Goal: Information Seeking & Learning: Learn about a topic

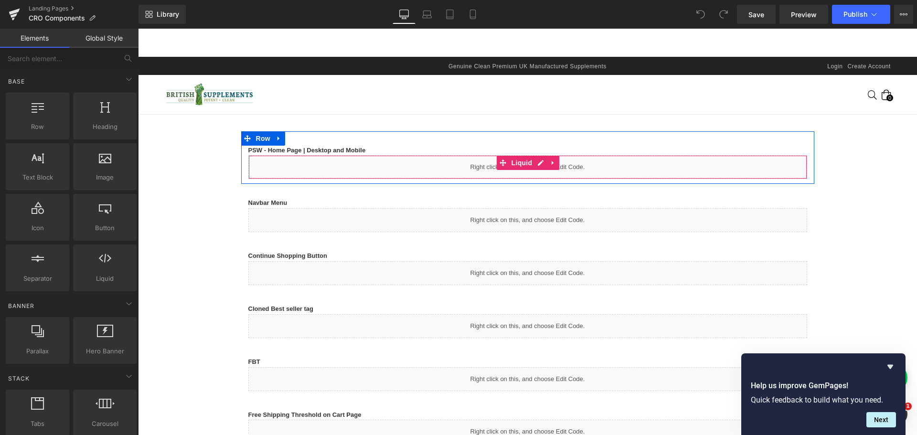
click at [360, 165] on div "Liquid" at bounding box center [527, 167] width 559 height 24
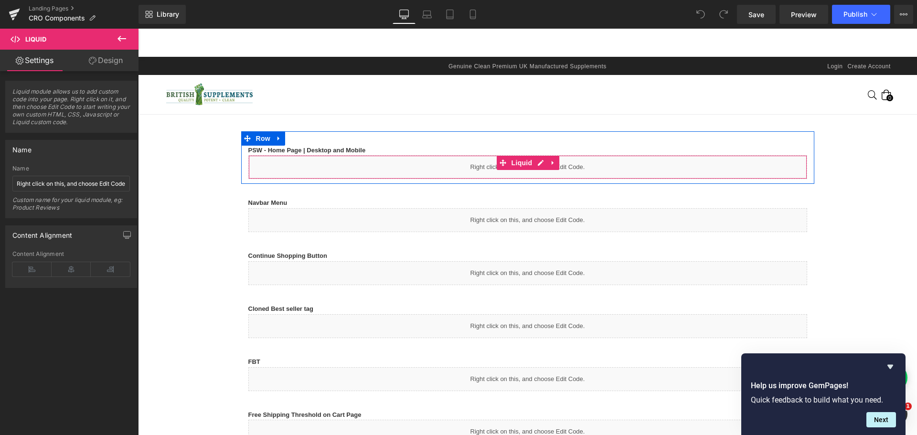
click at [321, 150] on strong "PSW - Home Page | Desktop and Mobile" at bounding box center [306, 150] width 117 height 7
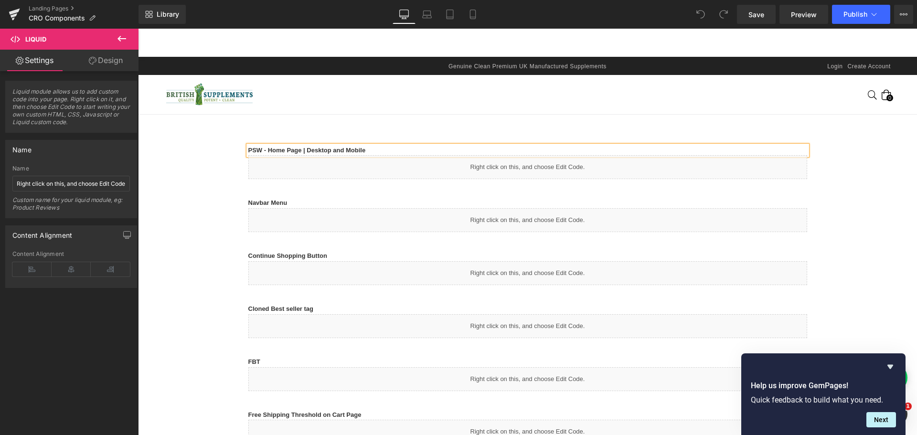
click at [373, 149] on p "PSW - Home Page | Desktop and Mobile" at bounding box center [527, 151] width 559 height 10
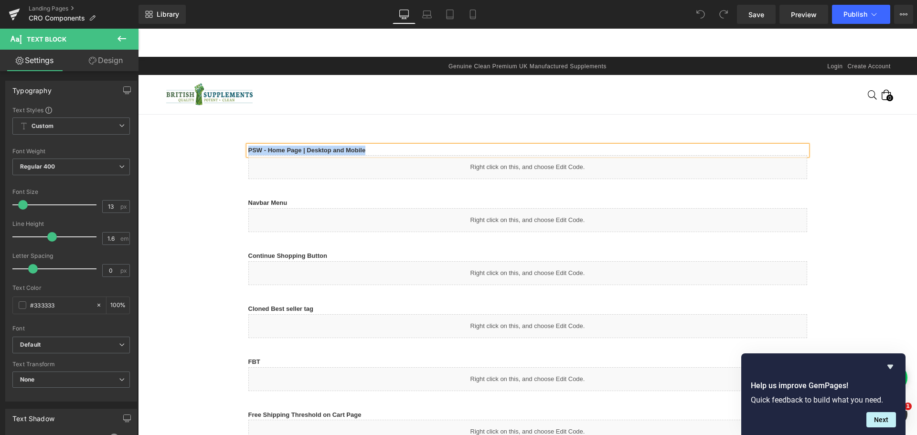
copy strong "PSW - Home Page | Desktop and Mobile"
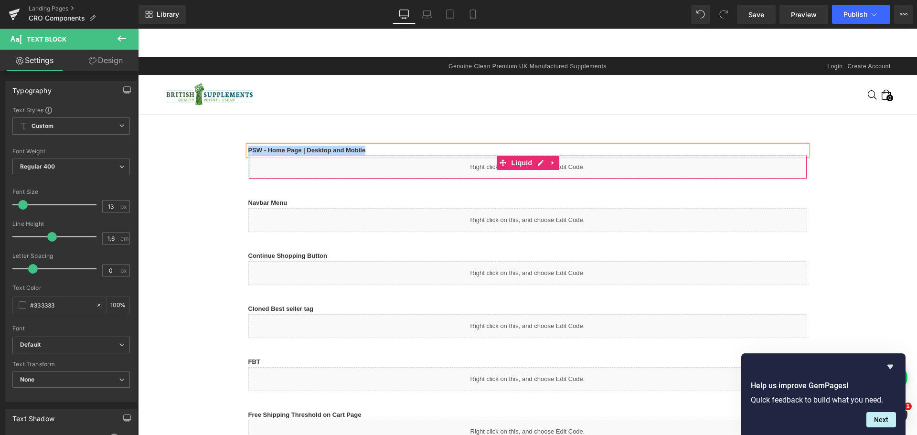
click at [440, 172] on div "Liquid" at bounding box center [527, 167] width 559 height 24
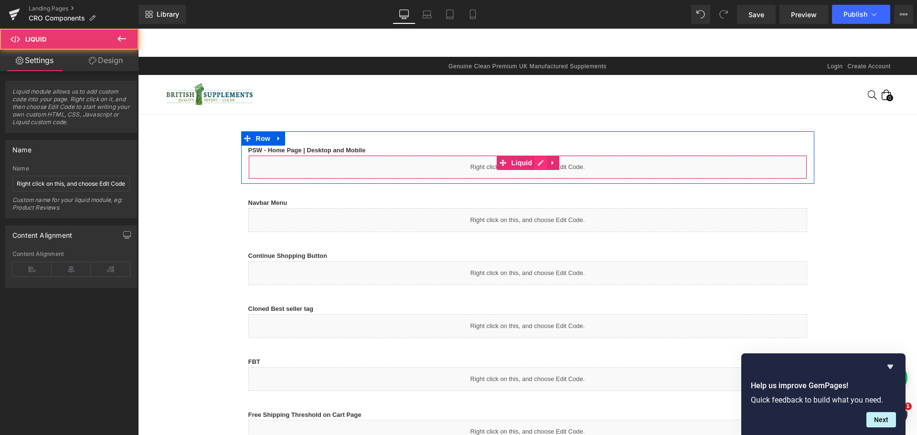
click at [537, 165] on icon at bounding box center [540, 162] width 7 height 7
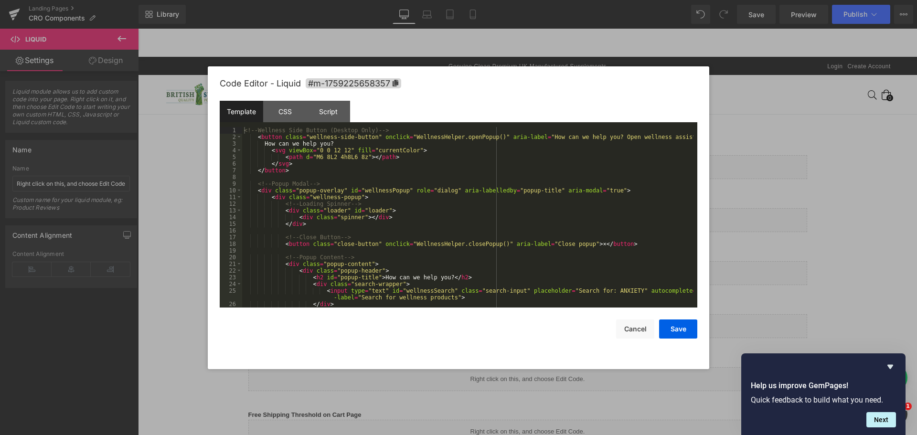
click at [344, 154] on div "<!-- Wellness Side Button (Desktop Only) --> < button class = "wellness-side-bu…" at bounding box center [467, 224] width 451 height 194
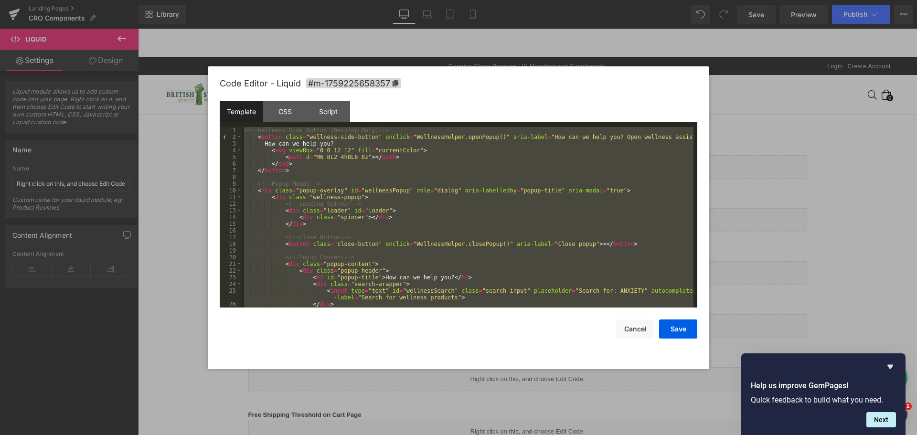
click at [436, 176] on div "<!-- Wellness Side Button (Desktop Only) --> < button class = "wellness-side-bu…" at bounding box center [467, 217] width 451 height 181
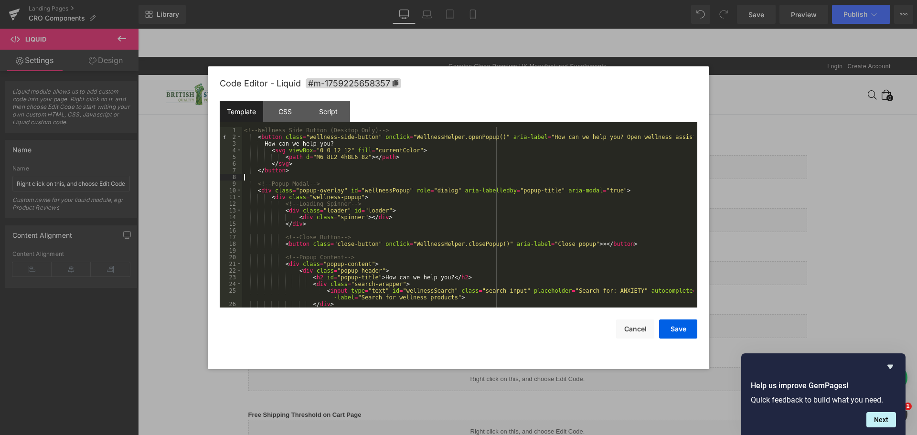
click at [465, 152] on div "<!-- Wellness Side Button (Desktop Only) --> < button class = "wellness-side-bu…" at bounding box center [467, 224] width 451 height 194
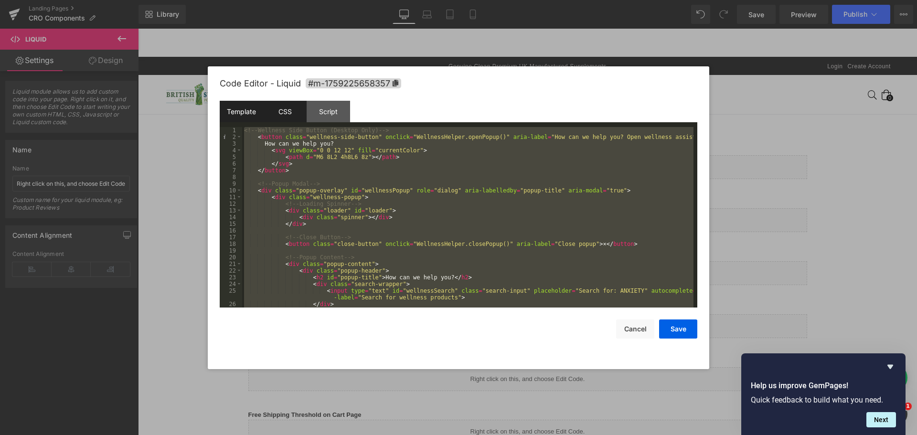
click at [281, 114] on div "CSS" at bounding box center [284, 111] width 43 height 21
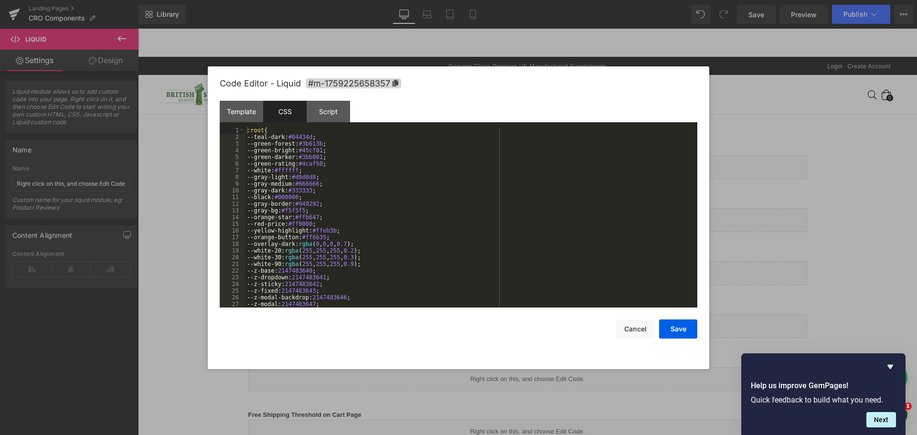
click at [308, 138] on div ":root { --teal-dark: #04434d ; --green-forest: #3b613b ; --green-bright: #45cf0…" at bounding box center [469, 224] width 448 height 194
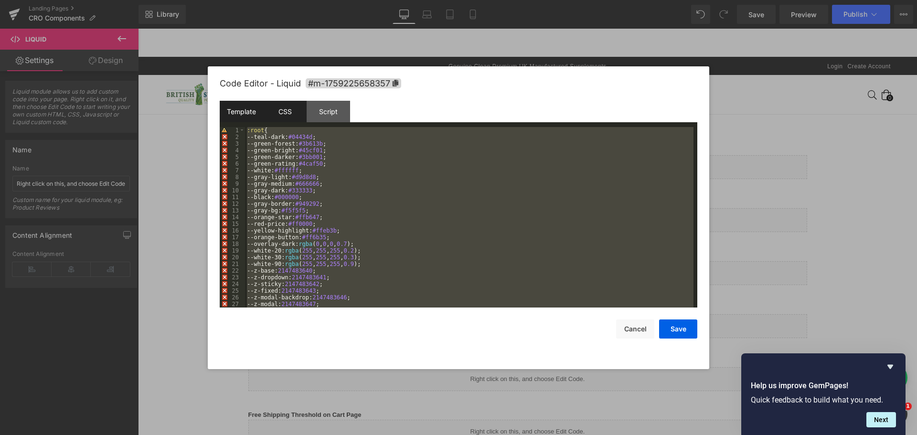
click at [239, 117] on div "Template" at bounding box center [241, 111] width 43 height 21
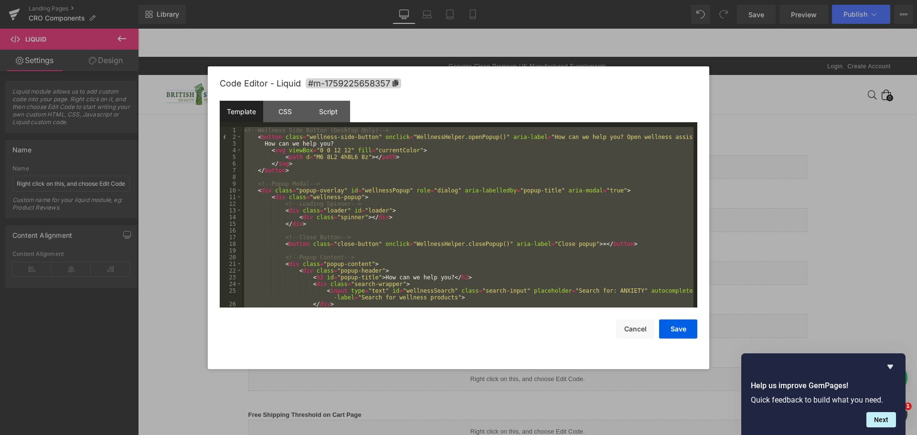
click at [349, 141] on div "<!-- Wellness Side Button (Desktop Only) --> < button class = "wellness-side-bu…" at bounding box center [467, 217] width 451 height 181
click at [291, 118] on div "CSS" at bounding box center [284, 111] width 43 height 21
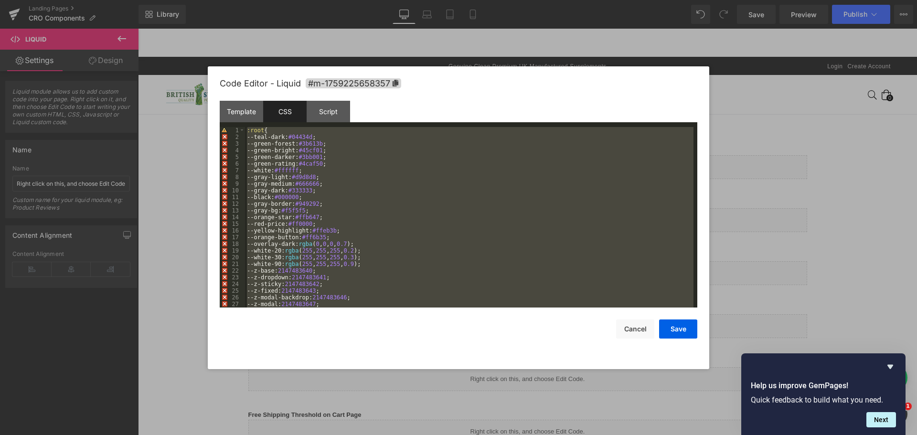
click at [306, 154] on div ":root { --teal-dark: #04434d ; --green-forest: #3b613b ; --green-bright: #45cf0…" at bounding box center [469, 217] width 448 height 181
click at [331, 111] on div "Script" at bounding box center [328, 111] width 43 height 21
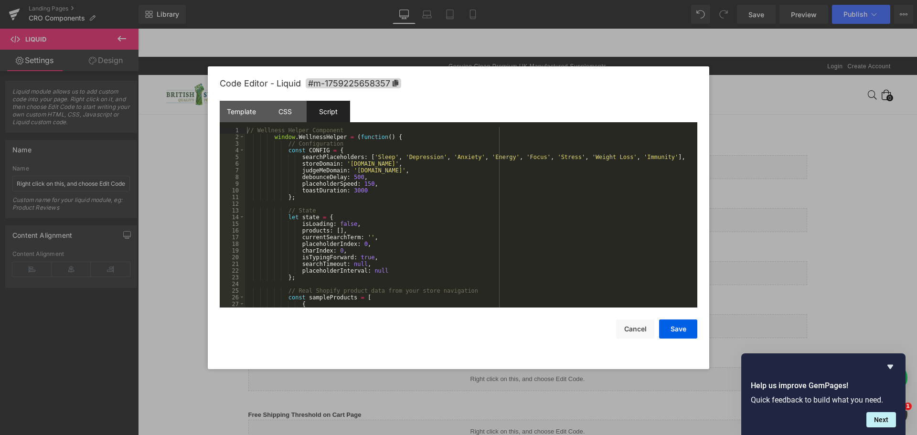
click at [367, 150] on div "// Wellness Helper Component window . WellnessHelper = ( function ( ) { // Conf…" at bounding box center [469, 224] width 448 height 194
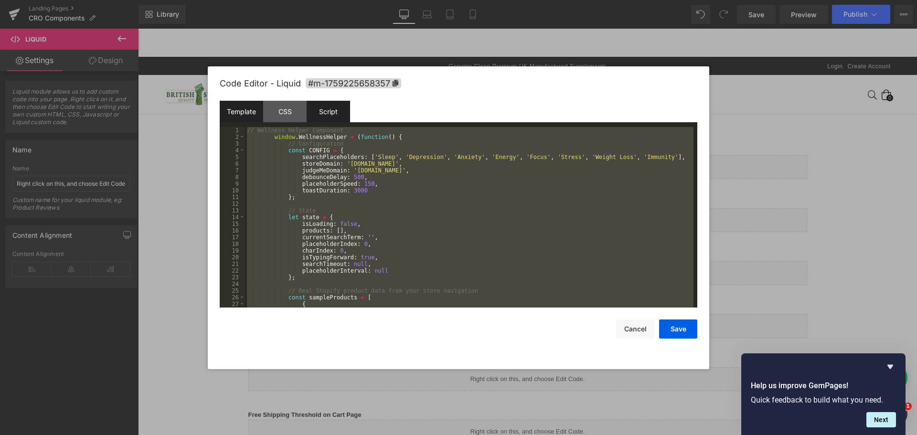
click at [235, 111] on div "Template" at bounding box center [241, 111] width 43 height 21
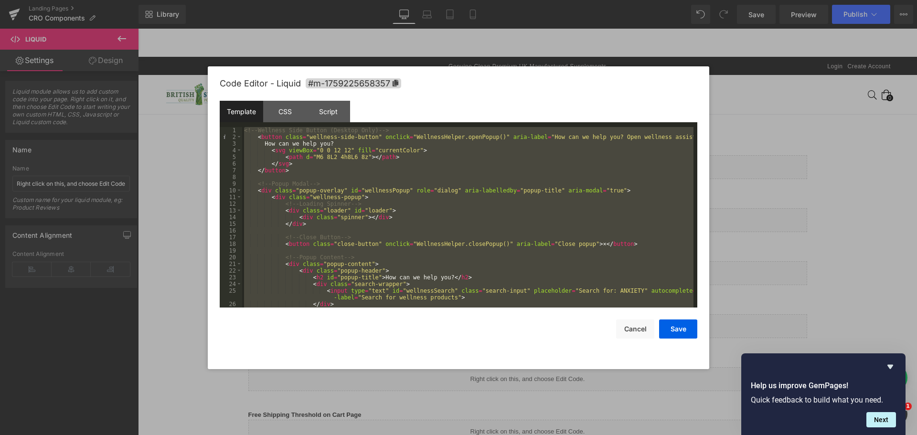
click at [178, 179] on div at bounding box center [458, 217] width 917 height 435
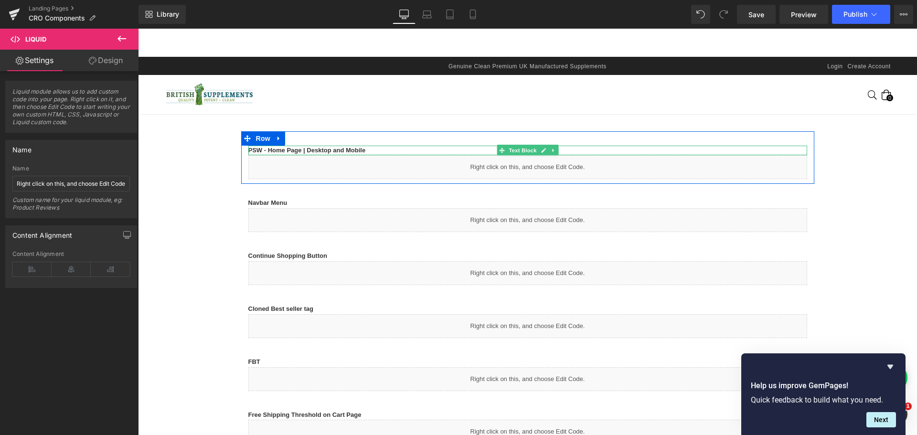
click at [269, 149] on strong "PSW - Home Page | Desktop and Mobile" at bounding box center [306, 150] width 117 height 7
click at [292, 149] on strong "PSW - Home Page | Desktop and Mobile" at bounding box center [306, 150] width 117 height 7
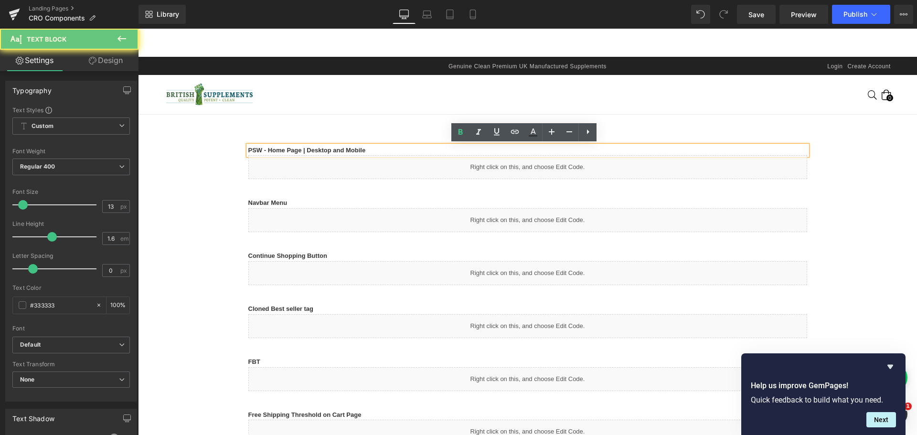
click at [370, 149] on p "PSW - Home Page | Desktop and Mobile" at bounding box center [527, 151] width 559 height 10
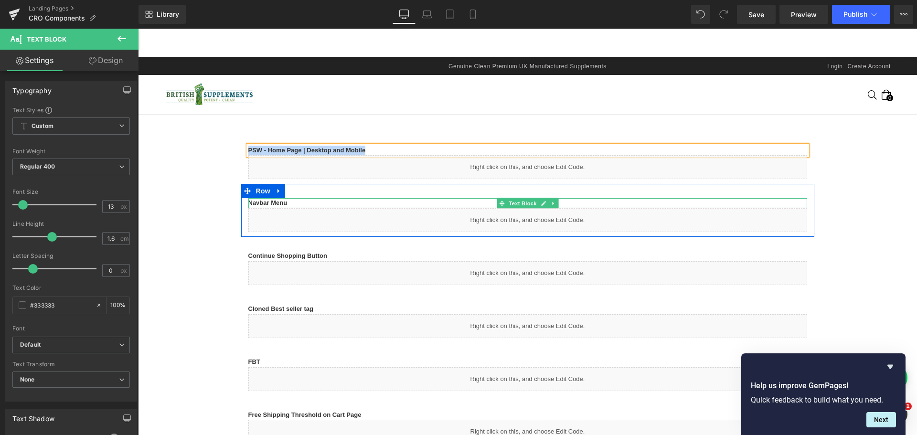
click at [320, 202] on p "Navbar Menu" at bounding box center [527, 203] width 559 height 10
click at [293, 203] on p "Navbar Menu" at bounding box center [527, 203] width 559 height 10
click at [283, 201] on b "Navbar Menu" at bounding box center [267, 202] width 39 height 7
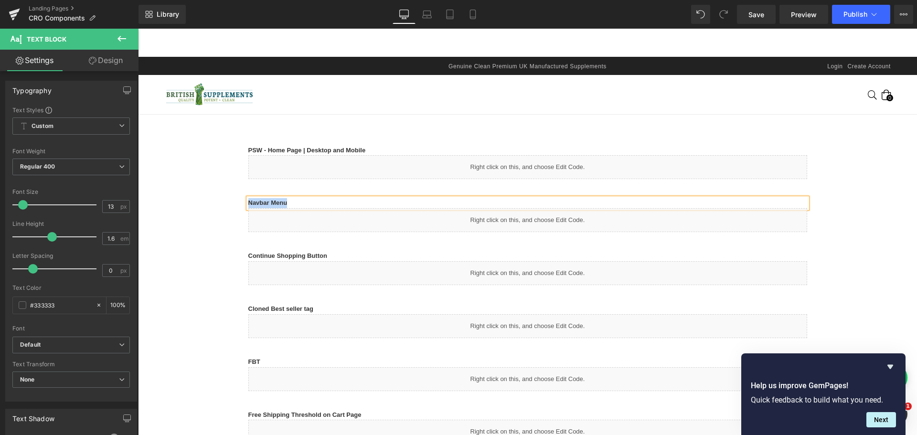
copy b "Navbar Menu"
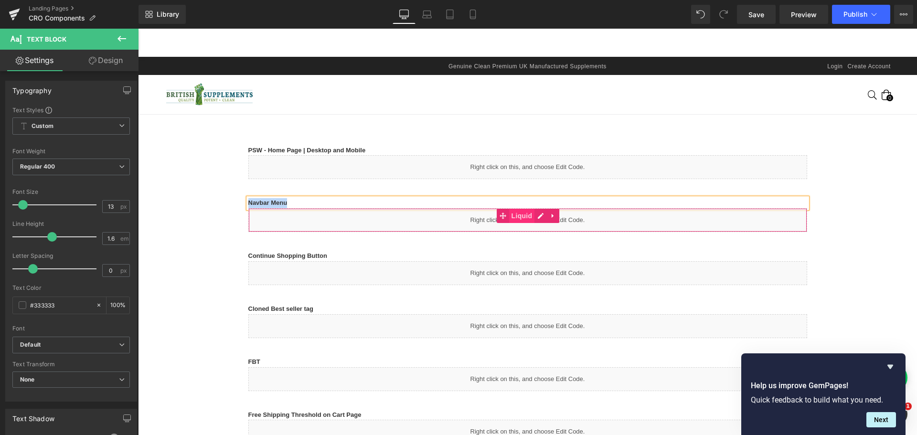
click at [529, 220] on span "Liquid" at bounding box center [522, 216] width 26 height 14
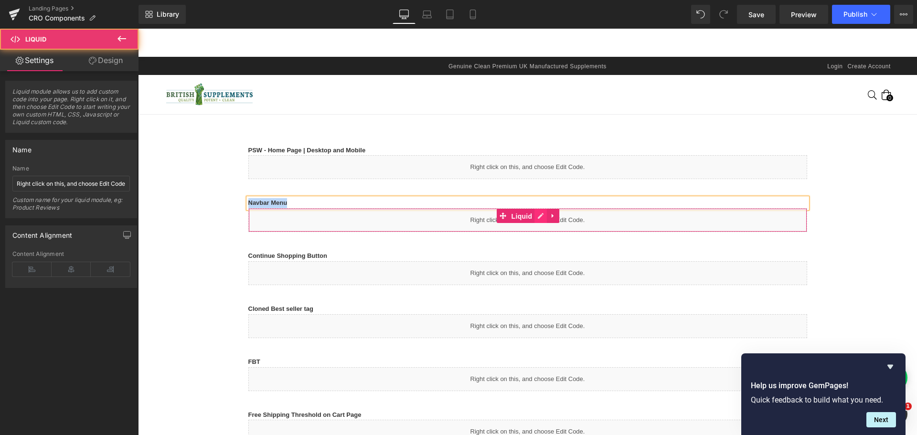
click at [537, 216] on icon at bounding box center [540, 216] width 7 height 7
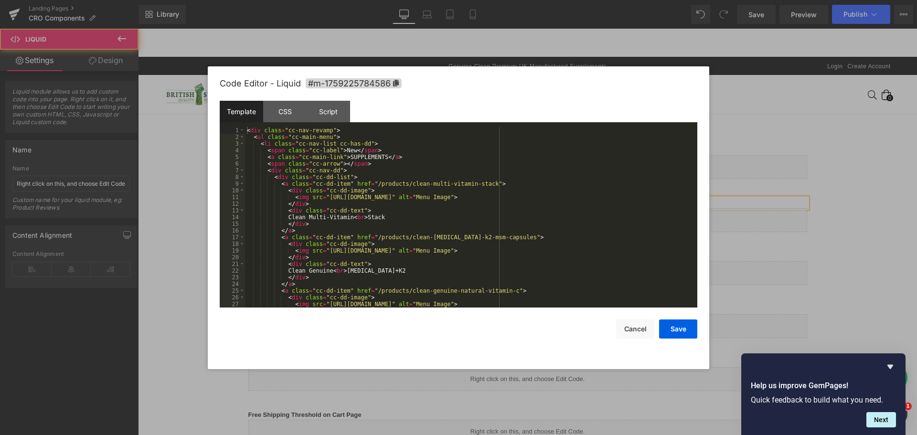
click at [335, 168] on div "< div class = "cc-nav-revamp" > < ul class = "cc-main-menu" > < li class = "cc-…" at bounding box center [469, 224] width 448 height 194
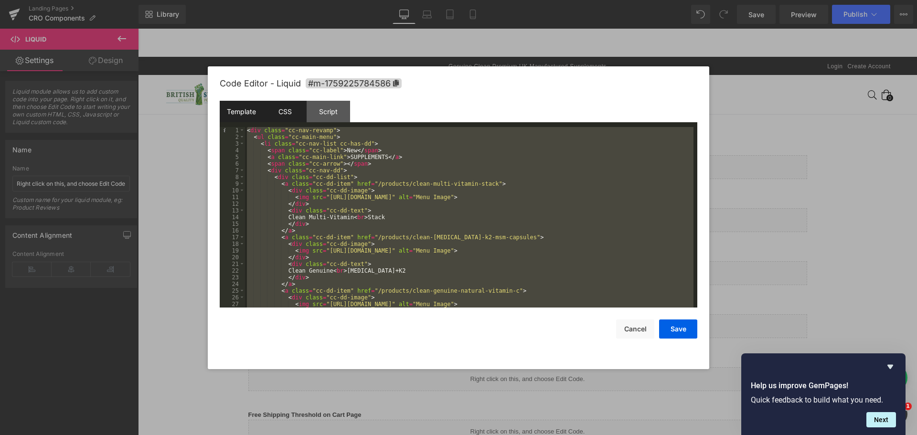
click at [290, 115] on div "CSS" at bounding box center [284, 111] width 43 height 21
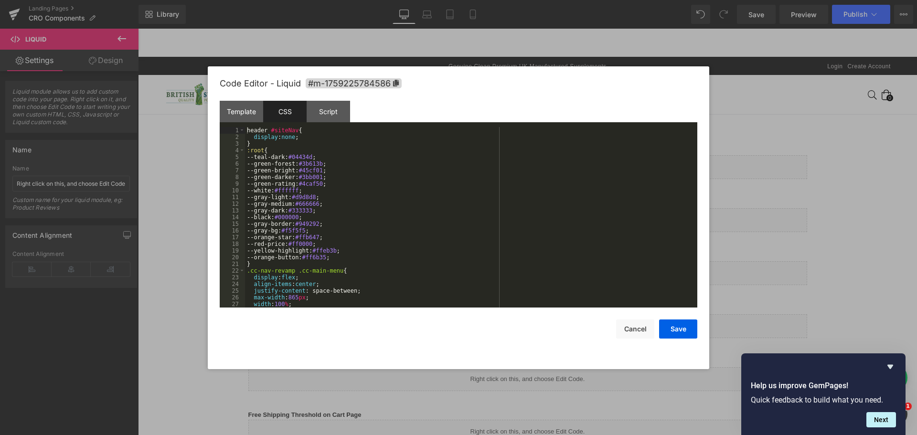
click at [336, 144] on div "header #siteNav { display : none ; } :root { --teal-dark: #04434d ; --green-for…" at bounding box center [469, 224] width 448 height 194
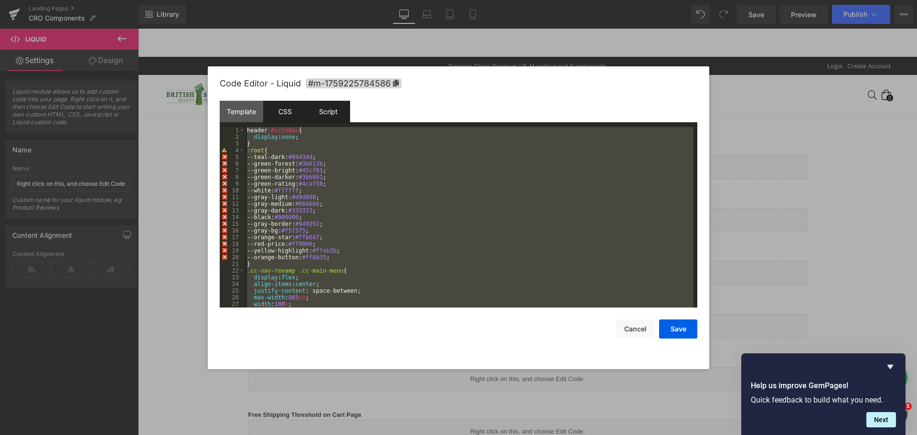
click at [326, 112] on div "Script" at bounding box center [328, 111] width 43 height 21
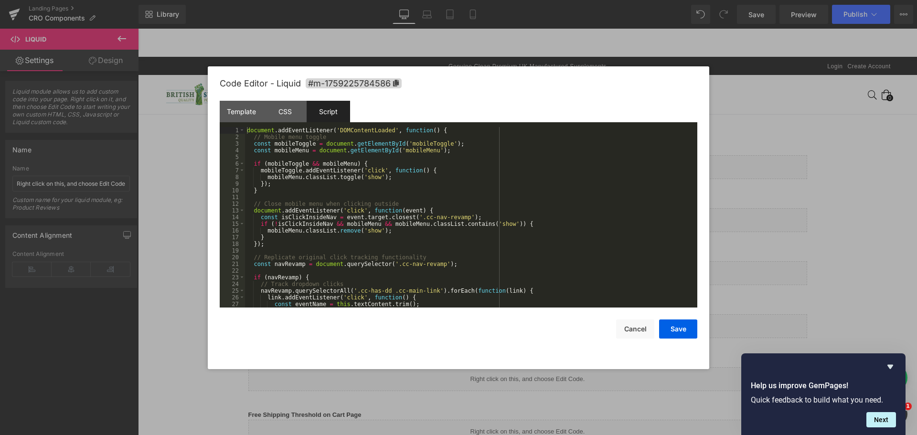
click at [372, 156] on div "document . addEventListener ( 'DOMContentLoaded' , function ( ) { // Mobile men…" at bounding box center [469, 224] width 448 height 194
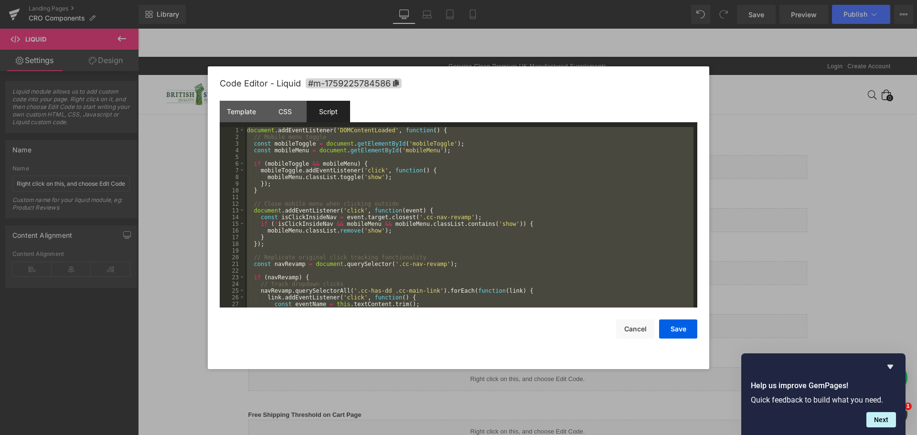
drag, startPoint x: 768, startPoint y: 91, endPoint x: 631, endPoint y: 62, distance: 140.5
click at [768, 91] on div at bounding box center [458, 217] width 917 height 435
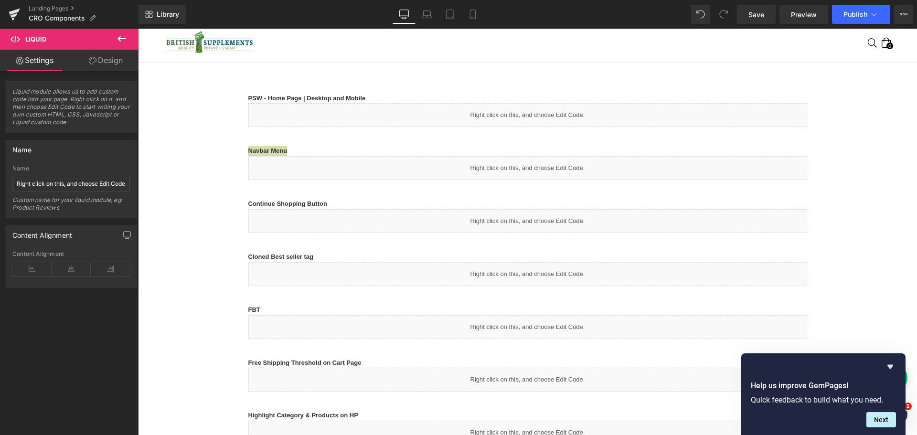
scroll to position [143, 0]
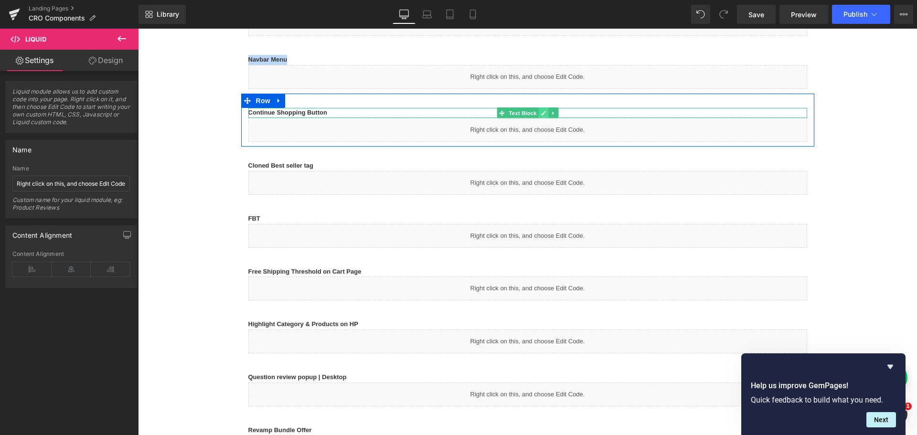
click at [541, 113] on icon at bounding box center [543, 113] width 5 height 5
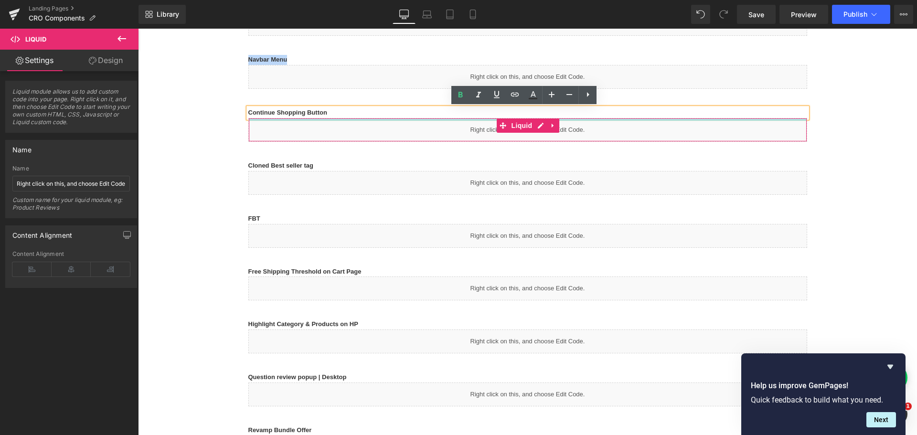
click at [319, 112] on b "Continue Shopping Button" at bounding box center [287, 112] width 79 height 7
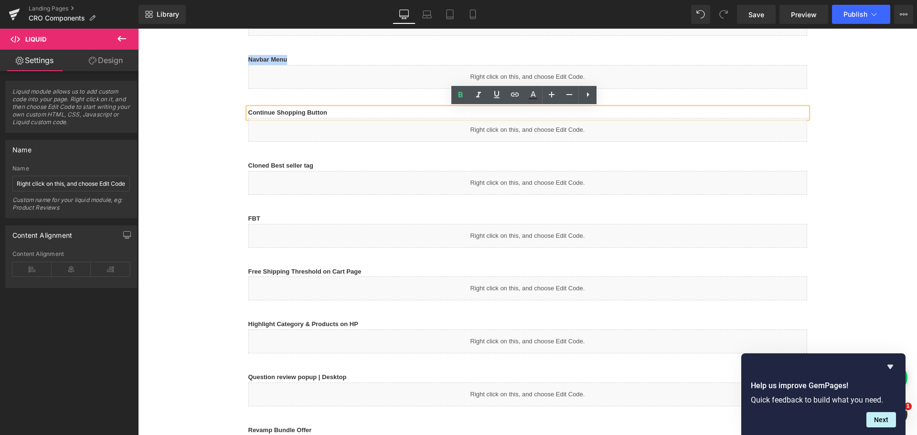
click at [360, 112] on p "Continue Shopping Button" at bounding box center [527, 113] width 559 height 10
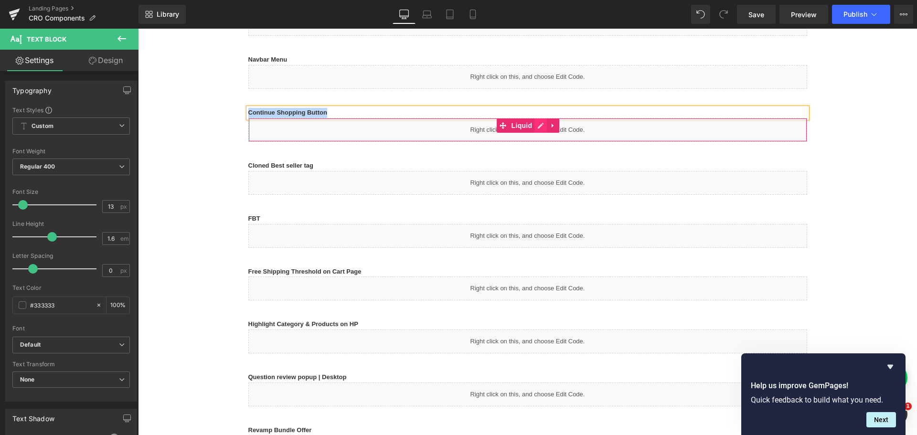
click at [539, 124] on ul "Liquid" at bounding box center [528, 125] width 63 height 14
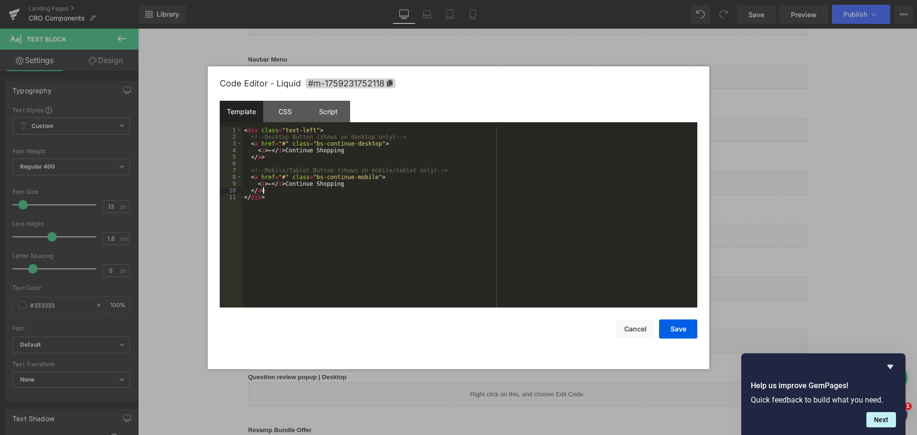
click at [405, 189] on div "< div class = "text-left" > <!-- Desktop Button (shows on desktop only) --> < a…" at bounding box center [469, 224] width 455 height 194
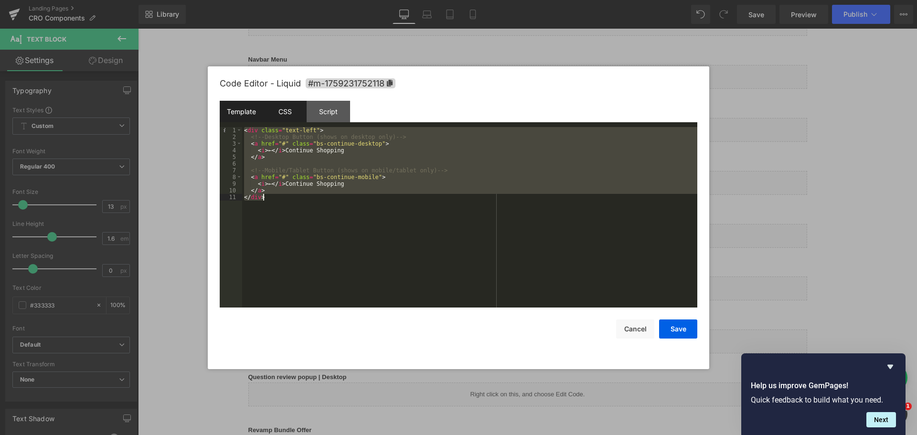
click at [285, 113] on div "CSS" at bounding box center [284, 111] width 43 height 21
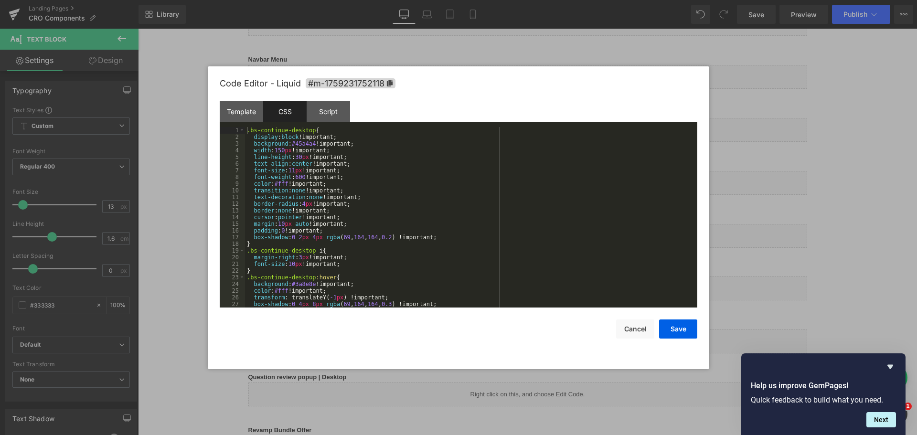
click at [304, 164] on div ".bs-continue-desktop { display : block !important; background : #45a4a4 !import…" at bounding box center [469, 224] width 448 height 194
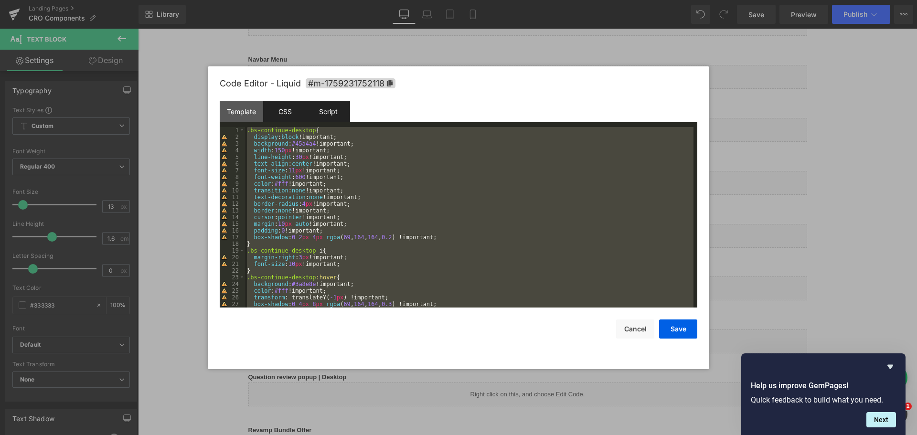
click at [326, 115] on div "Script" at bounding box center [328, 111] width 43 height 21
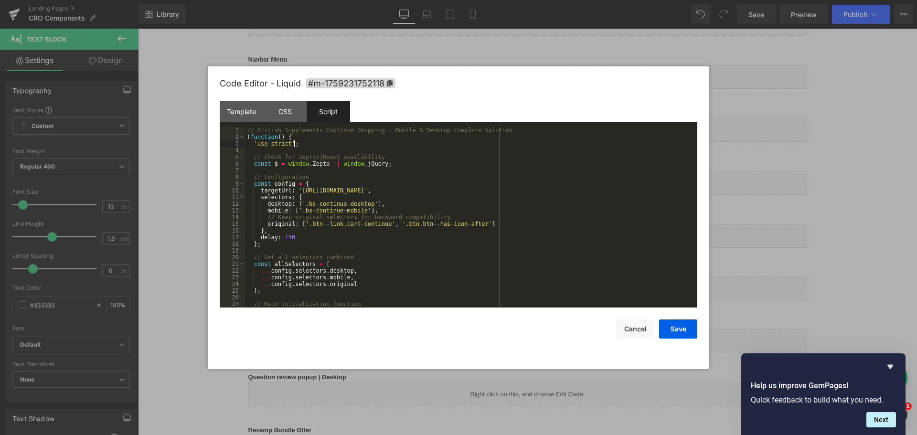
click at [334, 147] on div "// British Supplements Continue Shopping - Mobile & Desktop Complete Solution (…" at bounding box center [469, 224] width 448 height 194
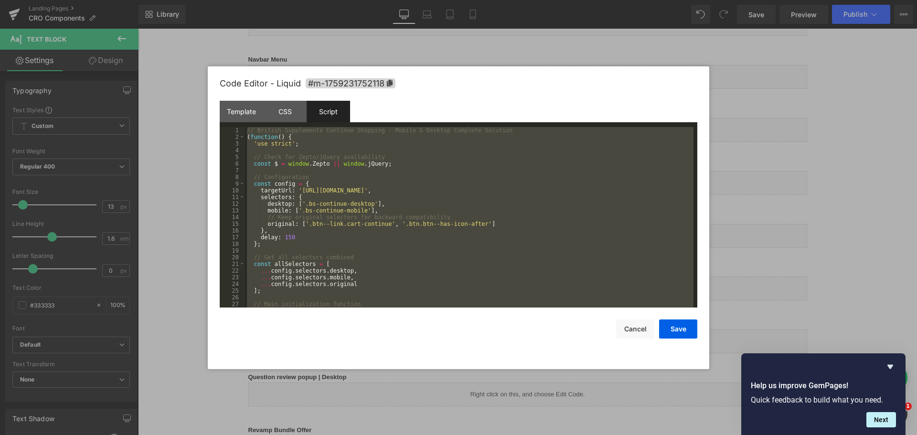
click at [176, 103] on div at bounding box center [458, 217] width 917 height 435
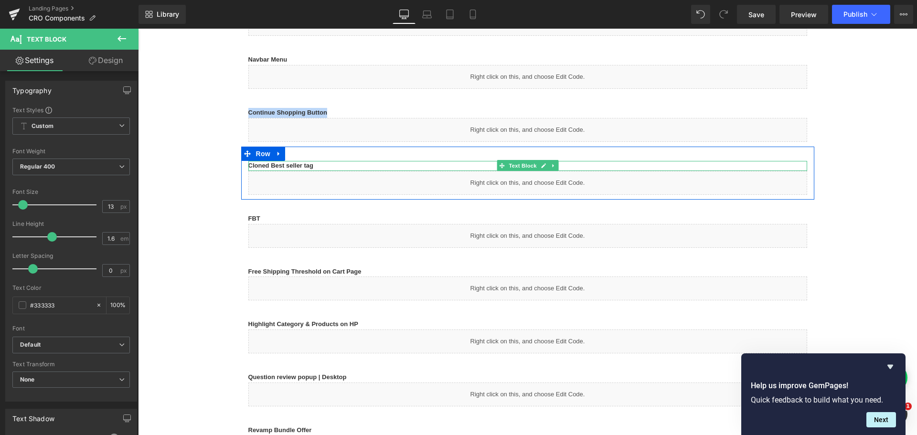
click at [336, 164] on p "Cloned Best seller tag" at bounding box center [527, 166] width 559 height 10
click at [301, 165] on b "Cloned Best seller tag" at bounding box center [280, 165] width 65 height 7
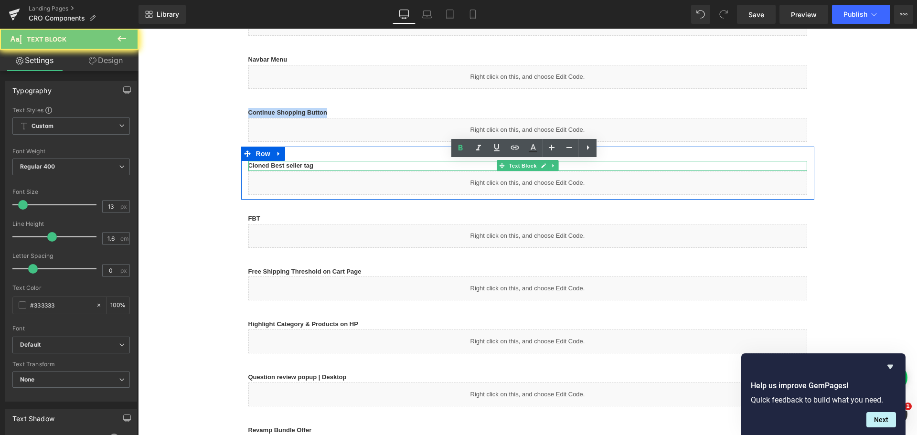
click at [301, 165] on b "Cloned Best seller tag" at bounding box center [280, 165] width 65 height 7
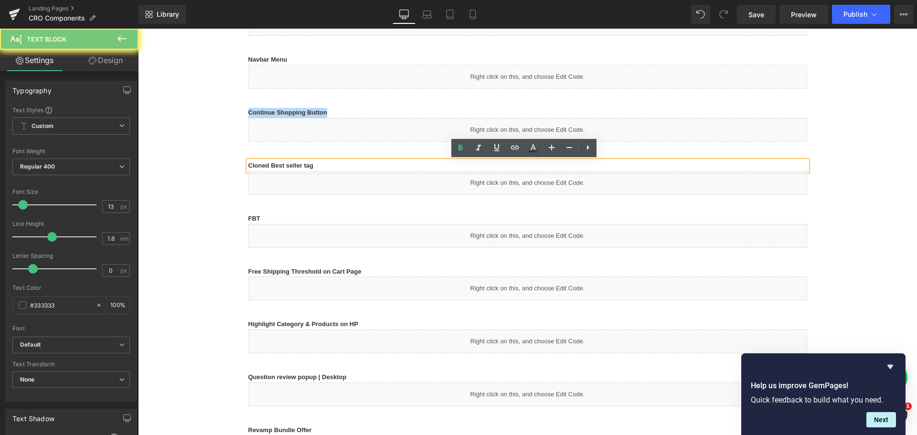
click at [312, 166] on p "Cloned Best seller tag" at bounding box center [527, 166] width 559 height 10
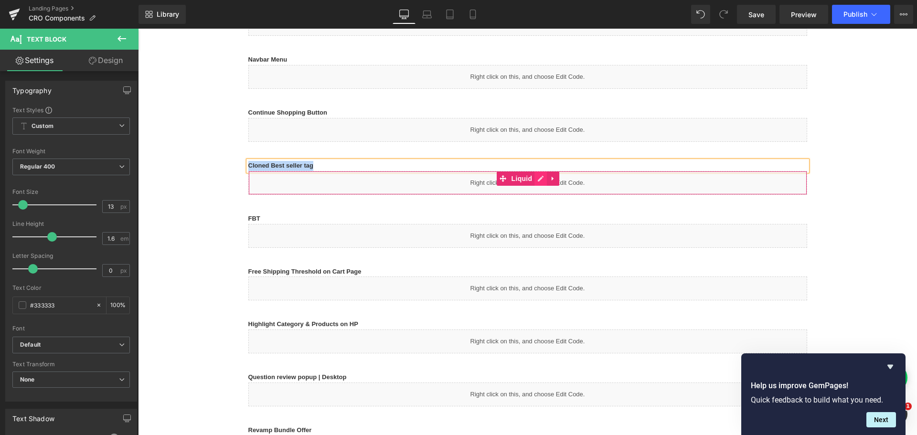
click at [538, 180] on link at bounding box center [540, 178] width 12 height 14
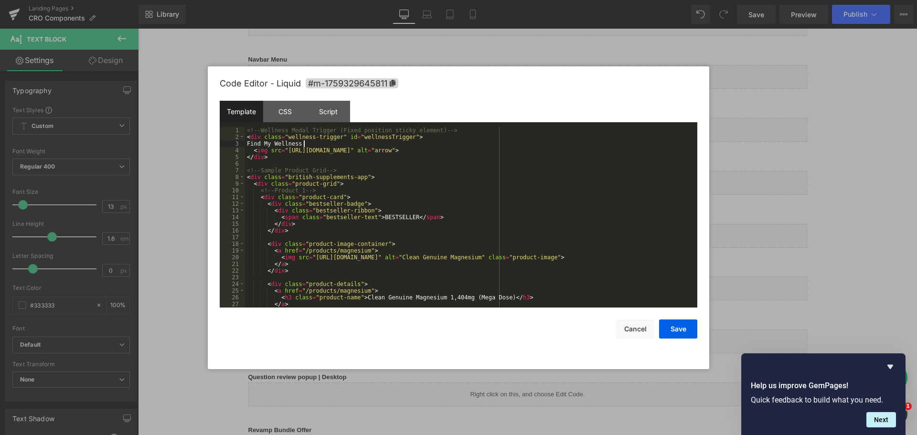
click at [381, 145] on div "<!-- Wellness Modal Trigger (Fixed position sticky element) --> < div class = "…" at bounding box center [469, 224] width 448 height 194
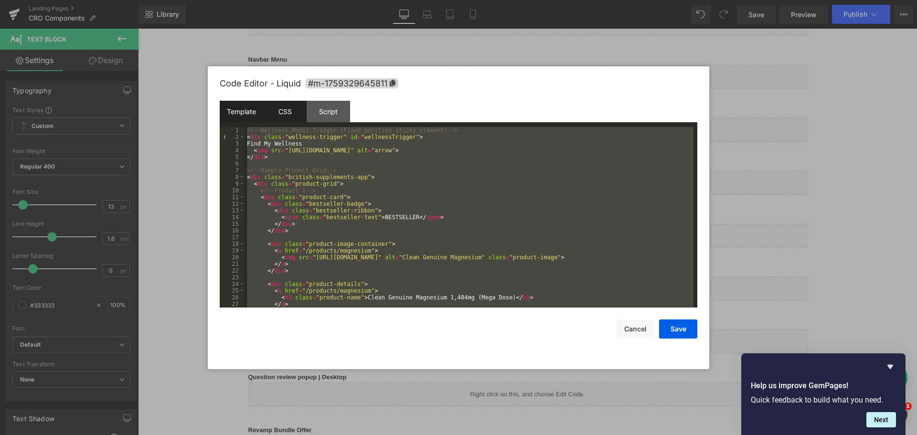
click at [290, 106] on div "CSS" at bounding box center [284, 111] width 43 height 21
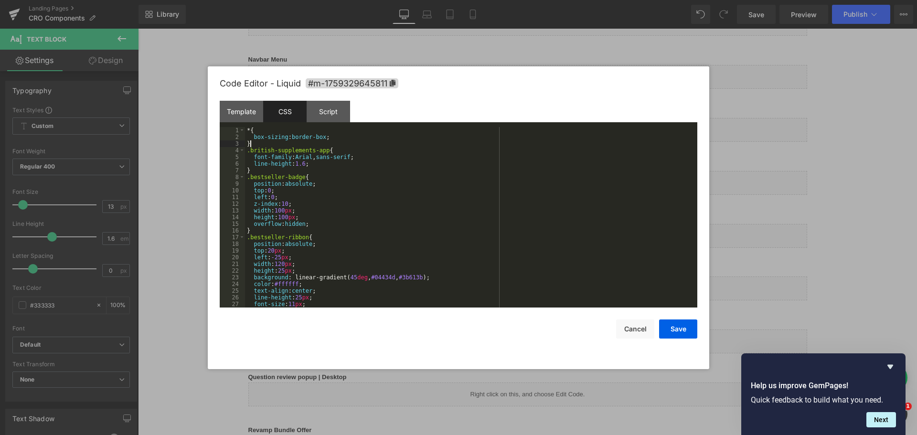
click at [320, 144] on div "* { box-sizing : border-box ; } .british-supplements-app { font-family : Arial …" at bounding box center [469, 224] width 448 height 194
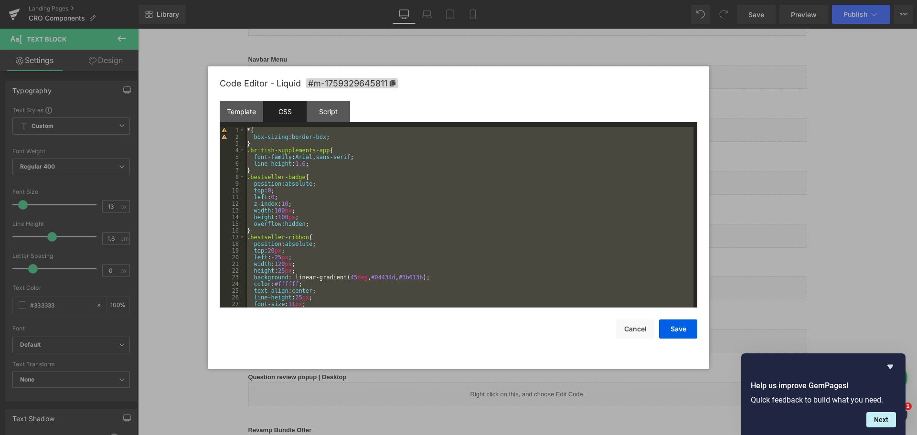
click at [351, 108] on div "Template CSS Script Data" at bounding box center [459, 114] width 478 height 26
click at [339, 109] on div "Script" at bounding box center [328, 111] width 43 height 21
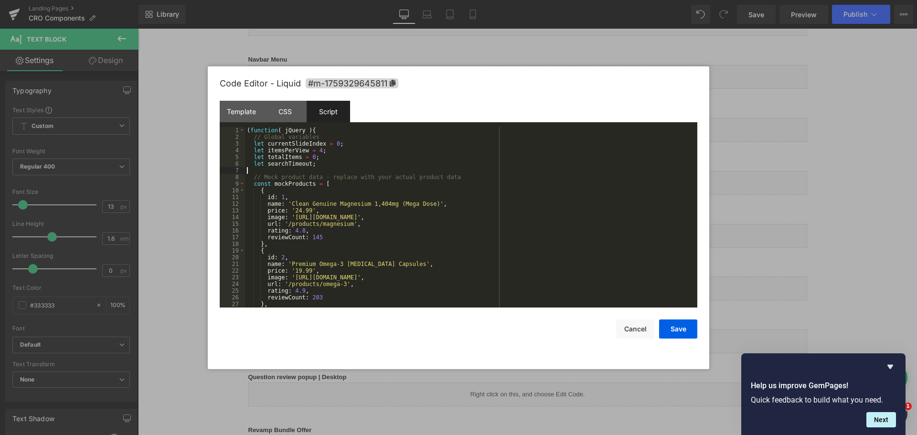
click at [343, 168] on div "( function ( jQuery ) { // Global variables let currentSlideIndex = 0 ; let ite…" at bounding box center [469, 224] width 448 height 194
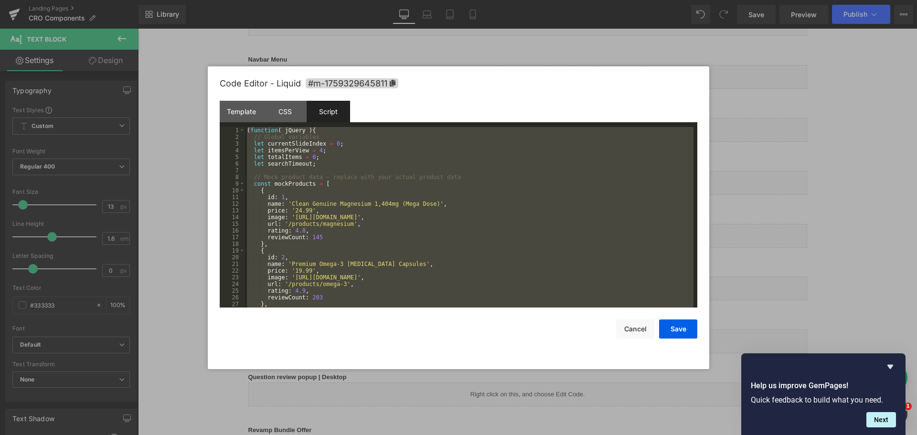
drag, startPoint x: 764, startPoint y: 101, endPoint x: 626, endPoint y: 73, distance: 140.9
click at [764, 101] on div at bounding box center [458, 217] width 917 height 435
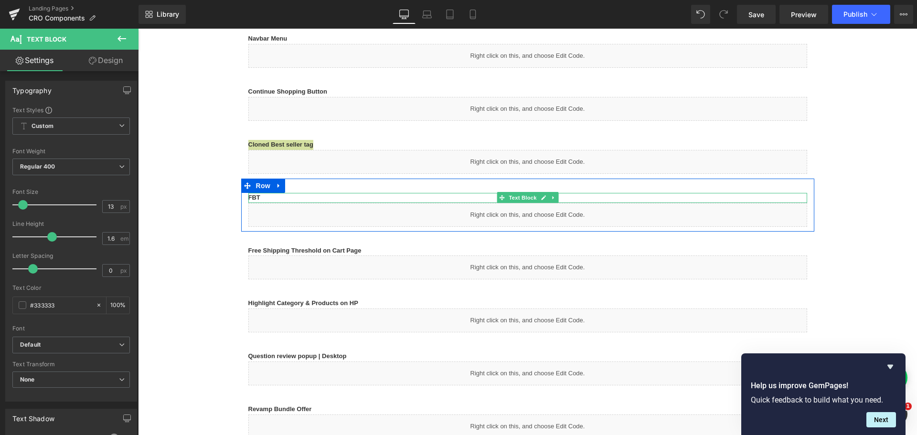
scroll to position [191, 0]
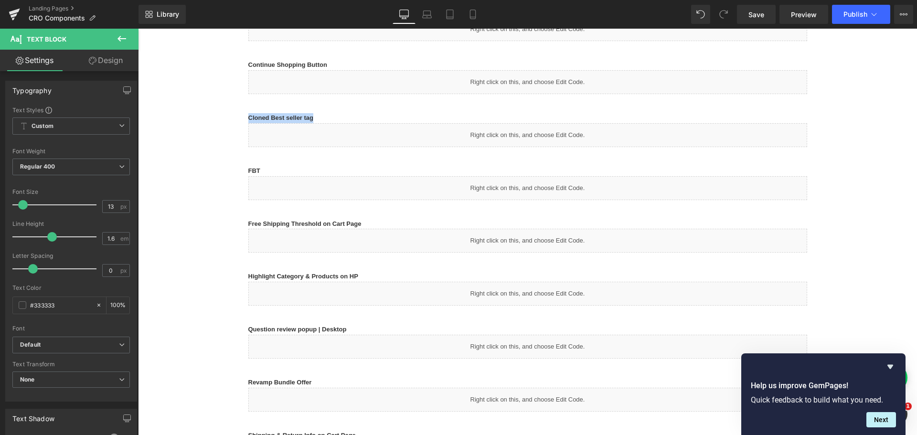
click at [256, 171] on b "FBT" at bounding box center [254, 170] width 12 height 7
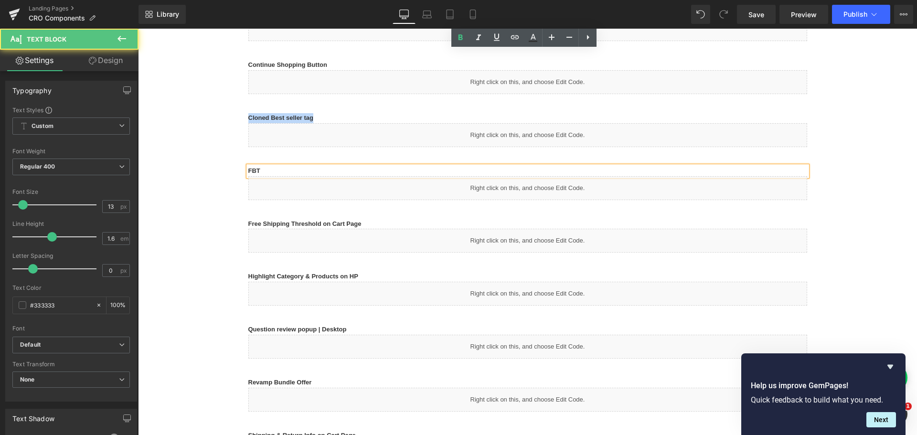
click at [274, 166] on p "FBT" at bounding box center [527, 171] width 559 height 10
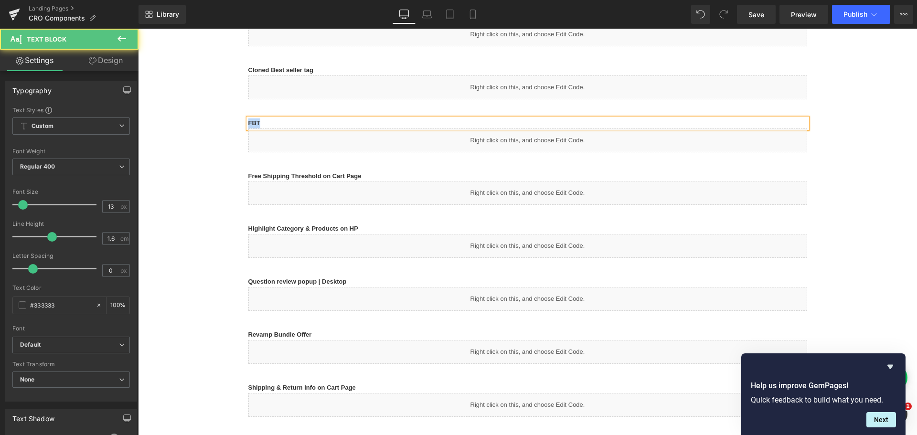
click at [553, 144] on div "Liquid" at bounding box center [527, 140] width 559 height 24
click at [538, 137] on link at bounding box center [538, 135] width 10 height 11
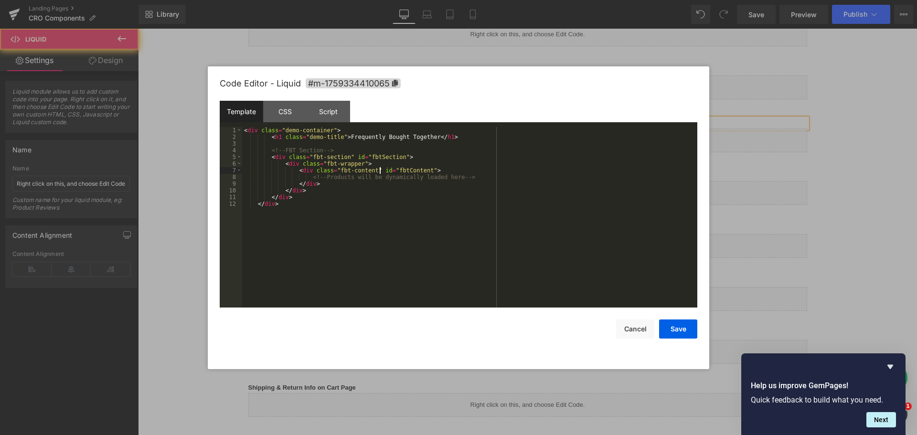
click at [379, 169] on div "< div class = "demo-container" > < h1 class = "demo-title" > Frequently Bought …" at bounding box center [469, 224] width 455 height 194
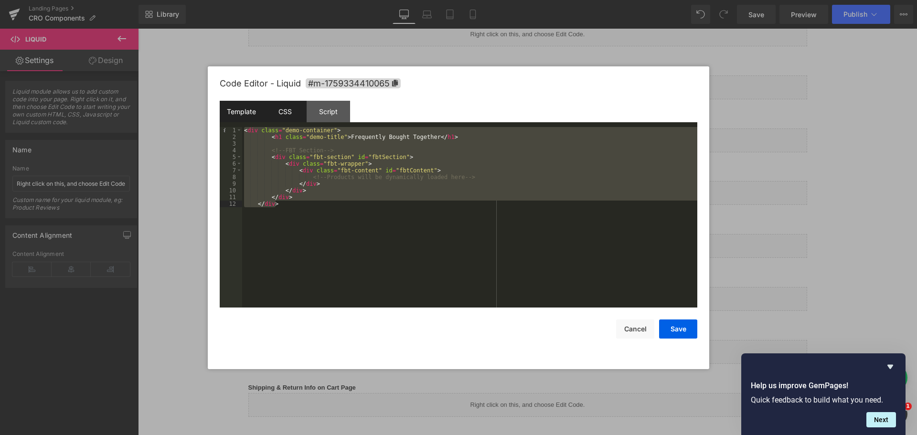
click at [281, 108] on div "CSS" at bounding box center [284, 111] width 43 height 21
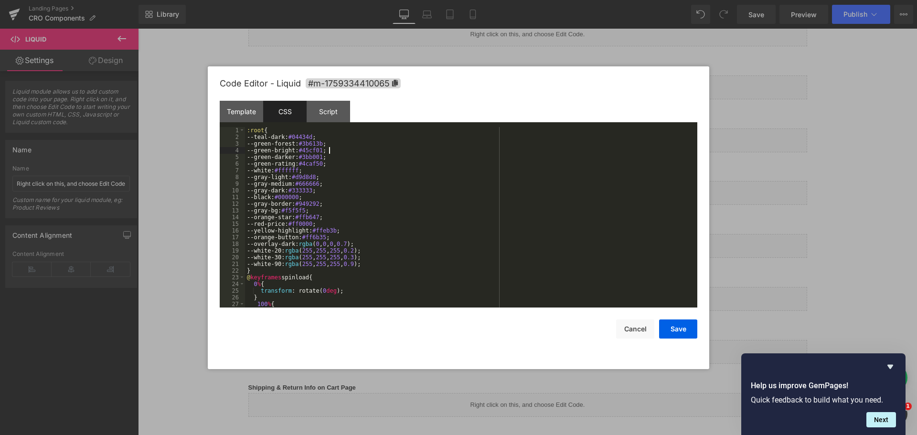
click at [336, 149] on div ":root { --teal-dark: #04434d ; --green-forest: #3b613b ; --green-bright: #45cf0…" at bounding box center [469, 224] width 448 height 194
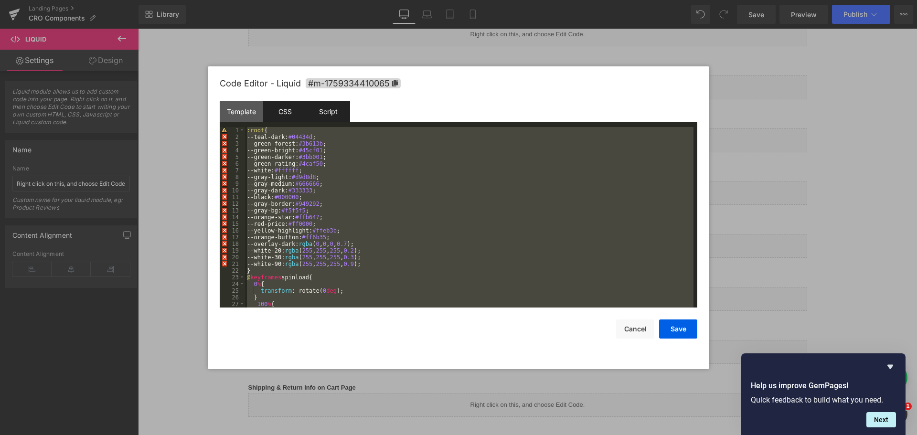
click at [329, 112] on div "Script" at bounding box center [328, 111] width 43 height 21
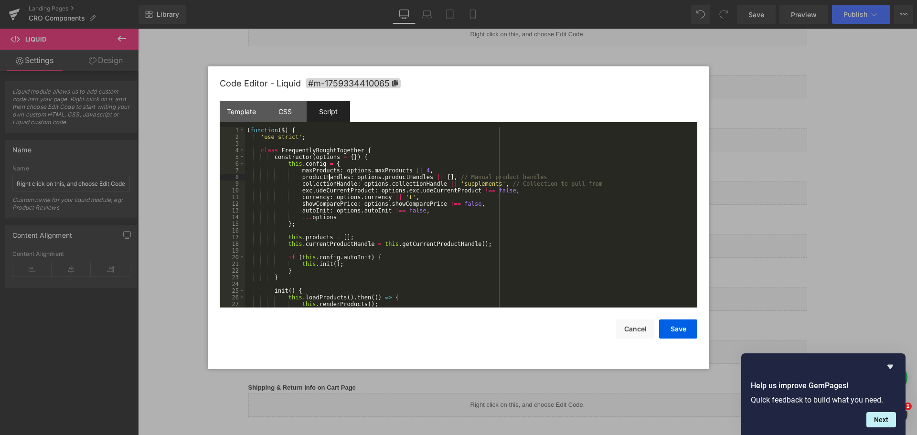
click at [327, 176] on div "( function ( $ ) { 'use strict' ; class FrequentlyBoughtTogether { constructor …" at bounding box center [469, 224] width 448 height 194
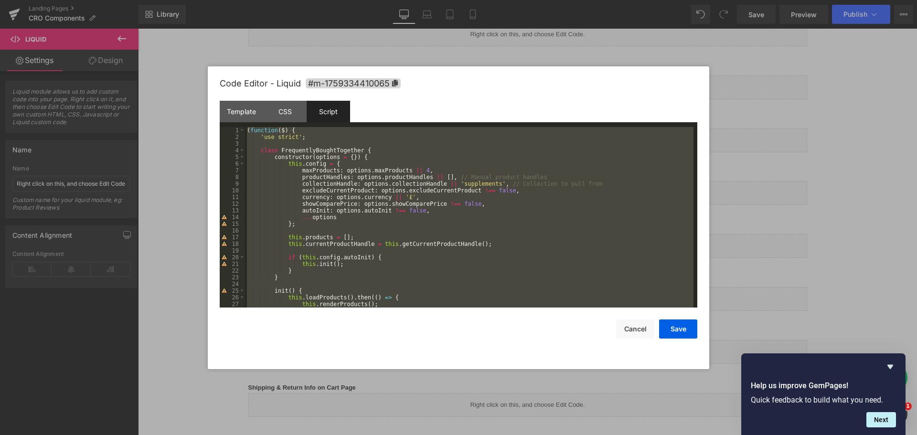
click at [795, 136] on div at bounding box center [458, 217] width 917 height 435
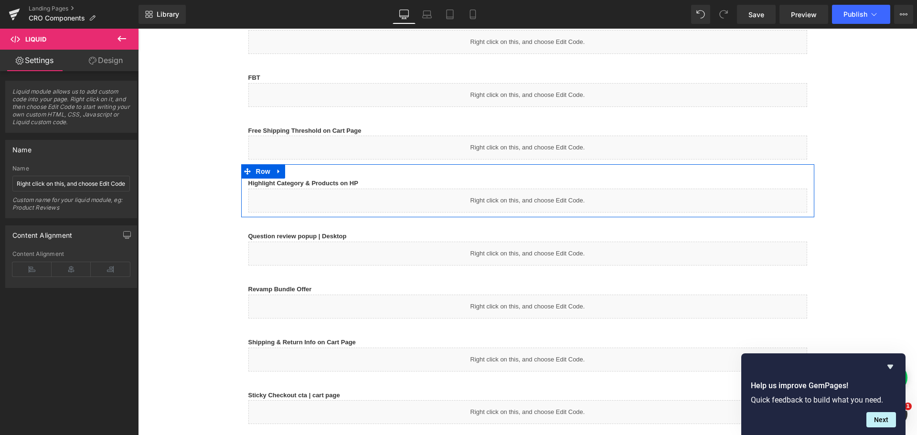
scroll to position [287, 0]
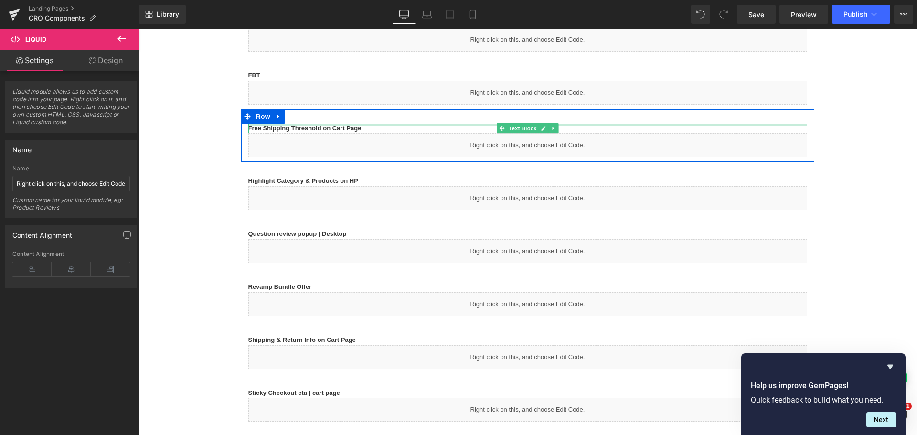
click at [405, 124] on div at bounding box center [527, 125] width 559 height 2
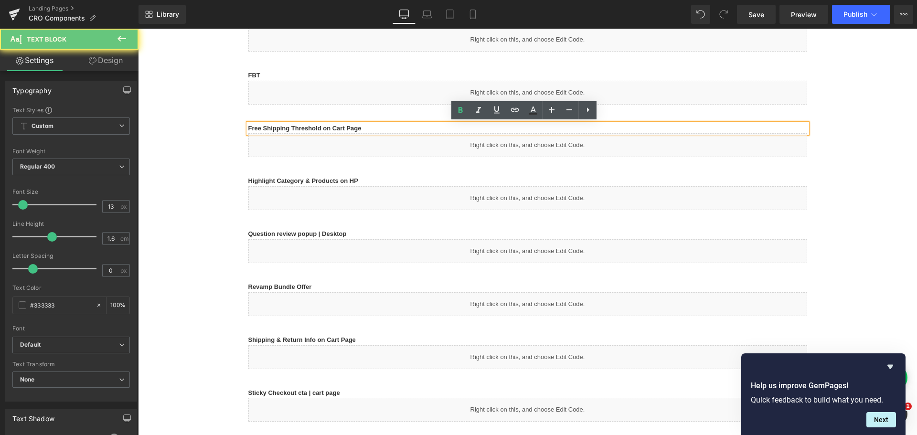
click at [396, 131] on p "Free Shipping Threshold on Cart Page" at bounding box center [527, 129] width 559 height 10
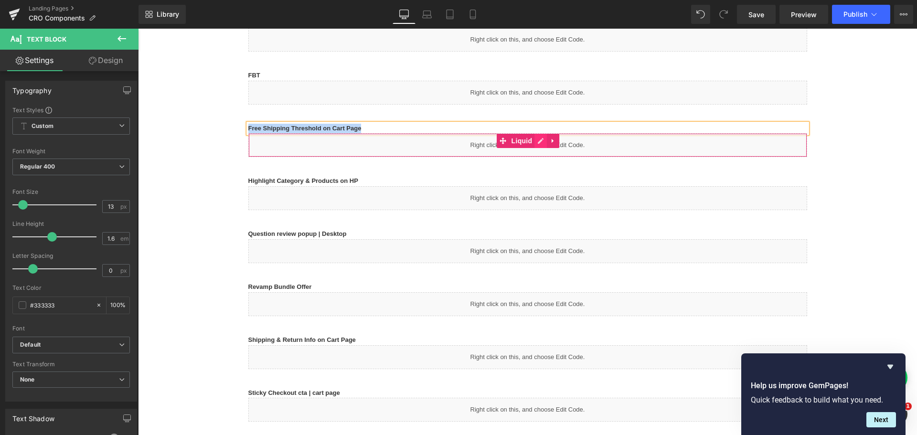
click at [534, 140] on link at bounding box center [540, 141] width 12 height 14
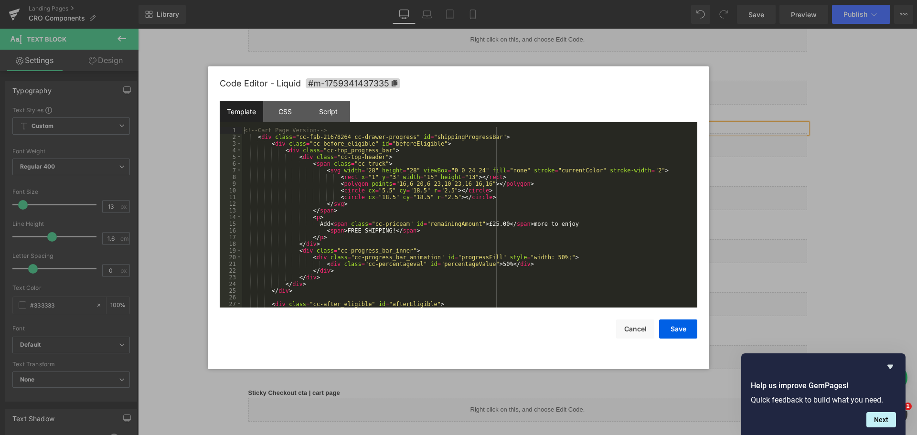
click at [468, 162] on div "<!-- Cart Page Version --> < div class = "cc-fsb-21678264 cc-drawer-progress" i…" at bounding box center [467, 224] width 451 height 194
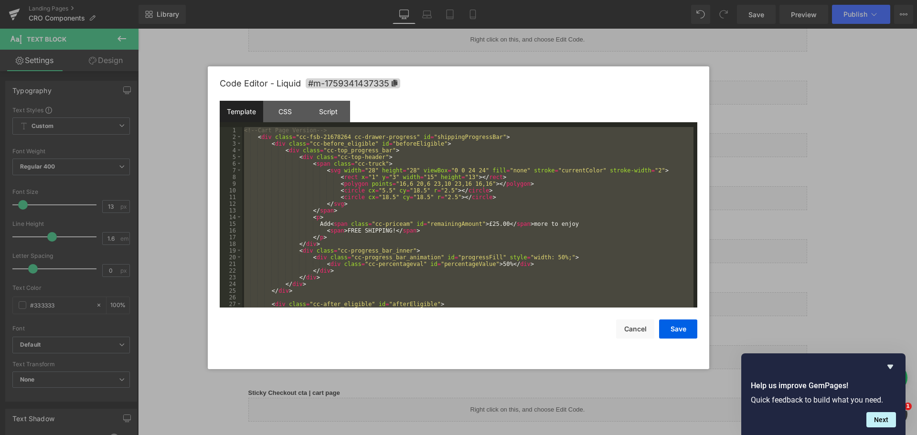
copy b "Free Shipping Threshold on Cart Page"
click at [288, 120] on div "CSS" at bounding box center [284, 111] width 43 height 21
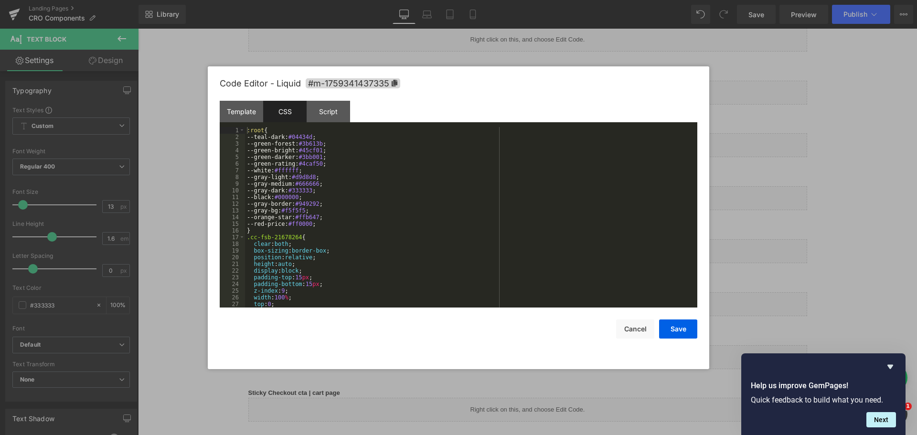
click at [360, 152] on div ":root { --teal-dark: #04434d ; --green-forest: #3b613b ; --green-bright: #45cf0…" at bounding box center [469, 224] width 448 height 194
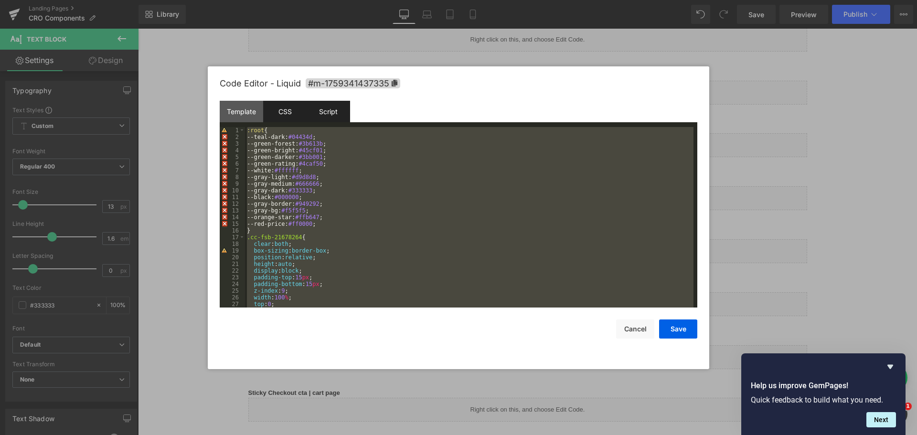
click at [336, 113] on div "Script" at bounding box center [328, 111] width 43 height 21
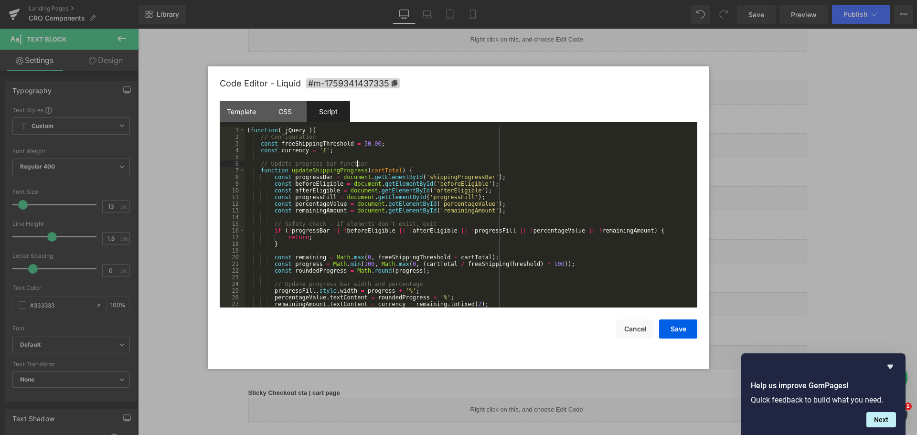
click at [382, 167] on div "( function ( jQuery ) { // Configuration const freeShippingThreshold = 50.00 ; …" at bounding box center [469, 224] width 448 height 194
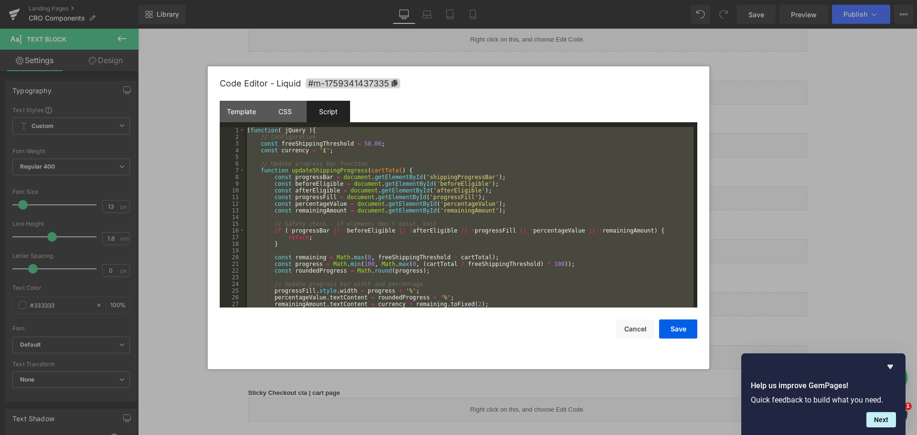
click at [802, 134] on div at bounding box center [458, 217] width 917 height 435
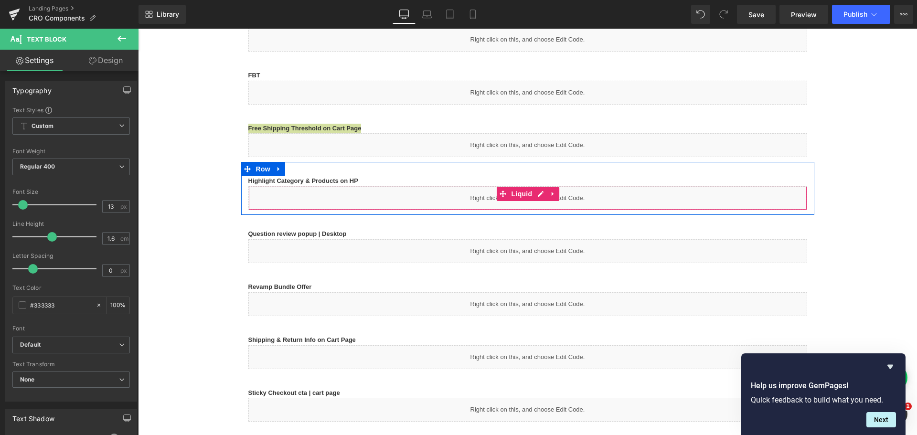
scroll to position [334, 0]
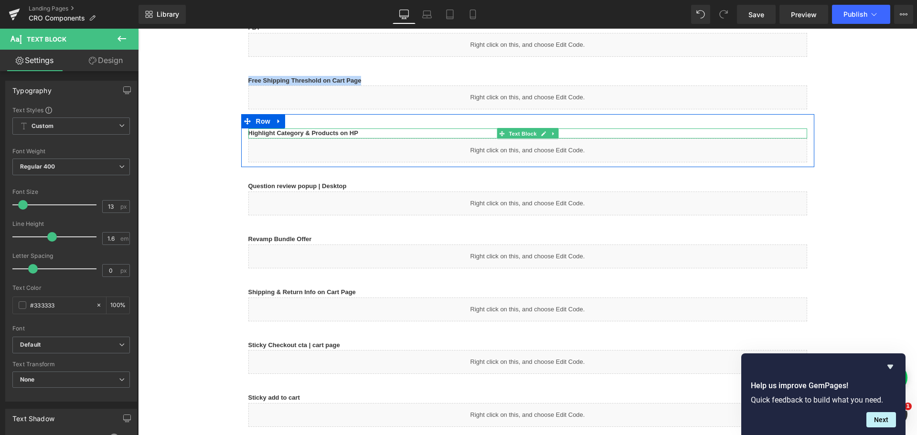
click at [374, 131] on p "Highlight Category & Products on HP" at bounding box center [527, 133] width 559 height 10
click at [363, 132] on p "Highlight Category & Products on HP" at bounding box center [527, 133] width 559 height 10
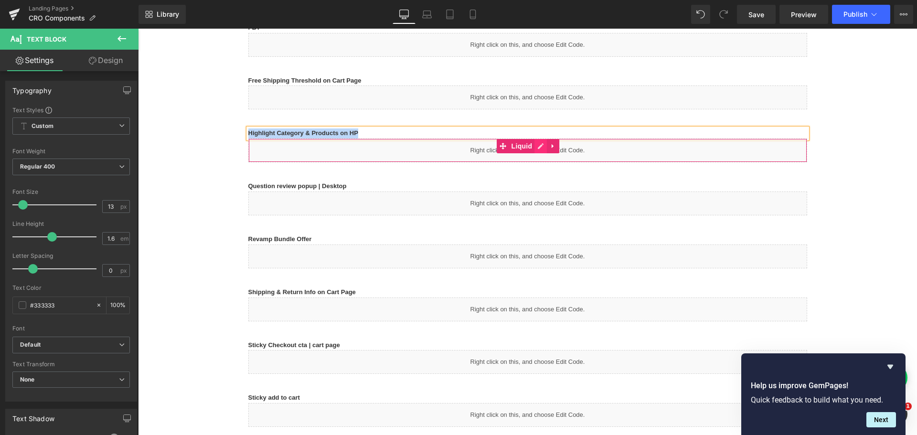
click at [537, 149] on icon at bounding box center [540, 146] width 7 height 7
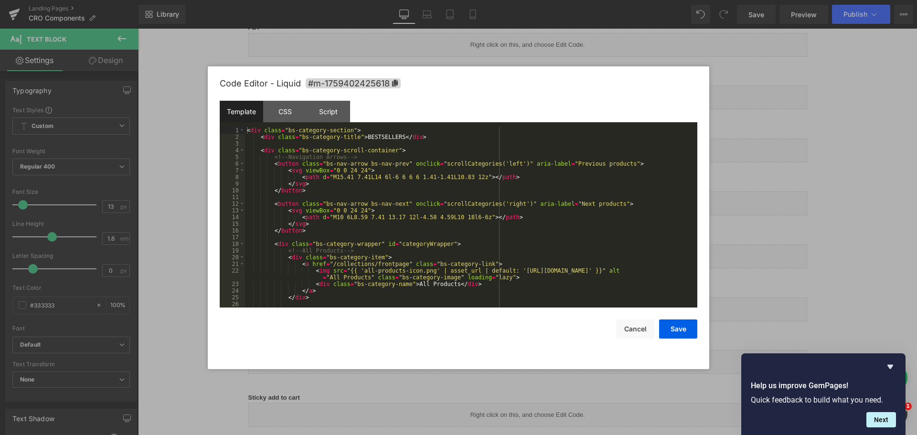
click at [436, 174] on div "< div class = "bs-category-section" > < div class = "bs-category-title" > BESTS…" at bounding box center [469, 224] width 448 height 194
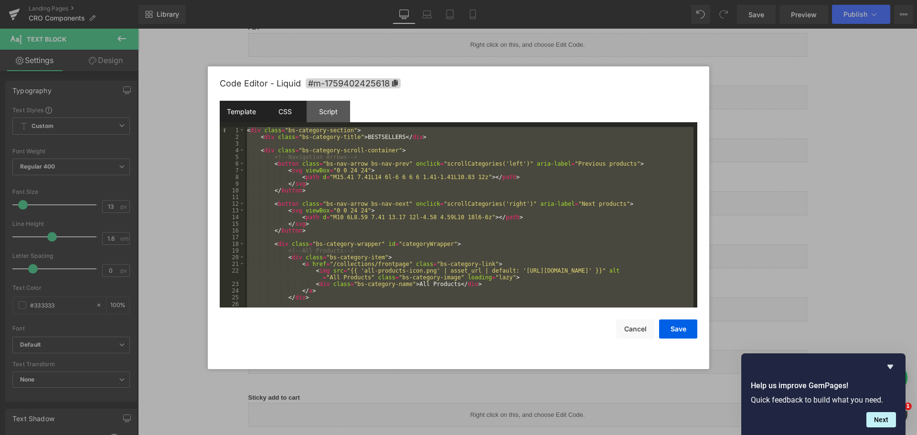
click at [299, 109] on div "CSS" at bounding box center [284, 111] width 43 height 21
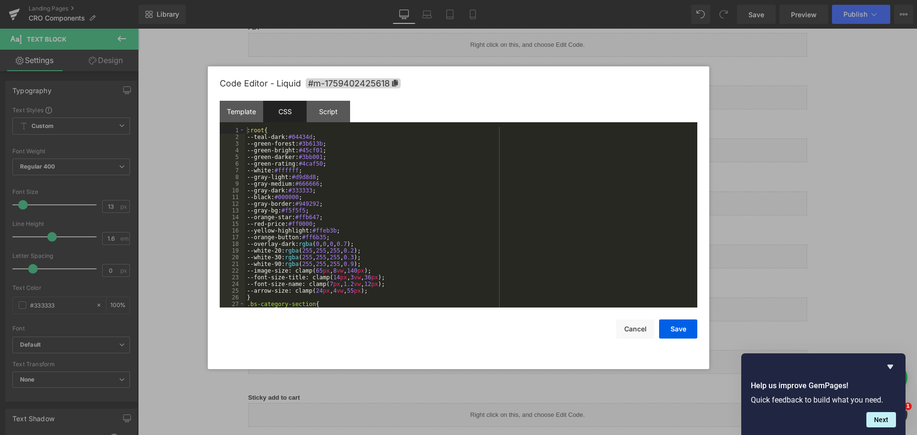
click at [357, 171] on div ":root { --teal-dark: #04434d ; --green-forest: #3b613b ; --green-bright: #45cf0…" at bounding box center [469, 224] width 448 height 194
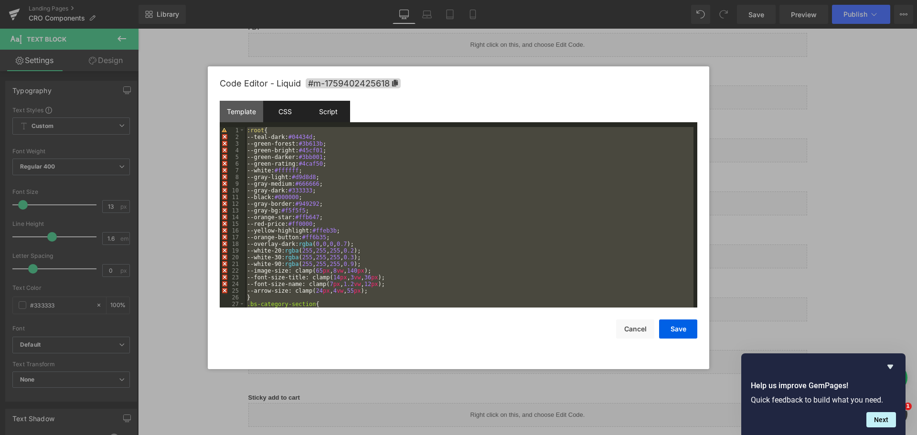
click at [333, 115] on div "Script" at bounding box center [328, 111] width 43 height 21
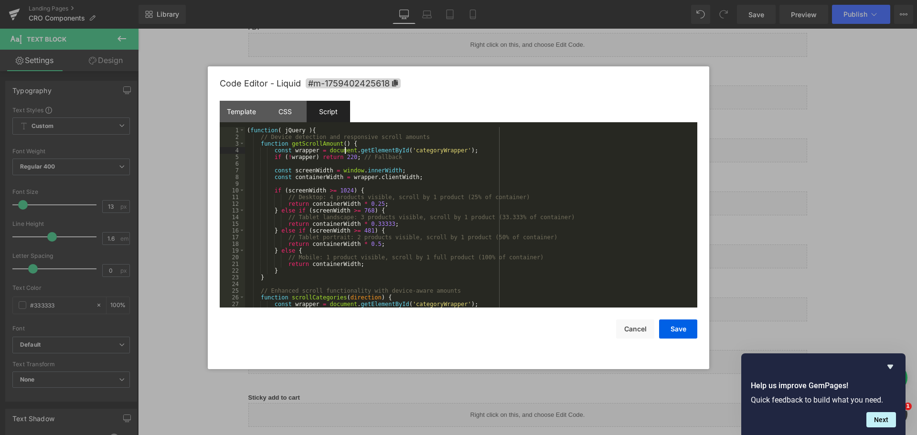
click at [344, 153] on div "( function ( jQuery ) { // Device detection and responsive scroll amounts funct…" at bounding box center [469, 224] width 448 height 194
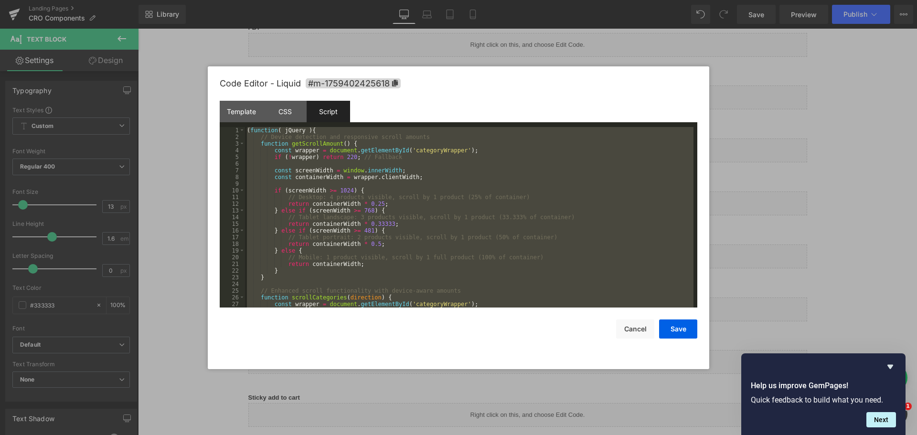
click at [837, 167] on div at bounding box center [458, 217] width 917 height 435
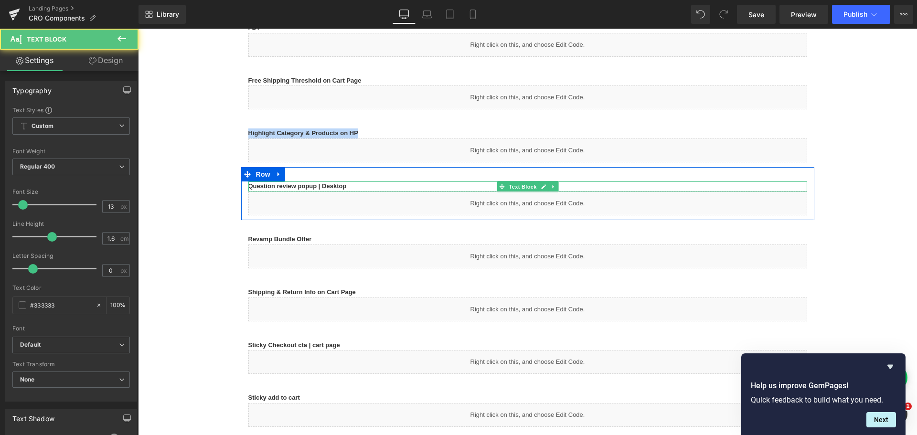
click at [307, 182] on b "Question review popup | Desktop" at bounding box center [297, 185] width 98 height 7
click at [329, 182] on b "Question review popup | Desktop" at bounding box center [297, 185] width 98 height 7
click at [349, 181] on p "Question review popup | Desktop" at bounding box center [527, 186] width 559 height 10
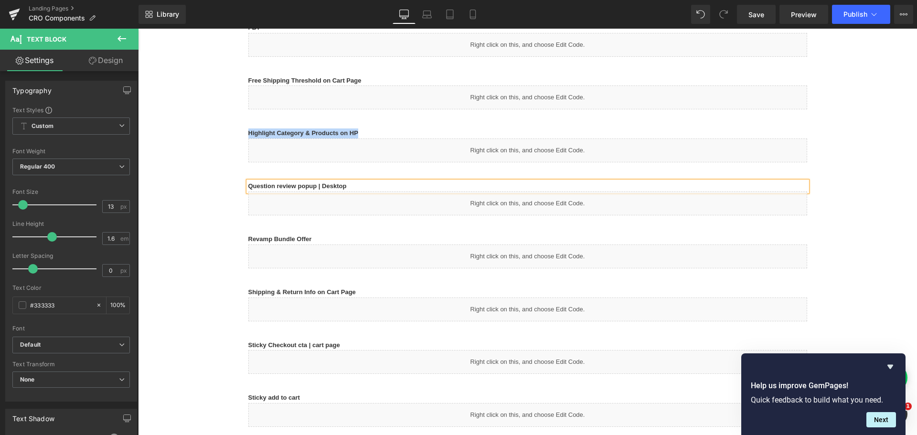
scroll to position [382, 0]
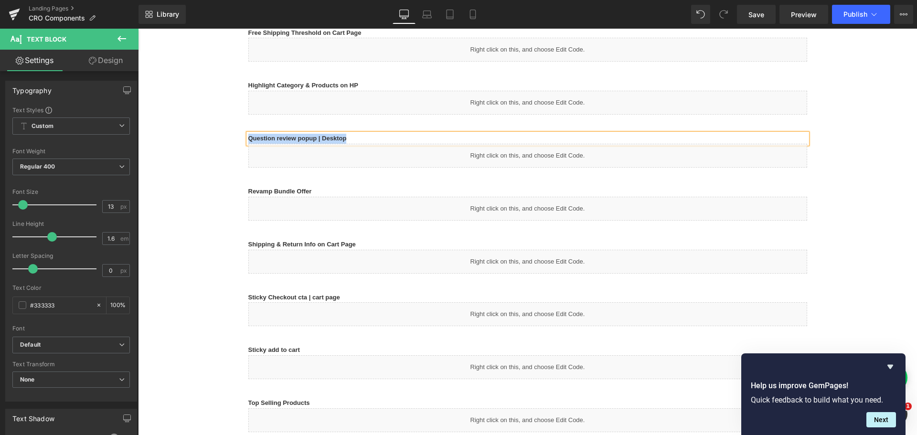
click at [527, 155] on div "Liquid" at bounding box center [527, 156] width 559 height 24
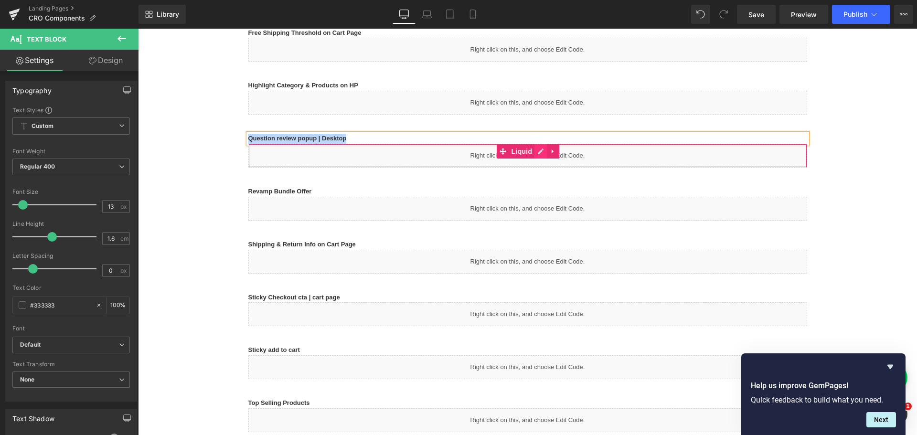
click at [537, 154] on icon at bounding box center [540, 151] width 7 height 7
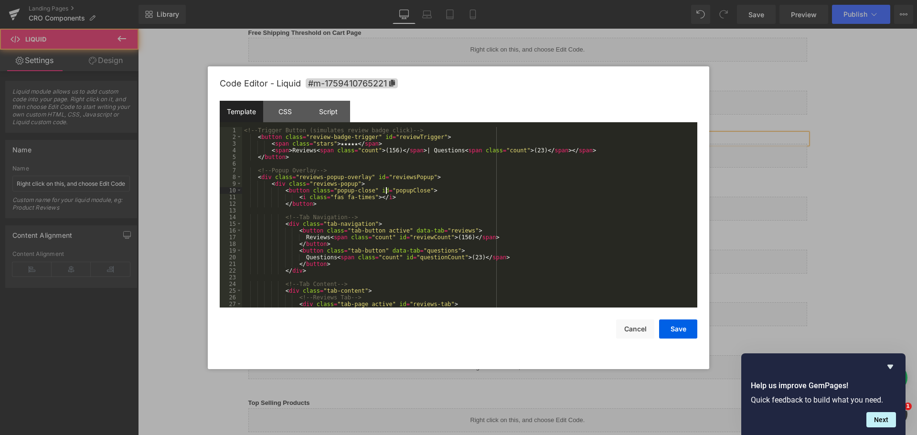
click at [385, 191] on div "<!-- Trigger Button (simulates review badge click) --> < button class = "review…" at bounding box center [467, 224] width 451 height 194
copy b "Question review popup | Desktop"
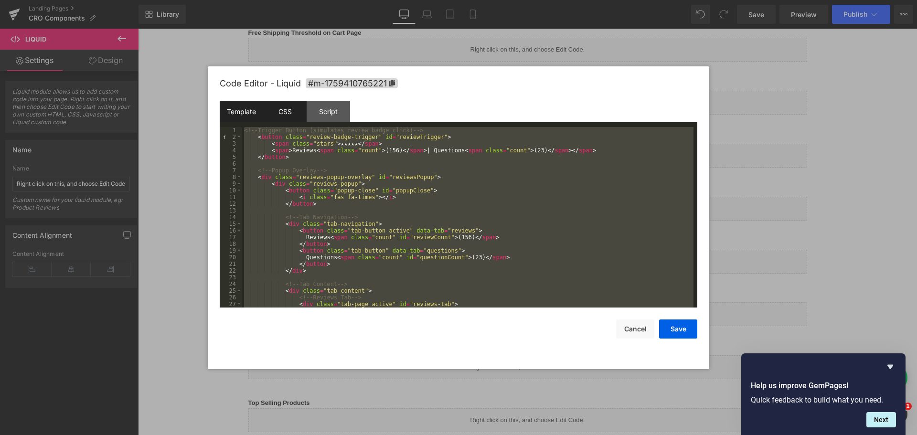
click at [299, 114] on div "CSS" at bounding box center [284, 111] width 43 height 21
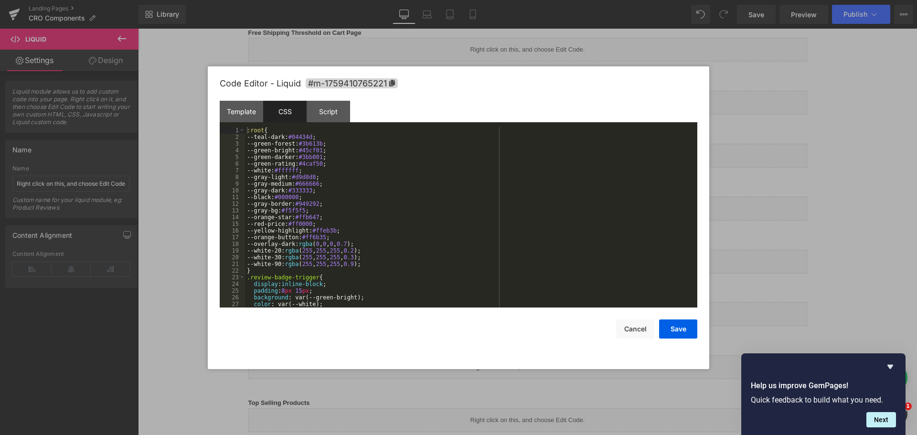
click at [337, 168] on div ":root { --teal-dark: #04434d ; --green-forest: #3b613b ; --green-bright: #45cf0…" at bounding box center [469, 224] width 448 height 194
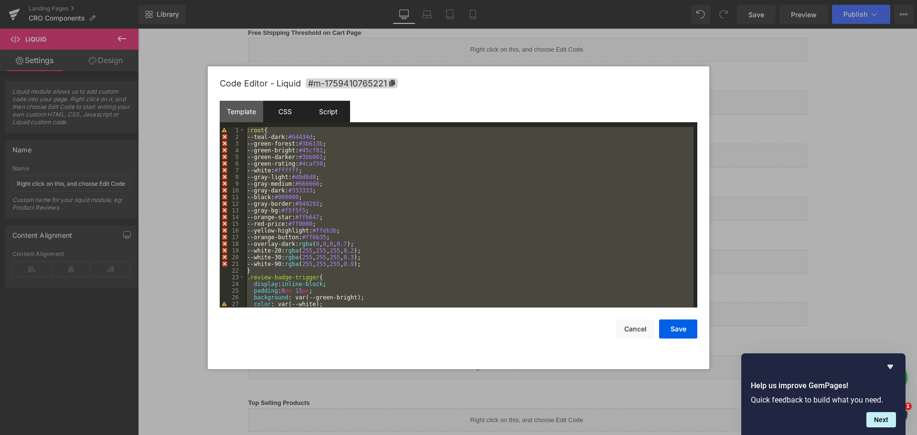
click at [345, 114] on div "Script" at bounding box center [328, 111] width 43 height 21
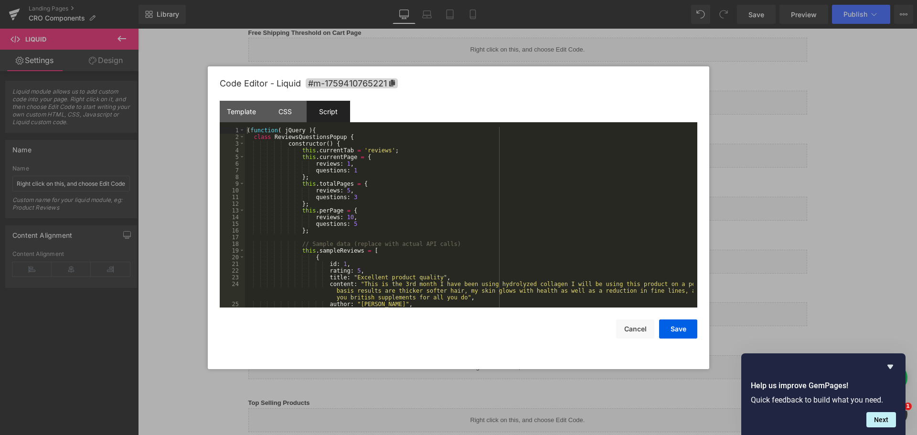
click at [362, 149] on div "( function ( jQuery ) { class ReviewsQuestionsPopup { constructor ( ) { this . …" at bounding box center [469, 224] width 448 height 194
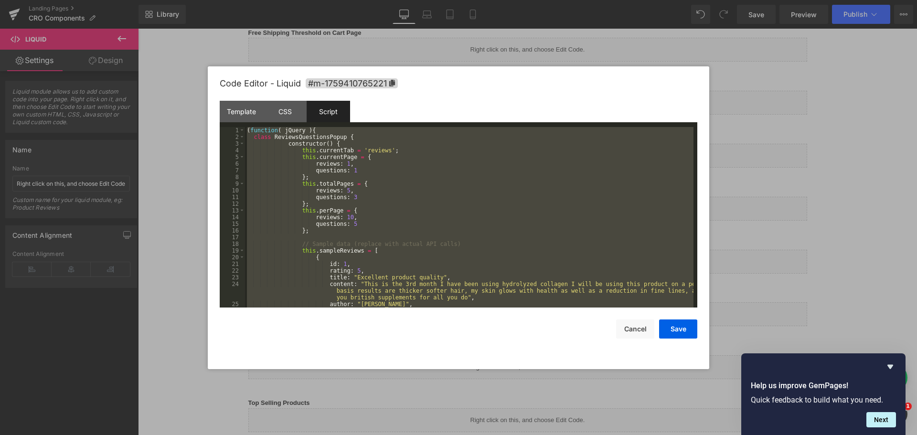
click at [822, 119] on div at bounding box center [458, 217] width 917 height 435
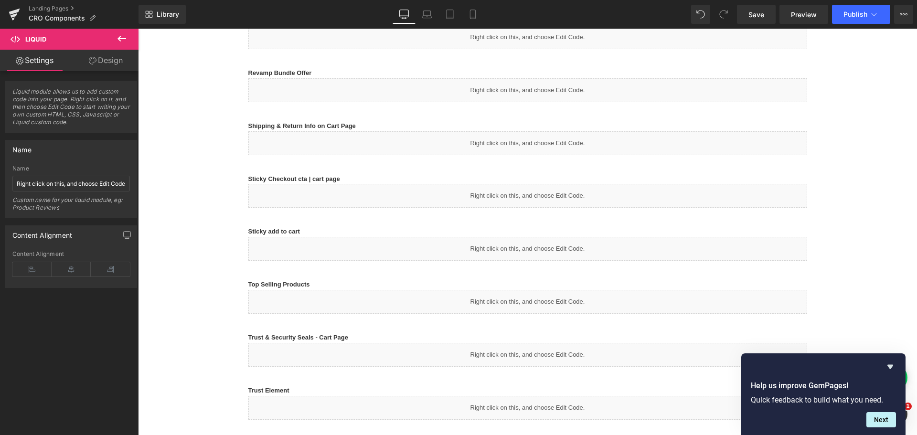
scroll to position [478, 0]
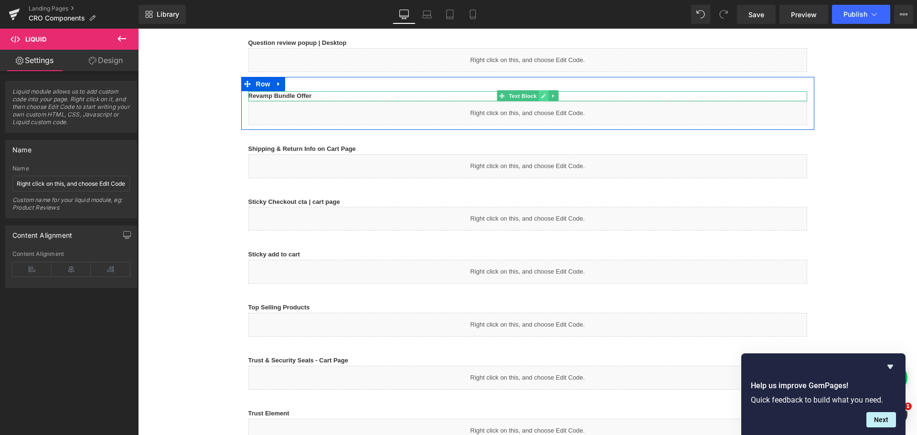
click at [332, 96] on p "Revamp Bundle Offer" at bounding box center [527, 96] width 559 height 10
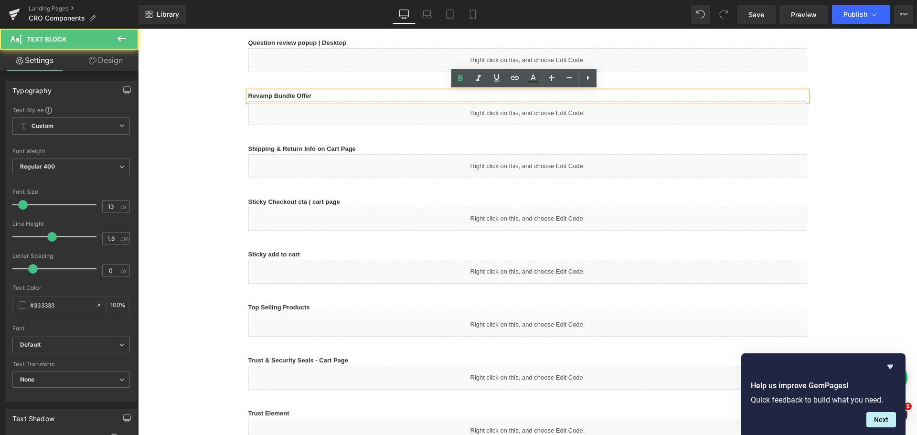
click at [541, 96] on icon at bounding box center [543, 96] width 5 height 5
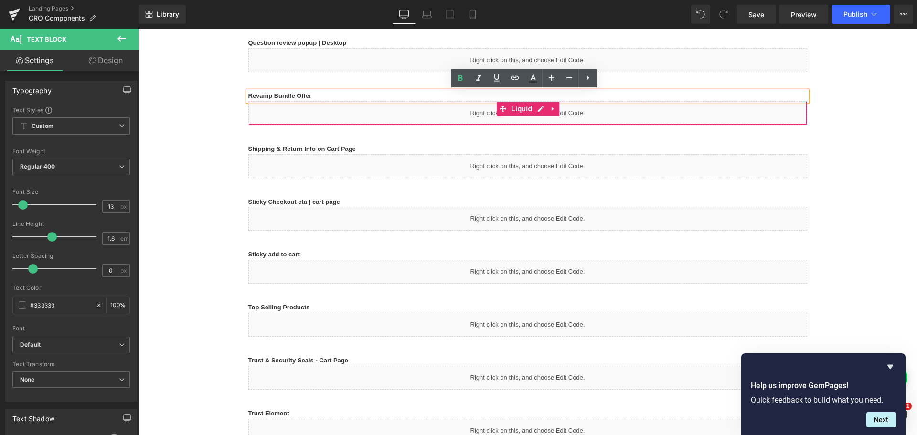
click at [333, 110] on div "Liquid" at bounding box center [527, 113] width 559 height 24
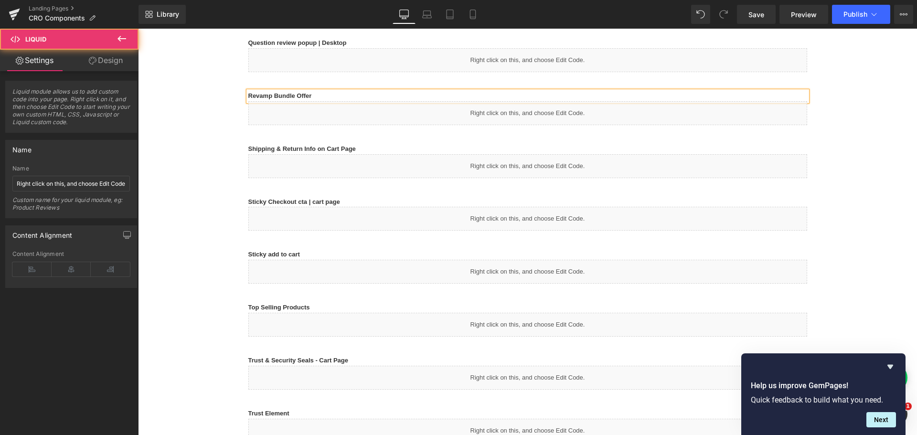
click at [211, 114] on div "PSW - Home Page | Desktop and Mobile Text Block Liquid Row Navbar Menu Text Blo…" at bounding box center [527, 219] width 779 height 1131
click at [458, 92] on div "Revamp Bundle Offer Text Block" at bounding box center [527, 96] width 559 height 10
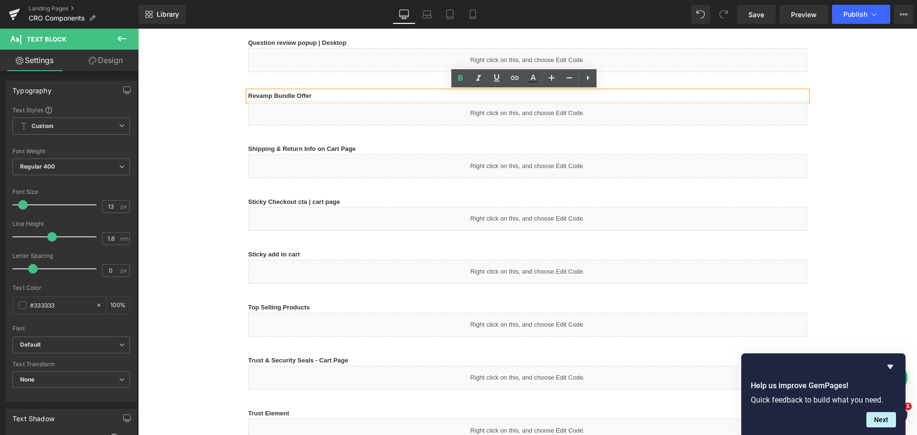
click at [353, 146] on div "Shipping & Return Info on Cart Page Text Block" at bounding box center [527, 149] width 559 height 10
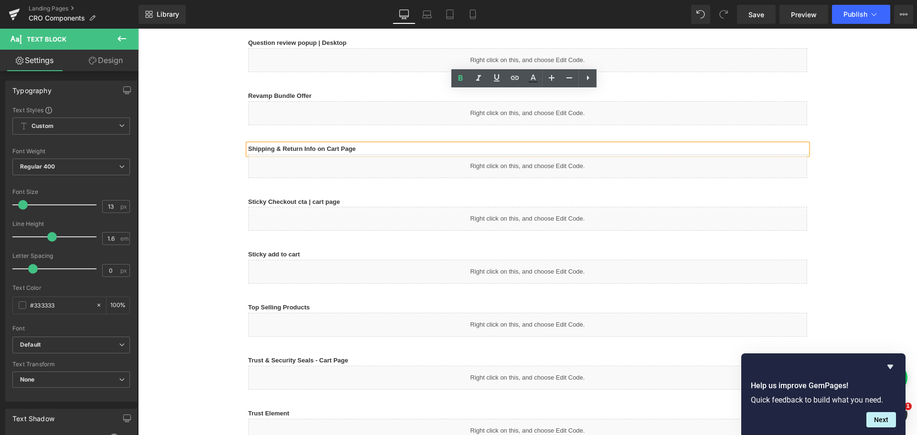
click at [361, 149] on p "Shipping & Return Info on Cart Page" at bounding box center [527, 149] width 559 height 10
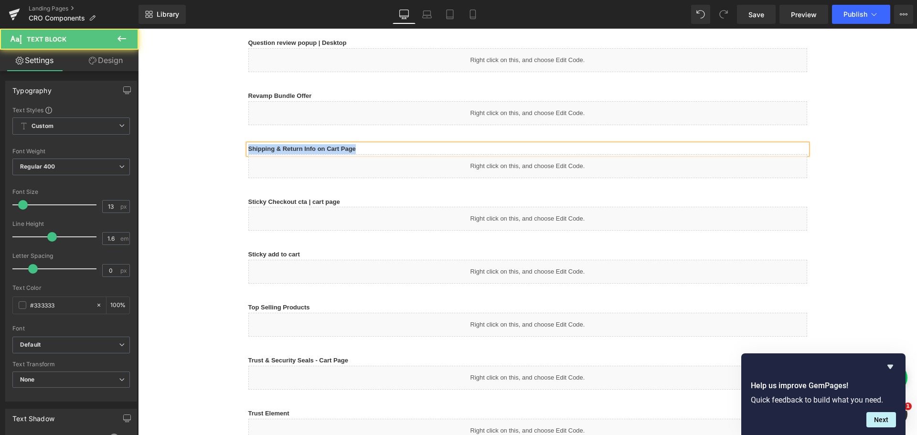
click at [532, 169] on div "Liquid" at bounding box center [527, 166] width 559 height 24
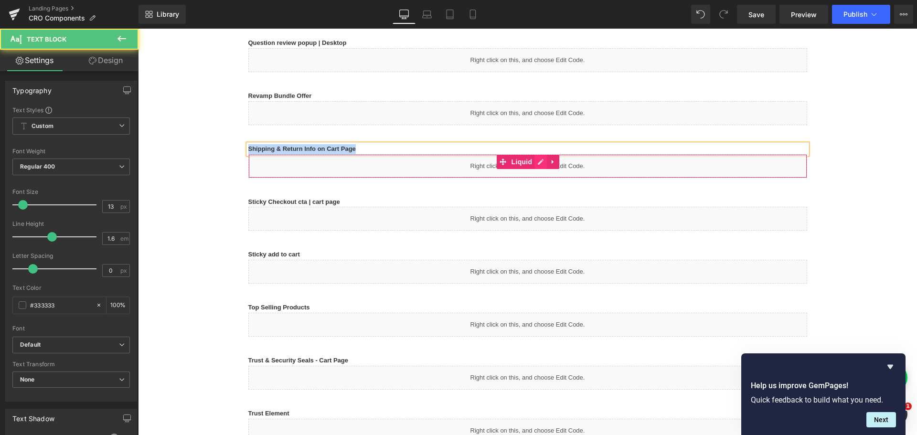
click at [537, 163] on icon at bounding box center [540, 161] width 7 height 7
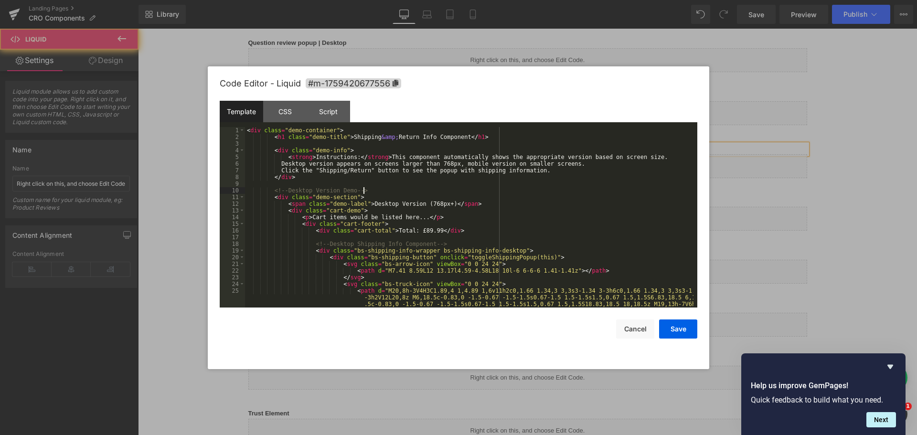
click at [440, 191] on div "< div class = "demo-container" > < h1 class = "demo-title" > Shipping &amp; Ret…" at bounding box center [469, 234] width 448 height 214
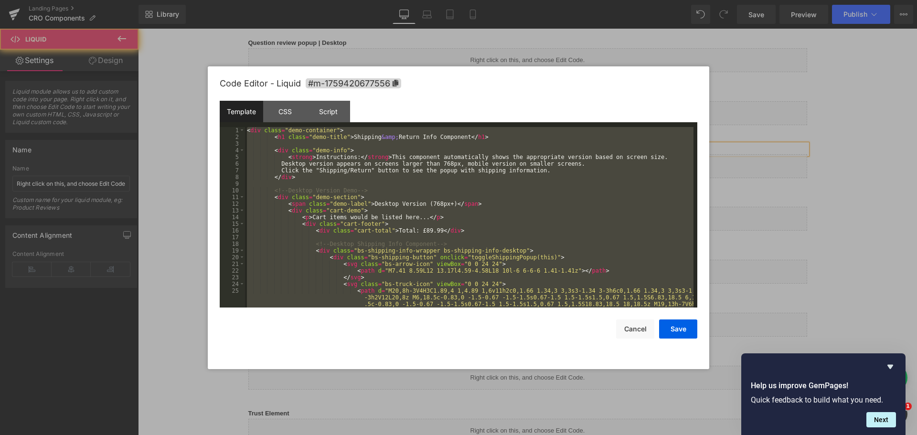
copy b "Shipping & Return Info on Cart Page"
click at [328, 153] on div "< div class = "demo-container" > < h1 class = "demo-title" > Shipping &amp; Ret…" at bounding box center [469, 217] width 448 height 181
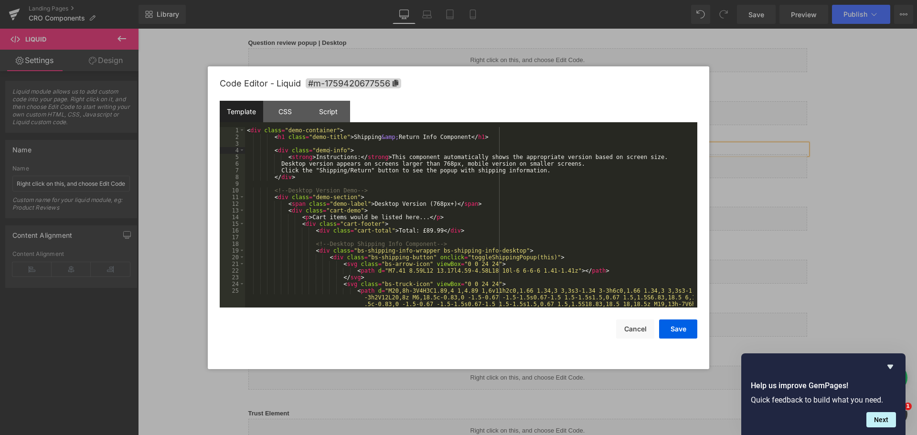
click at [394, 147] on div "< div class = "demo-container" > < h1 class = "demo-title" > Shipping &amp; Ret…" at bounding box center [469, 234] width 448 height 214
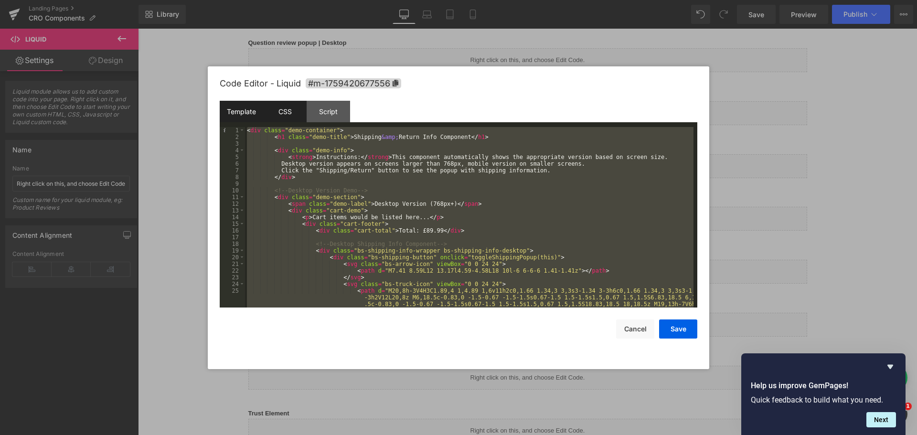
click at [291, 117] on div "CSS" at bounding box center [284, 111] width 43 height 21
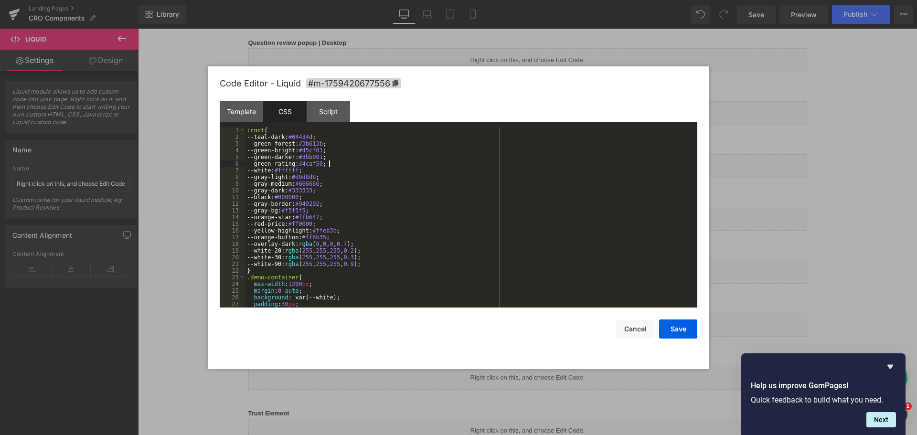
click at [343, 163] on div ":root { --teal-dark: #04434d ; --green-forest: #3b613b ; --green-bright: #45cf0…" at bounding box center [469, 224] width 448 height 194
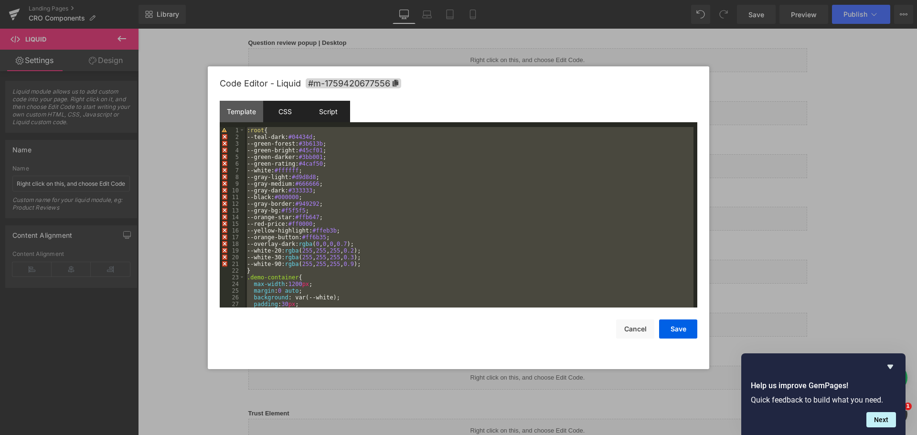
click at [337, 106] on div "Script" at bounding box center [328, 111] width 43 height 21
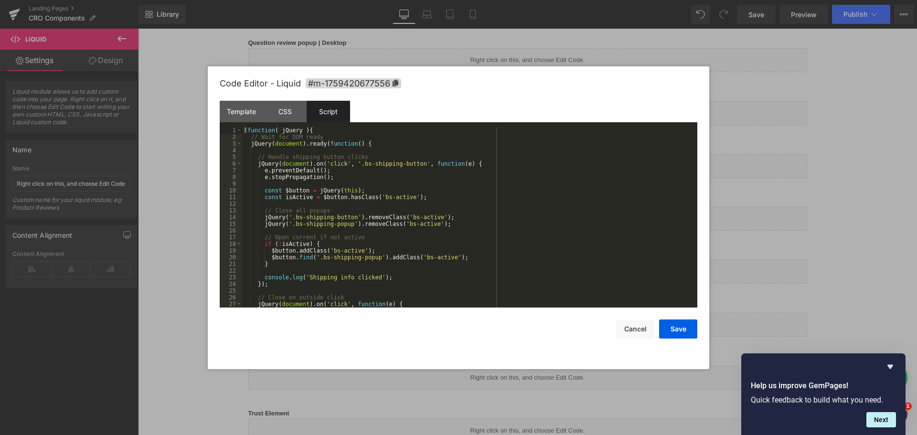
click at [333, 177] on div "( function ( jQuery ) { // Wait for DOM ready jQuery ( document ) . ready ( fun…" at bounding box center [467, 224] width 451 height 194
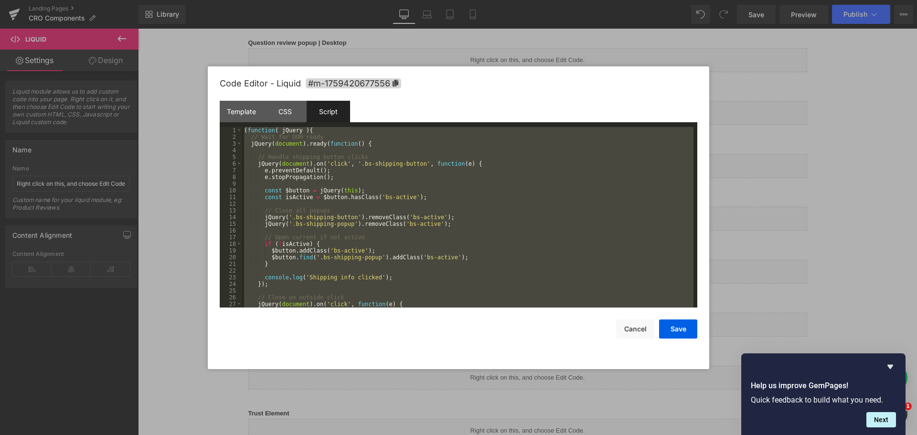
click at [791, 180] on div at bounding box center [458, 217] width 917 height 435
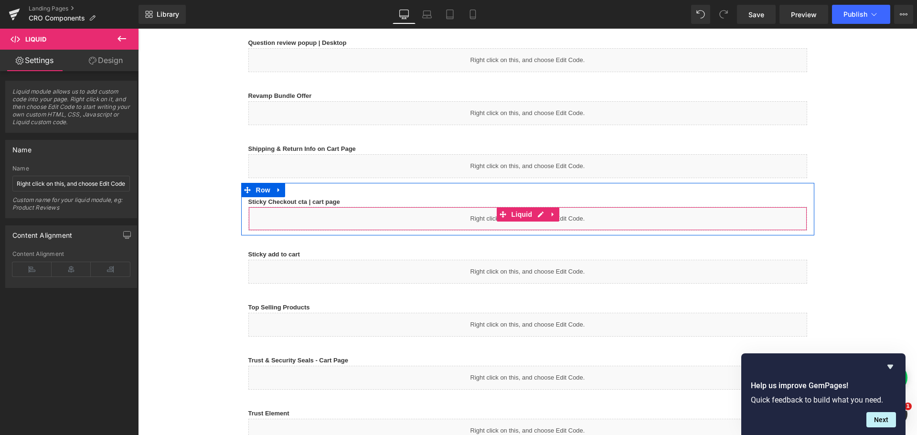
click at [319, 205] on div "Sticky Checkout cta | cart page Text Block" at bounding box center [527, 202] width 559 height 10
click at [322, 202] on b "Sticky Checkout cta | cart page" at bounding box center [294, 201] width 92 height 7
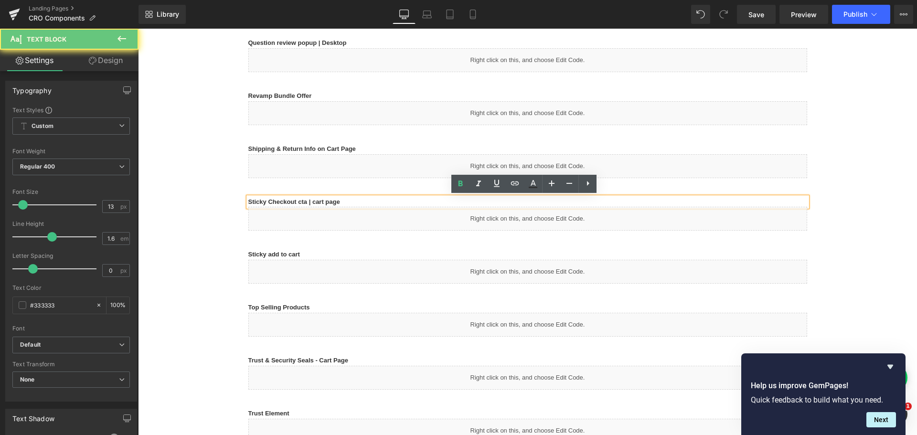
click at [335, 202] on b "Sticky Checkout cta | cart page" at bounding box center [294, 201] width 92 height 7
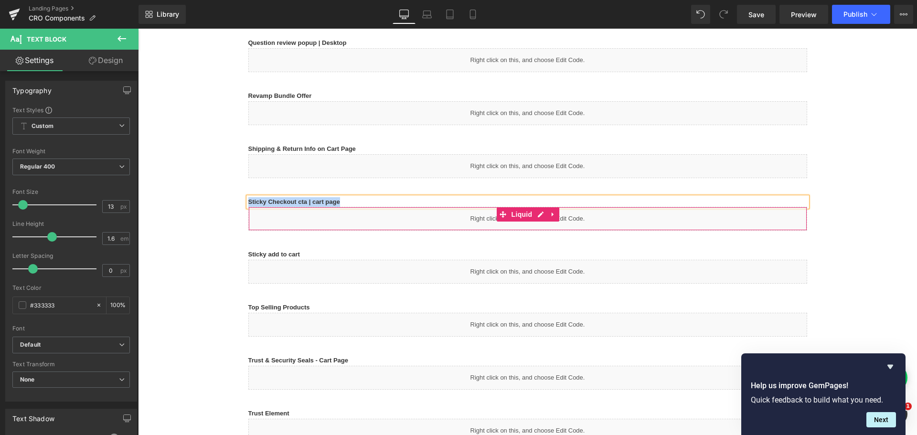
click at [315, 223] on div "Liquid" at bounding box center [527, 219] width 559 height 24
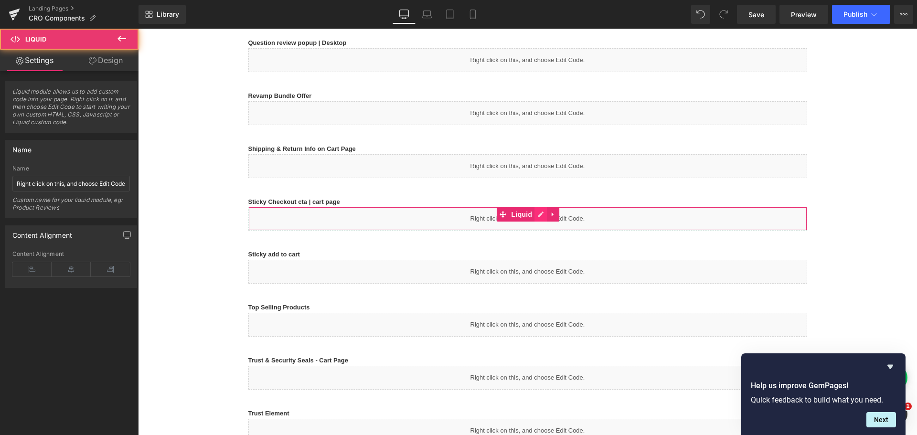
click at [534, 217] on link at bounding box center [540, 214] width 12 height 14
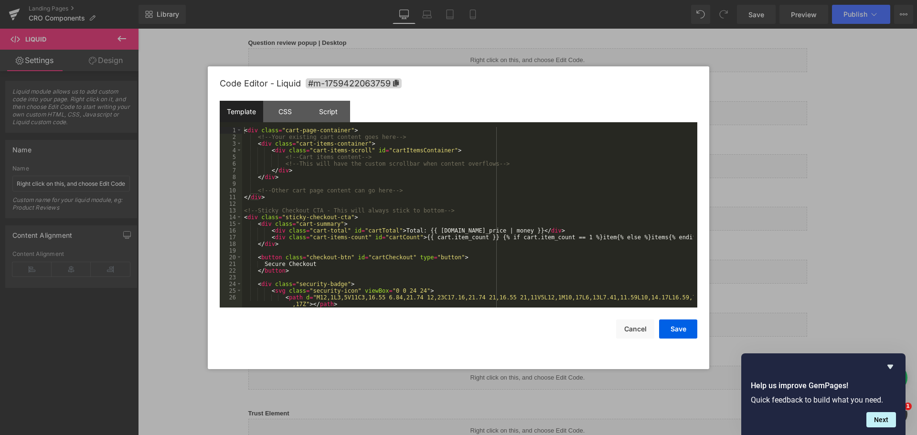
click at [314, 174] on div "< div class = "cart-page-container" > <!-- Your existing cart content goes here…" at bounding box center [467, 224] width 451 height 194
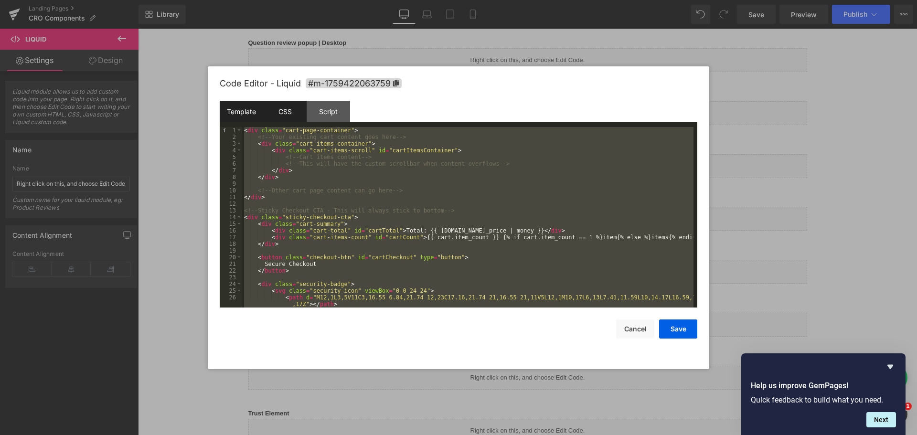
click at [285, 116] on div "CSS" at bounding box center [284, 111] width 43 height 21
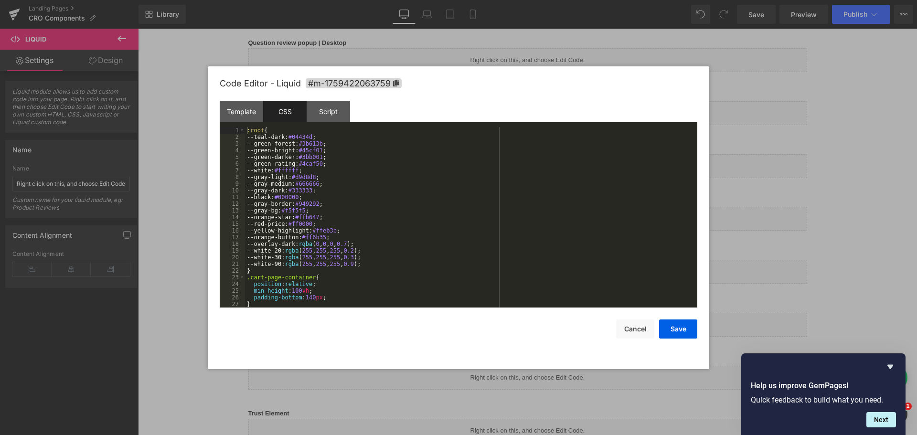
click at [319, 153] on div ":root { --teal-dark: #04434d ; --green-forest: #3b613b ; --green-bright: #45cf0…" at bounding box center [469, 224] width 448 height 194
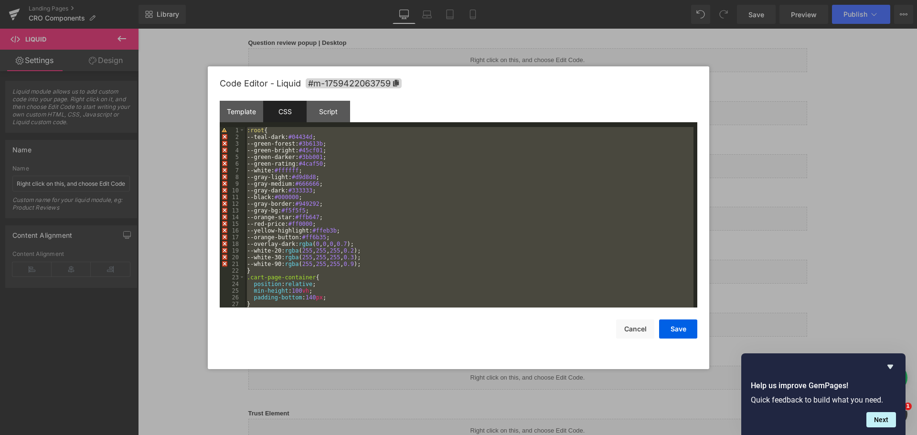
click at [318, 100] on div "Code Editor - Liquid #m-1759422063759" at bounding box center [459, 83] width 478 height 34
click at [328, 112] on div "Script" at bounding box center [328, 111] width 43 height 21
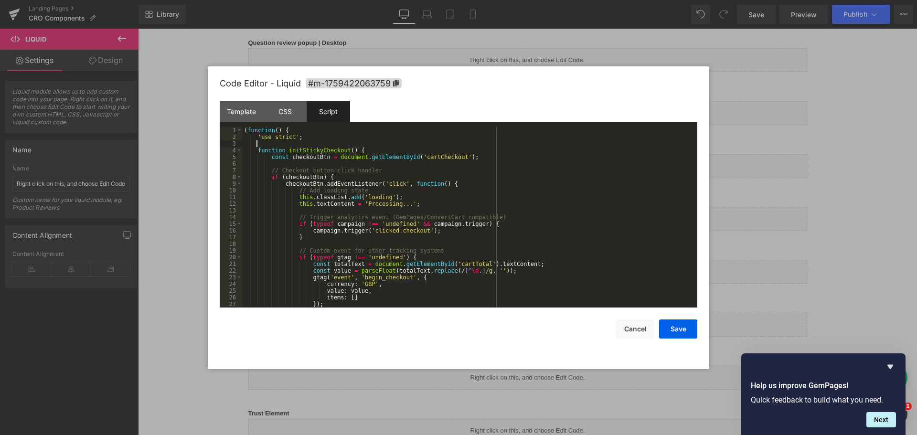
click at [362, 143] on div "( function ( ) { 'use strict' ; function initStickyCheckout ( ) { const checkou…" at bounding box center [467, 224] width 451 height 194
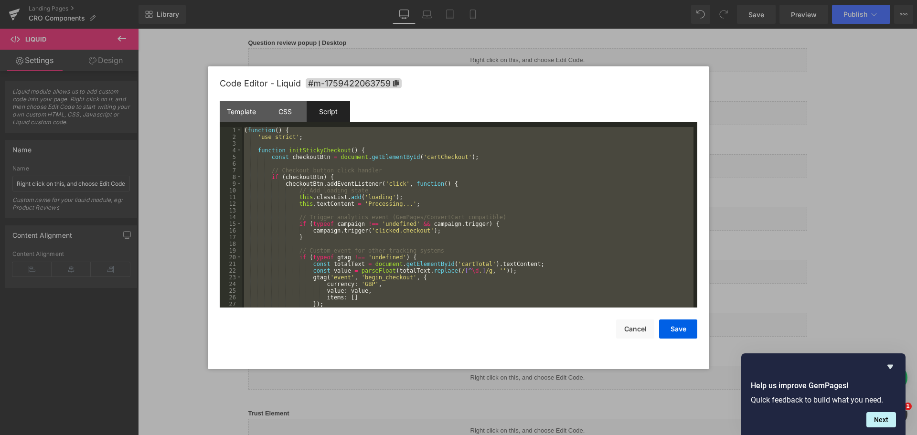
click at [176, 225] on div at bounding box center [458, 217] width 917 height 435
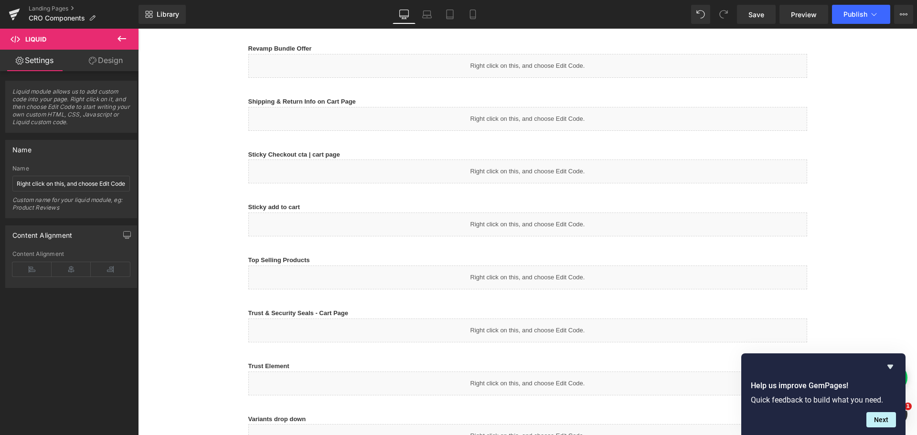
scroll to position [525, 0]
click at [337, 206] on p "Sticky add to cart" at bounding box center [527, 207] width 559 height 10
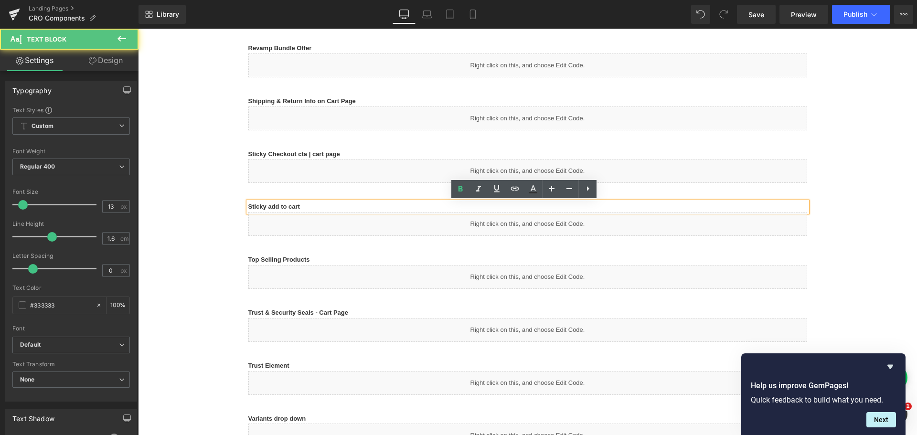
click at [282, 207] on b "Sticky add to cart" at bounding box center [274, 206] width 52 height 7
click at [292, 205] on b "Sticky add to cart" at bounding box center [274, 206] width 52 height 7
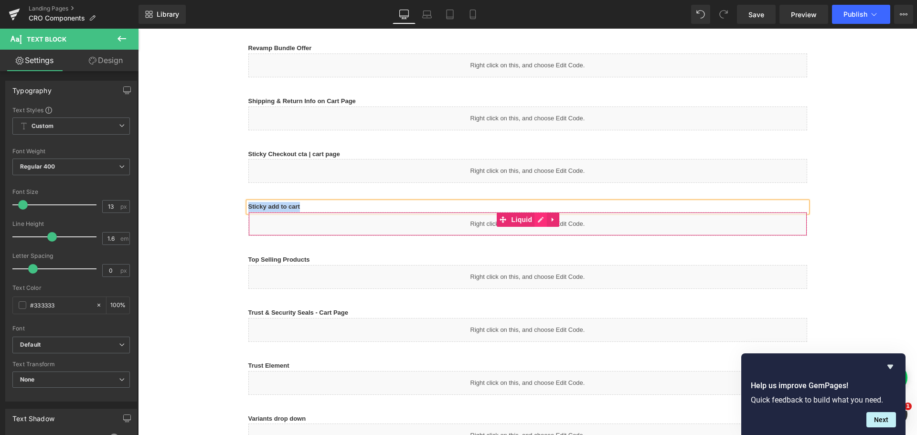
click at [537, 222] on icon at bounding box center [540, 219] width 7 height 7
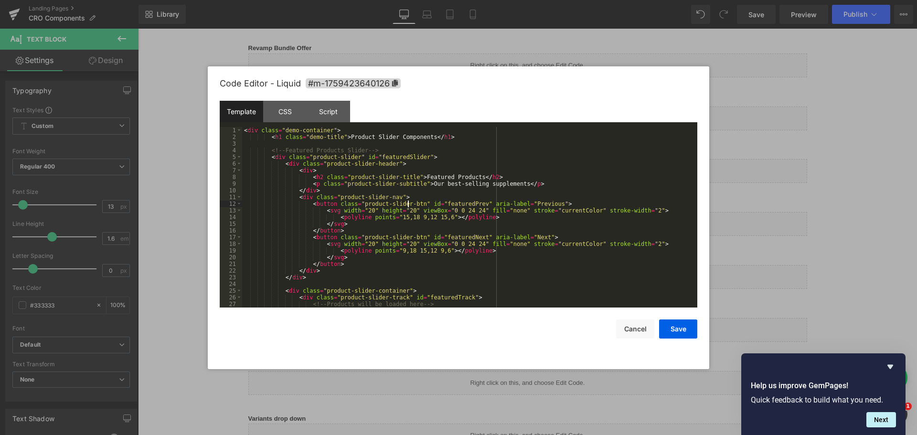
click at [407, 204] on div "< div class = "demo-container" > < h1 class = "demo-title" > Product Slider Com…" at bounding box center [467, 224] width 451 height 194
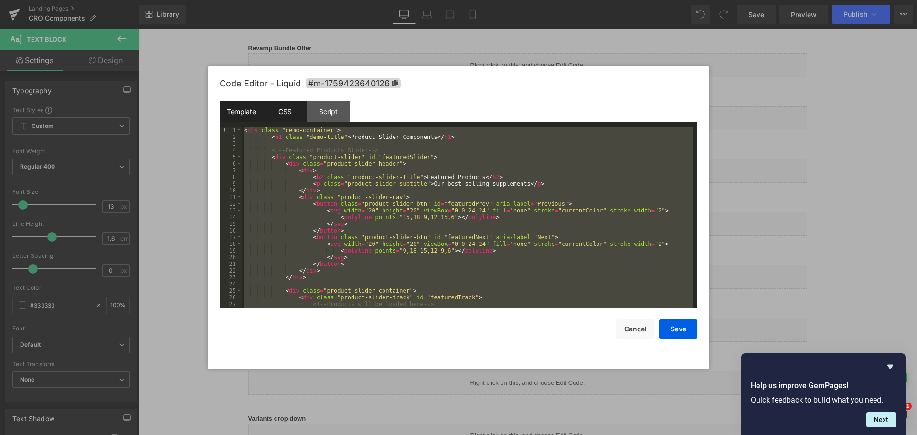
click at [288, 121] on div "CSS" at bounding box center [284, 111] width 43 height 21
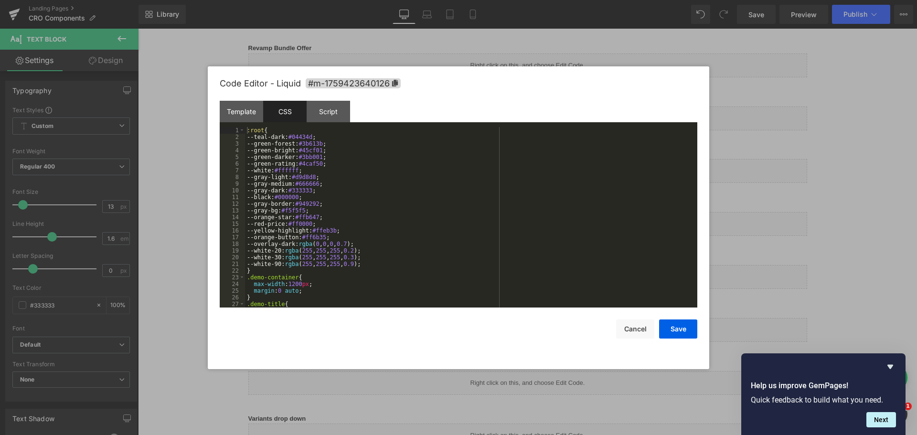
click at [310, 149] on div ":root { --teal-dark: #04434d ; --green-forest: #3b613b ; --green-bright: #45cf0…" at bounding box center [469, 224] width 448 height 194
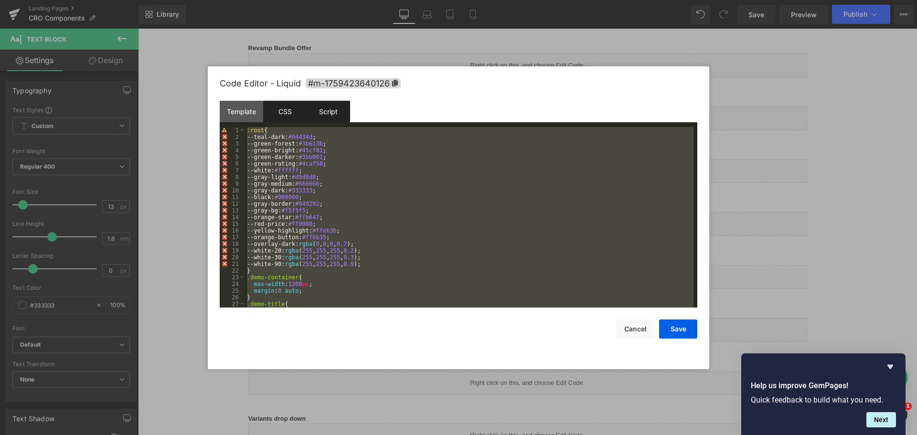
click at [340, 118] on div "Script" at bounding box center [328, 111] width 43 height 21
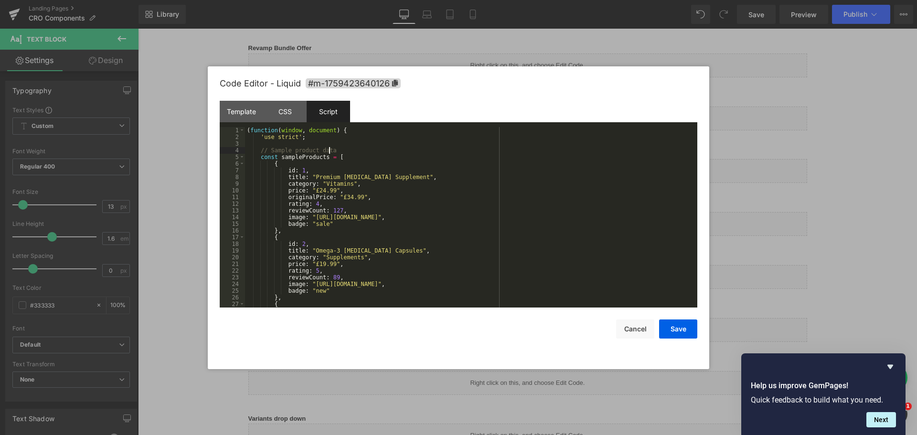
click at [347, 148] on div "( function ( window , document ) { 'use strict' ; // Sample product data const …" at bounding box center [469, 224] width 448 height 194
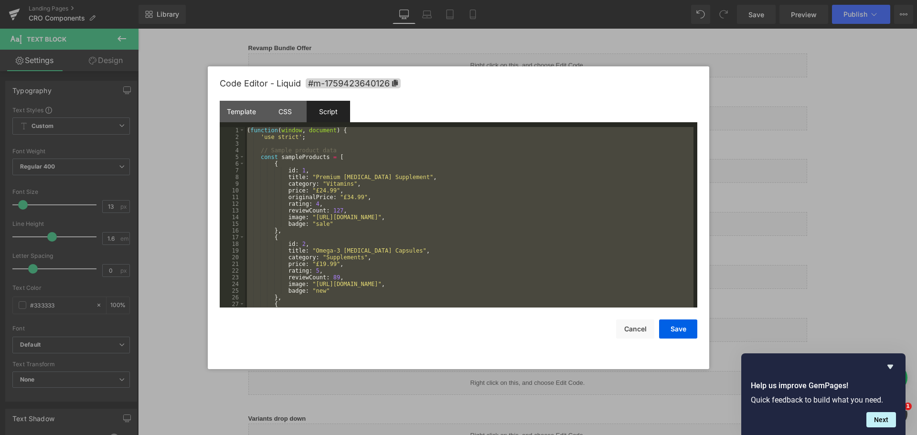
click at [806, 160] on div at bounding box center [458, 217] width 917 height 435
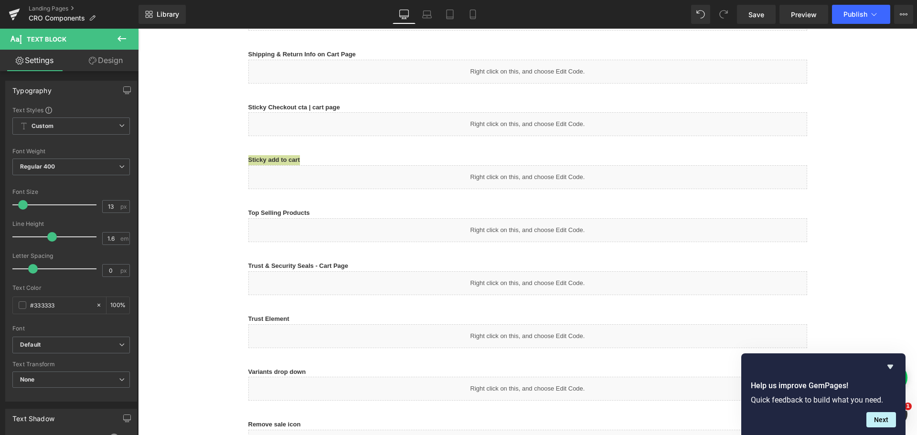
scroll to position [573, 0]
click at [309, 215] on div "Top Selling Products Text Block" at bounding box center [527, 212] width 559 height 10
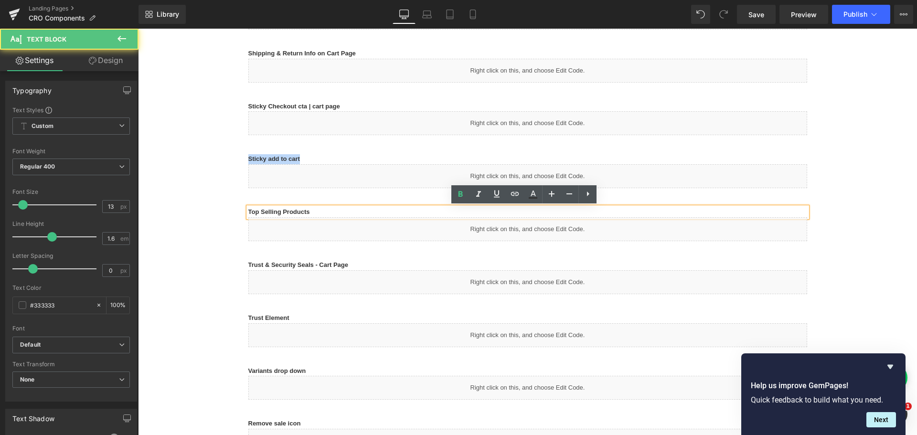
click at [298, 211] on b "Top Selling Products" at bounding box center [279, 211] width 62 height 7
click at [308, 209] on p "Top Selling Products" at bounding box center [527, 212] width 559 height 10
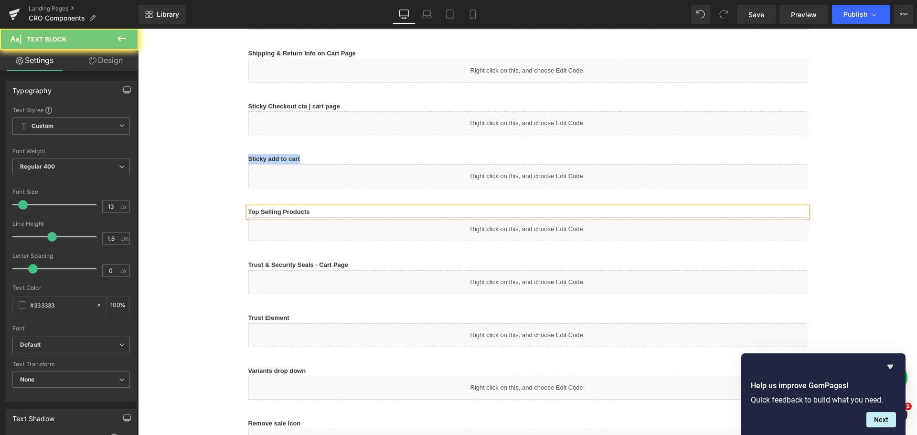
click at [551, 233] on div "Liquid" at bounding box center [527, 229] width 559 height 24
click at [538, 224] on link at bounding box center [540, 225] width 12 height 14
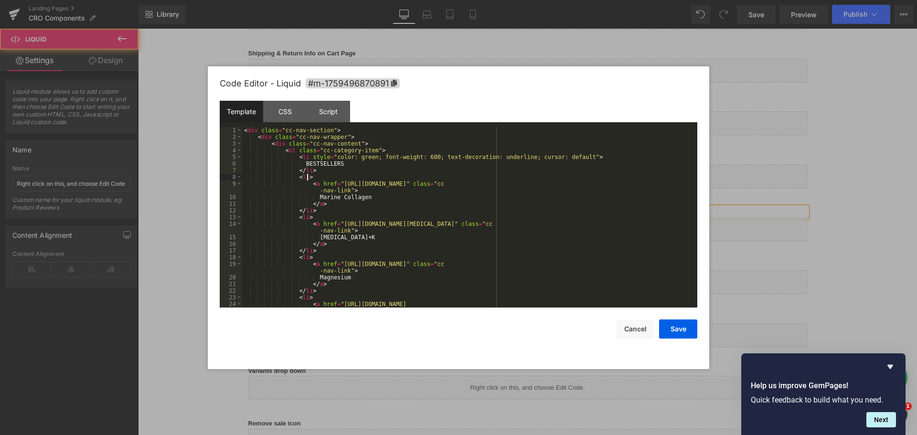
click at [390, 178] on div "< div class = "cc-nav-section" > < div class = "cc-nav-wrapper" > < div class =…" at bounding box center [467, 227] width 451 height 201
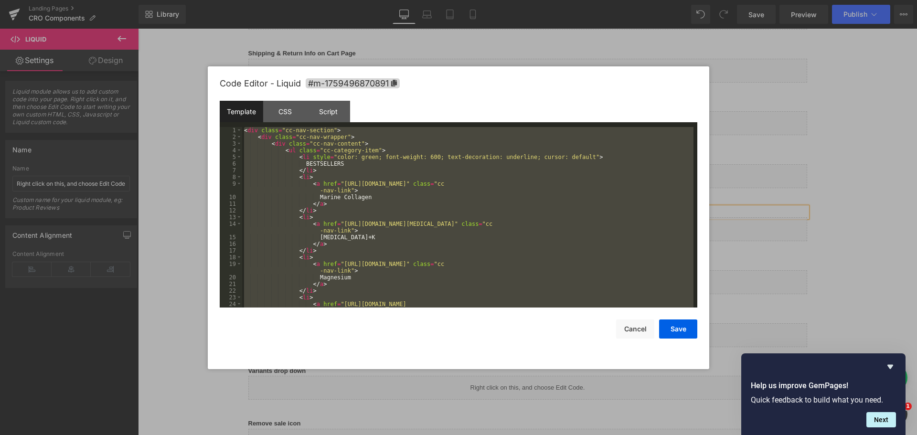
click at [288, 108] on div "CSS" at bounding box center [284, 111] width 43 height 21
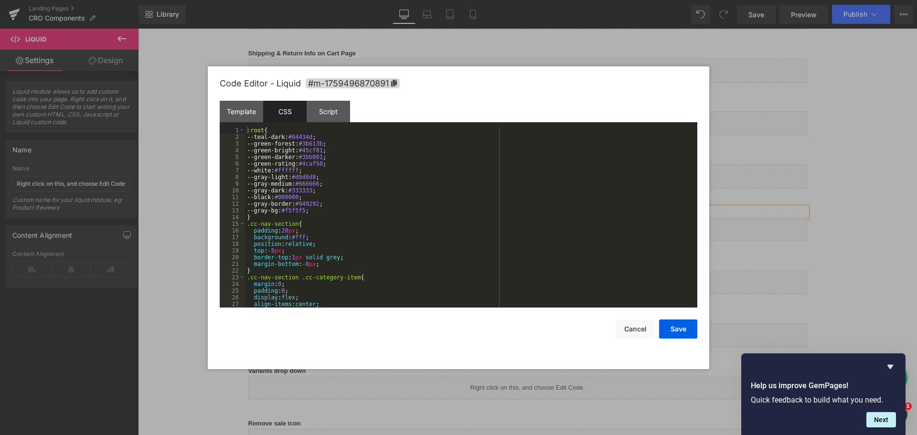
click at [344, 155] on div ":root { --teal-dark: #04434d ; --green-forest: #3b613b ; --green-bright: #45cf0…" at bounding box center [469, 224] width 448 height 194
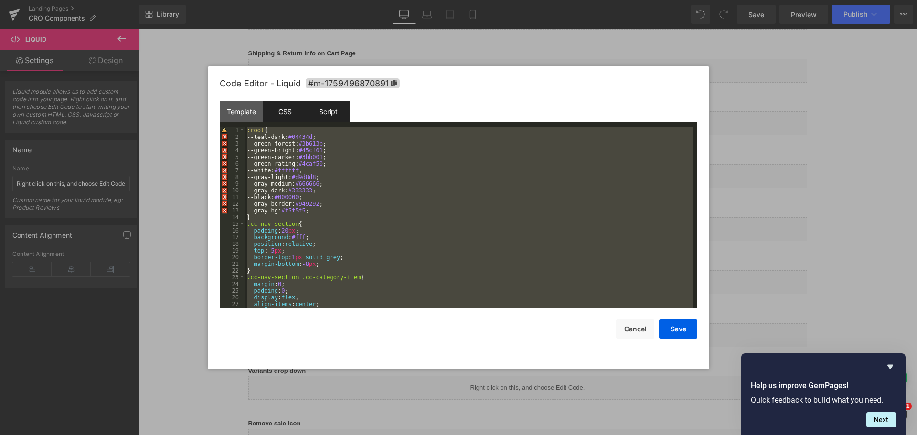
click at [325, 114] on div "Script" at bounding box center [328, 111] width 43 height 21
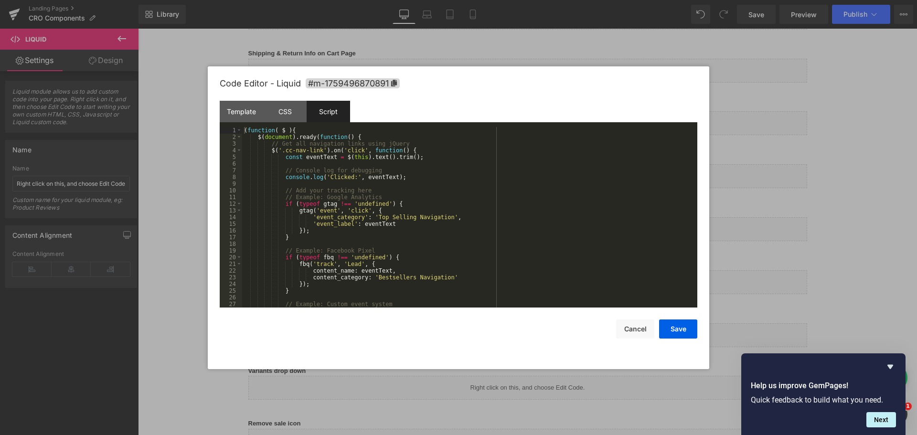
click at [340, 143] on div "( function ( $ ) { $ ( document ) . ready ( function ( ) { // Get all navigatio…" at bounding box center [467, 224] width 451 height 194
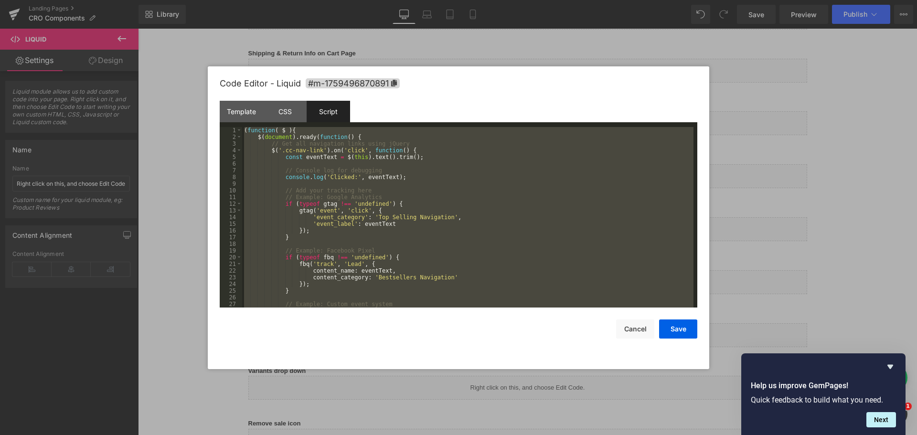
click at [825, 132] on div at bounding box center [458, 217] width 917 height 435
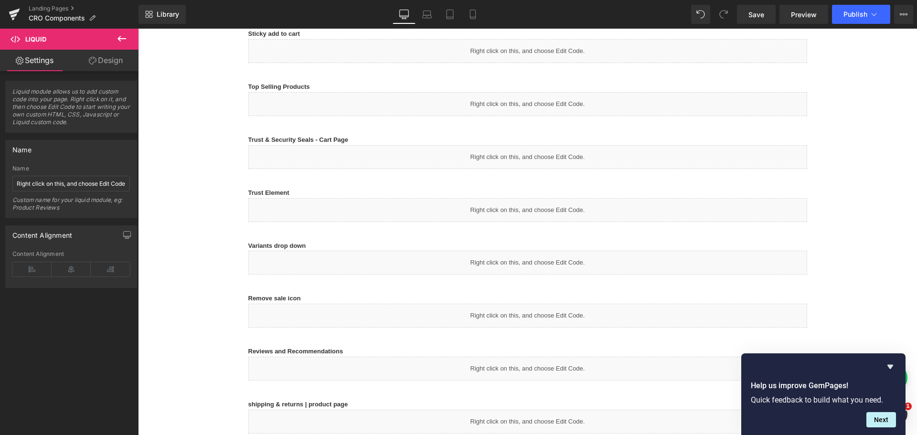
scroll to position [716, 0]
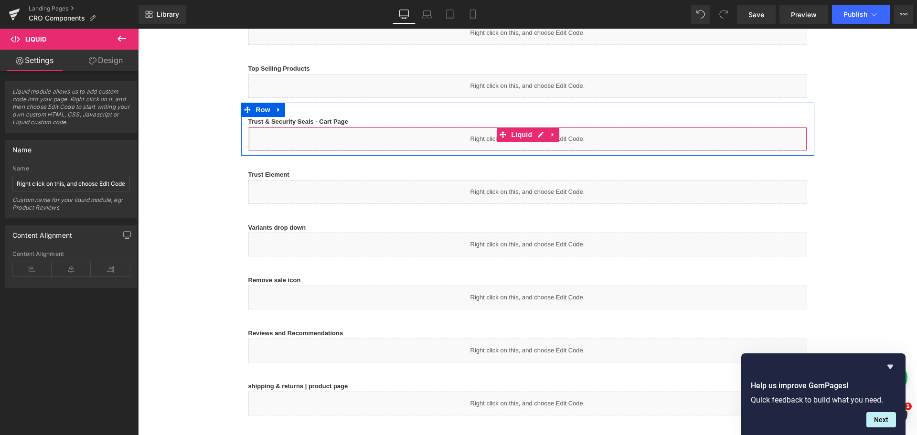
click at [272, 136] on div "Liquid" at bounding box center [527, 139] width 559 height 24
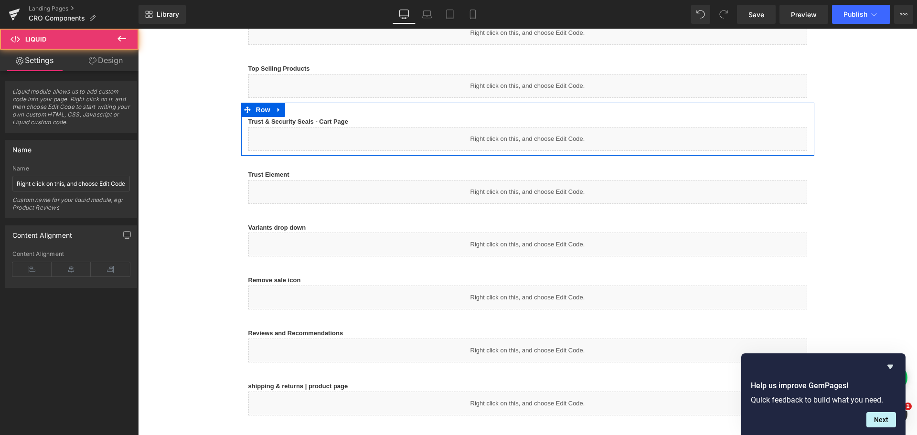
click at [342, 124] on b "Trust & Security Seals - Cart Page" at bounding box center [298, 121] width 100 height 7
click at [347, 122] on p "Trust & Security Seals - Cart Page" at bounding box center [527, 122] width 559 height 10
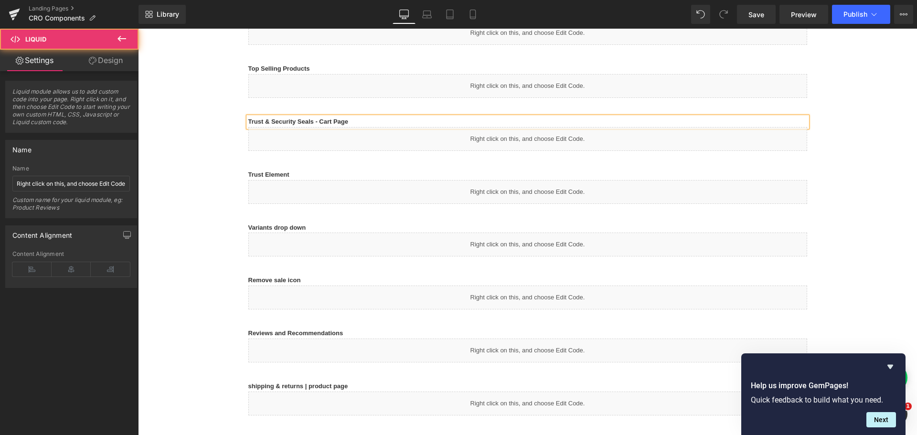
click at [343, 120] on b "Trust & Security Seals - Cart Page" at bounding box center [298, 121] width 100 height 7
click at [348, 120] on p "Trust & Security Seals - Cart Page" at bounding box center [527, 122] width 559 height 10
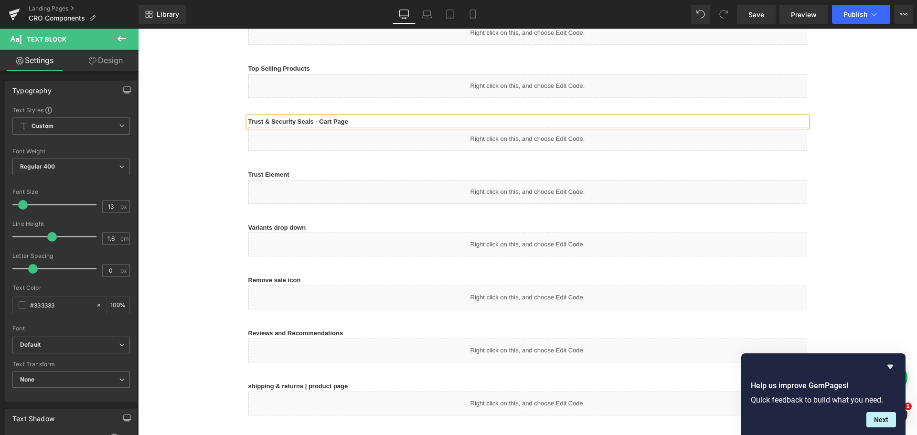
click at [564, 143] on div "Liquid" at bounding box center [527, 139] width 559 height 24
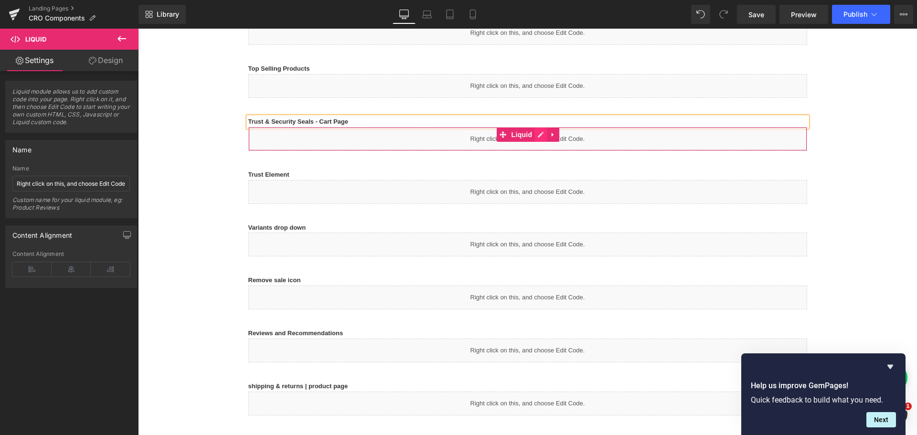
click at [539, 136] on link at bounding box center [540, 135] width 12 height 14
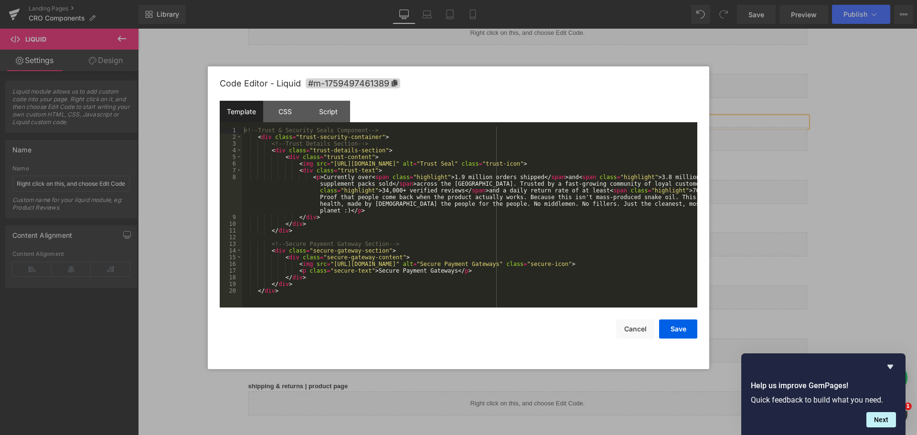
click at [417, 160] on div "<!-- Trust & Security Seals Component --> < div class = "trust-security-contain…" at bounding box center [469, 224] width 455 height 194
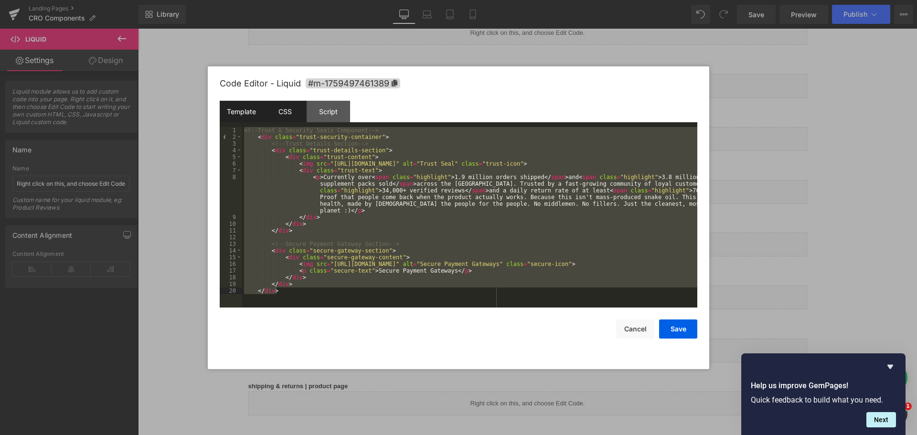
click at [286, 115] on div "CSS" at bounding box center [284, 111] width 43 height 21
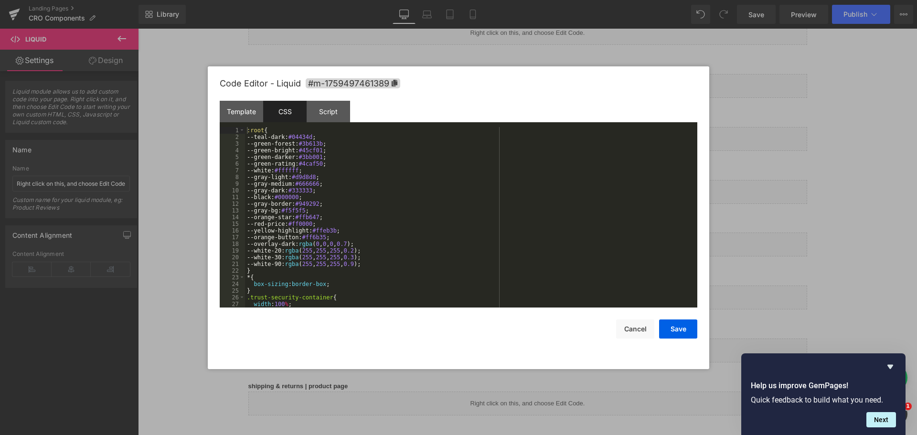
click at [328, 153] on div ":root { --teal-dark: #04434d ; --green-forest: #3b613b ; --green-bright: #45cf0…" at bounding box center [469, 224] width 448 height 194
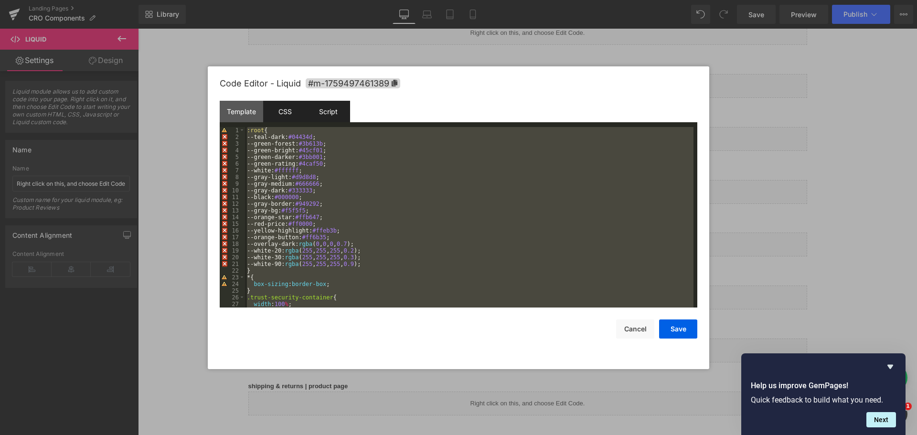
click at [334, 115] on div "Script" at bounding box center [328, 111] width 43 height 21
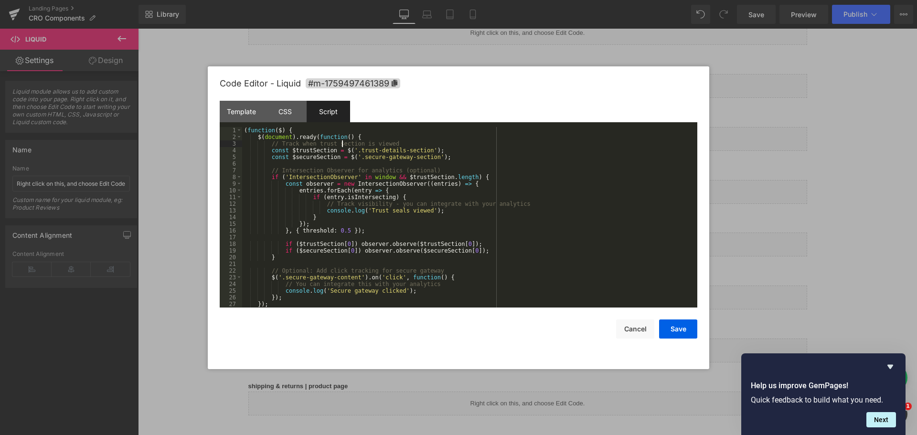
click at [343, 146] on div "( function ( $ ) { $ ( document ) . ready ( function ( ) { // Track when trust …" at bounding box center [467, 224] width 451 height 194
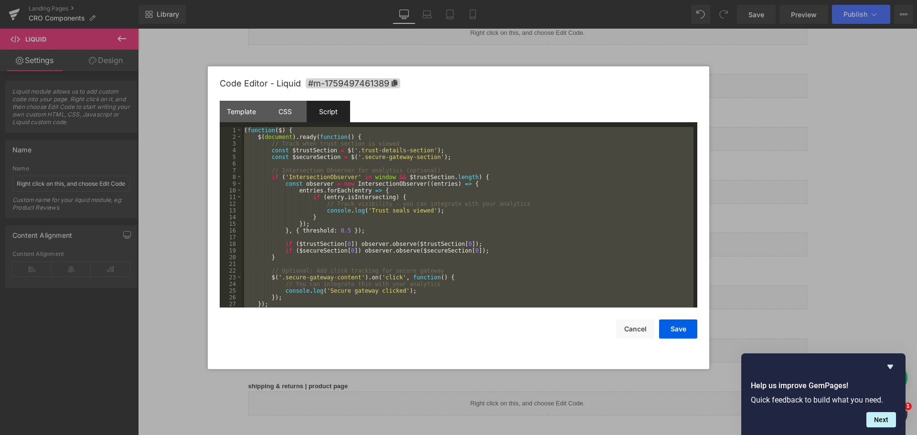
click at [857, 153] on div at bounding box center [458, 217] width 917 height 435
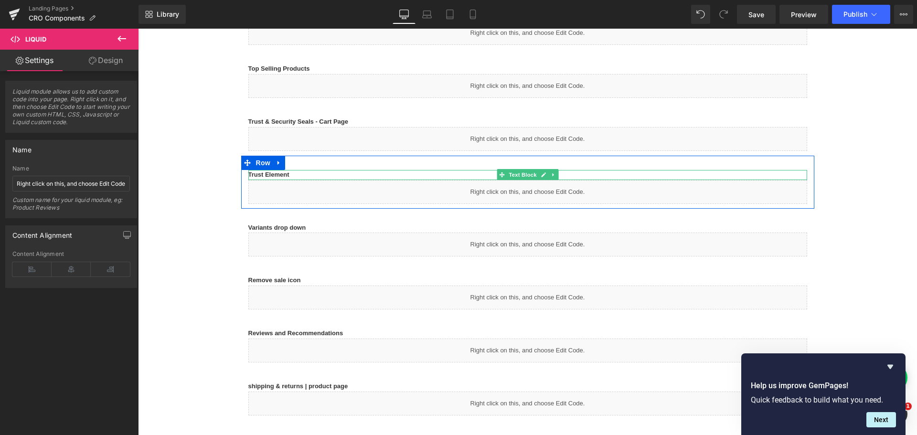
click at [320, 176] on p "Trust Element" at bounding box center [527, 175] width 559 height 10
click at [323, 174] on p "Trust Element" at bounding box center [527, 175] width 559 height 10
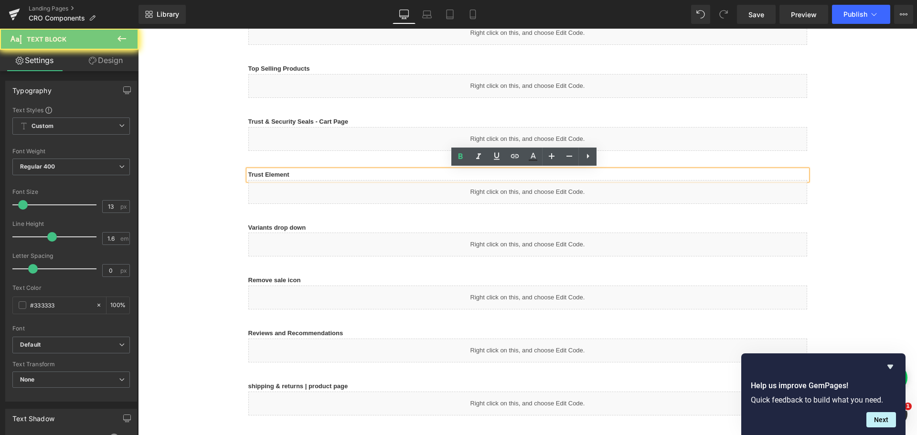
click at [323, 174] on p "Trust Element" at bounding box center [527, 175] width 559 height 10
click at [531, 197] on div "Liquid" at bounding box center [527, 192] width 559 height 24
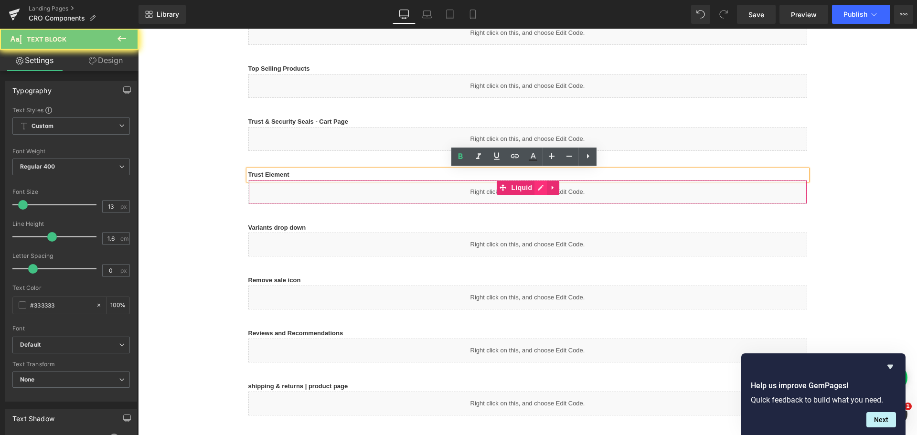
click at [538, 192] on link at bounding box center [540, 188] width 12 height 14
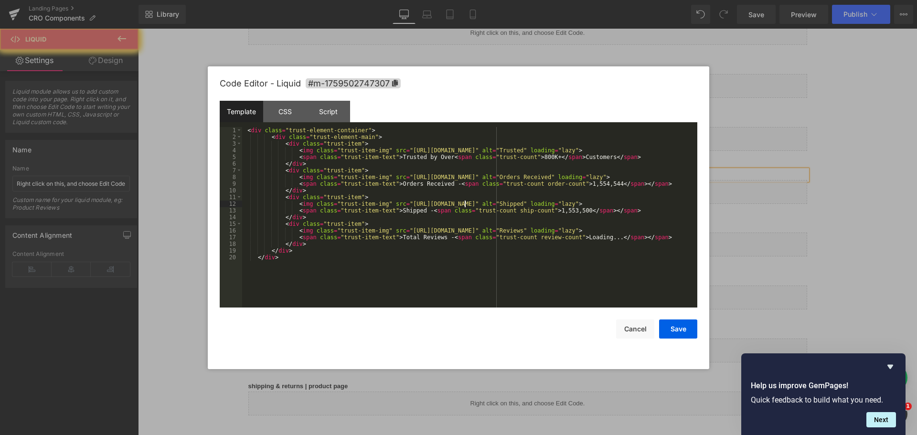
click at [466, 205] on div "< div class = "trust-element-container" > < div class = "trust-element-main" > …" at bounding box center [469, 224] width 455 height 194
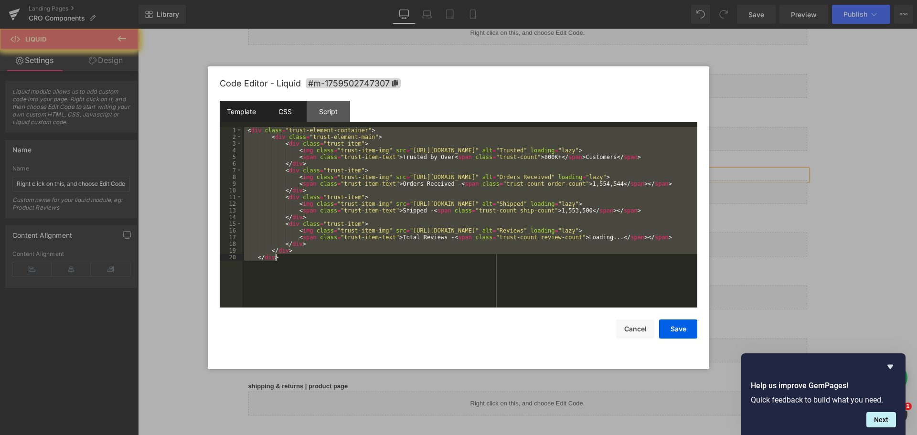
click at [301, 115] on div "CSS" at bounding box center [284, 111] width 43 height 21
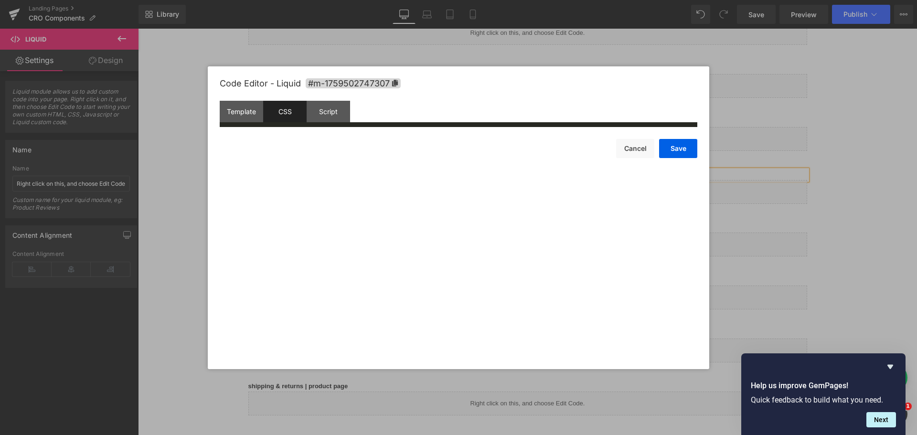
click at [335, 141] on div ":root{ --teal-dark: #04434d;" at bounding box center [484, 136] width 478 height 19
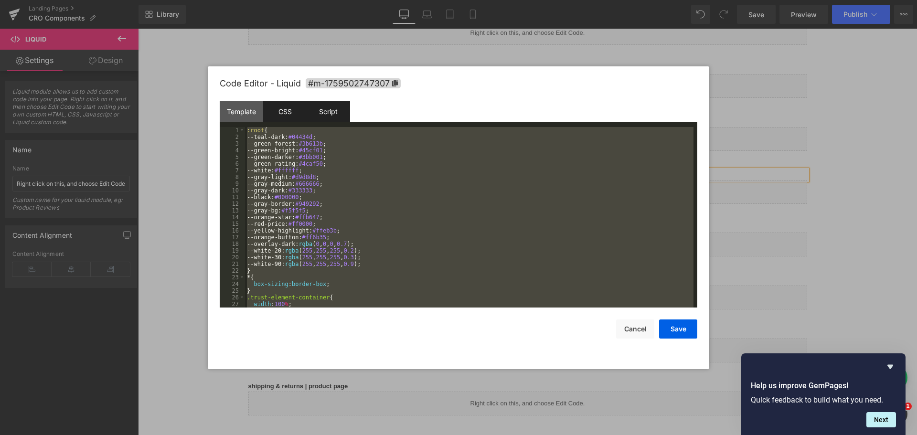
click at [333, 120] on div "Script" at bounding box center [328, 111] width 43 height 21
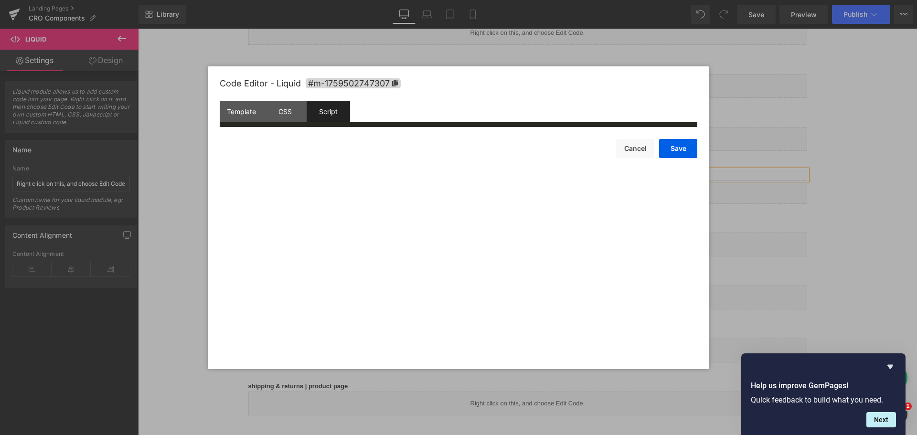
click at [356, 146] on div "(function( jQuery ){ (function() {" at bounding box center [484, 136] width 478 height 19
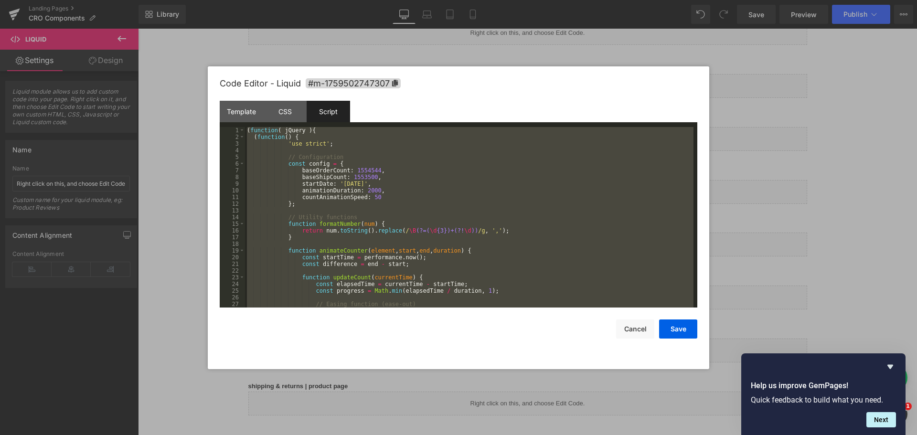
click at [822, 256] on div at bounding box center [458, 217] width 917 height 435
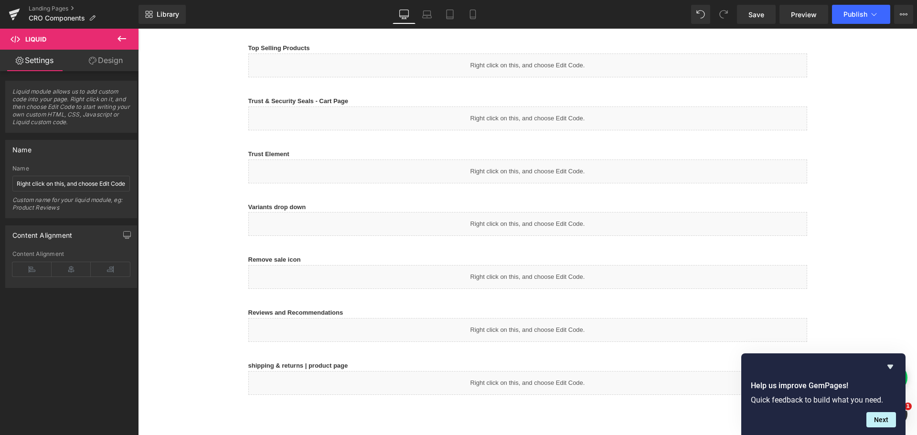
scroll to position [764, 0]
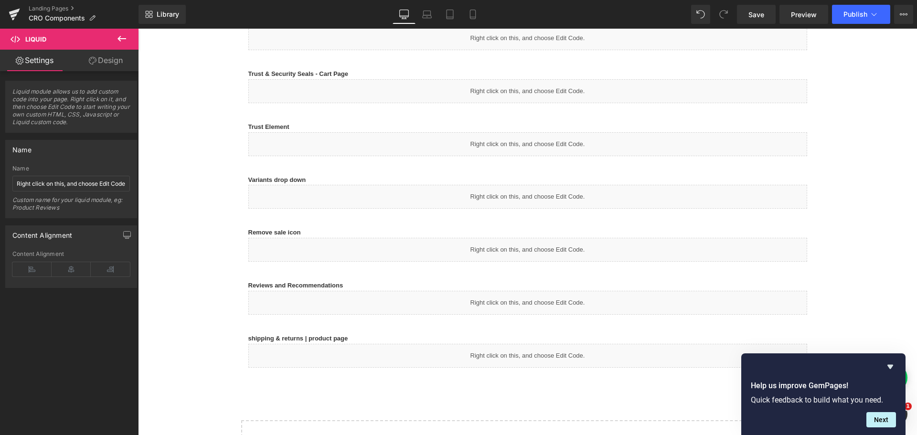
click at [138, 29] on div at bounding box center [138, 29] width 0 height 0
click at [307, 180] on p "Variants drop down" at bounding box center [527, 180] width 559 height 10
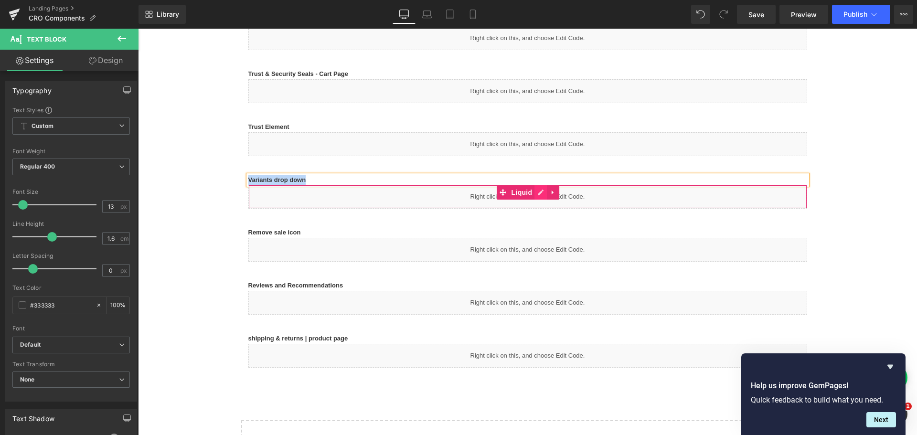
click at [537, 195] on icon at bounding box center [540, 192] width 7 height 7
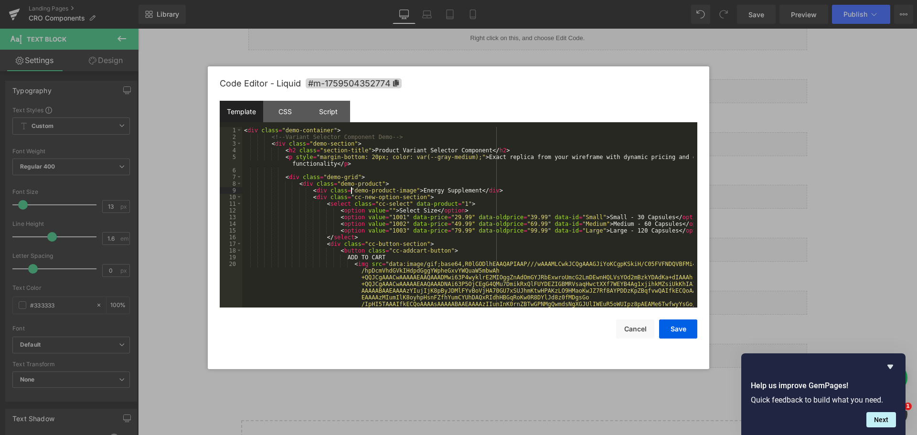
click at [350, 188] on div "< div class = "demo-container" > <!-- Variant Selector Component Demo --> < div…" at bounding box center [467, 254] width 451 height 254
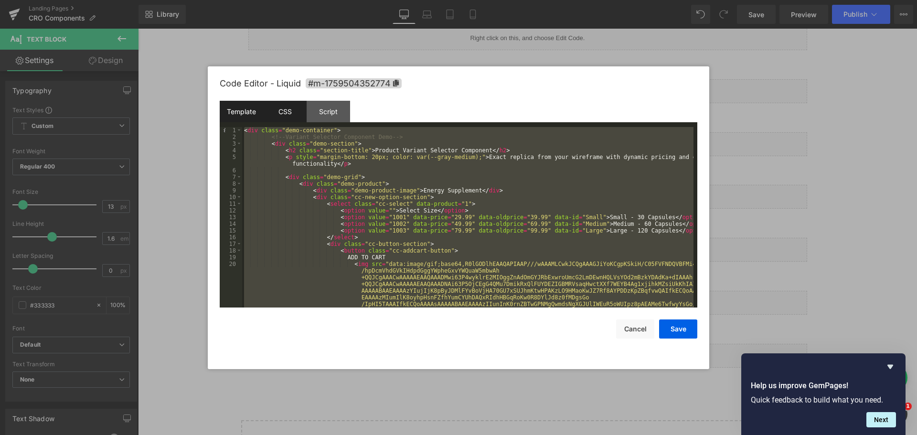
click at [292, 120] on div "CSS" at bounding box center [284, 111] width 43 height 21
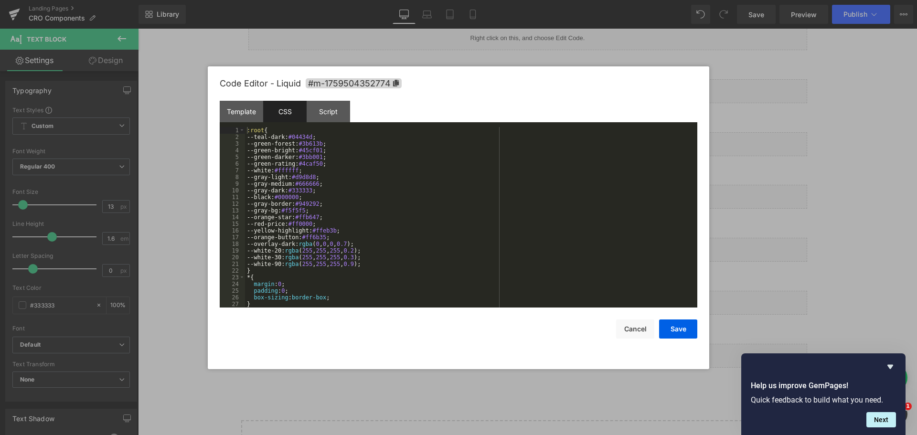
click at [341, 147] on div ":root { --teal-dark: #04434d ; --green-forest: #3b613b ; --green-bright: #45cf0…" at bounding box center [469, 224] width 448 height 194
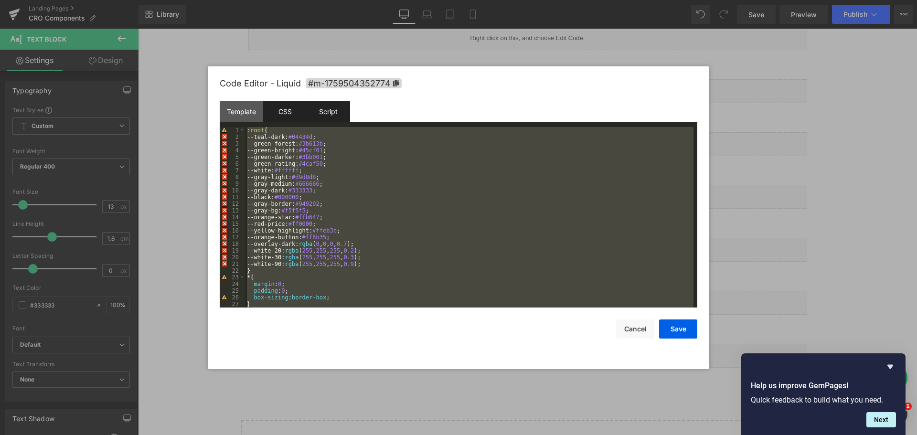
click at [329, 114] on div "Script" at bounding box center [328, 111] width 43 height 21
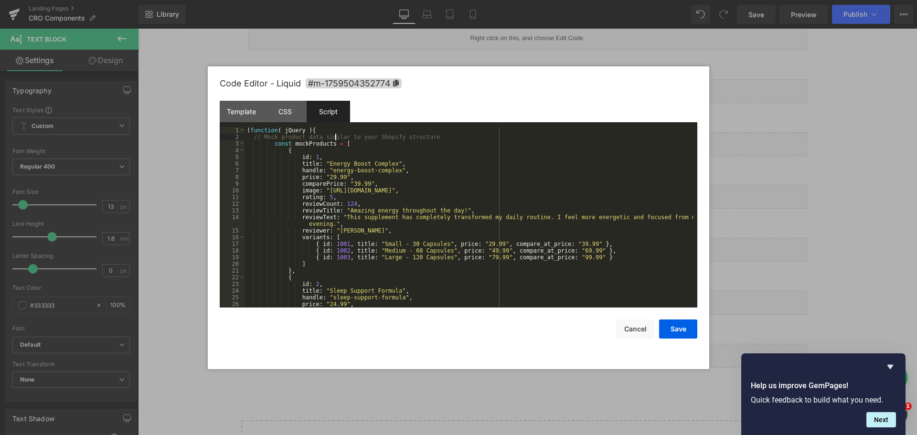
click at [336, 135] on div "( function ( jQuery ) { // Mock product data similar to your Shopify structure …" at bounding box center [469, 224] width 448 height 194
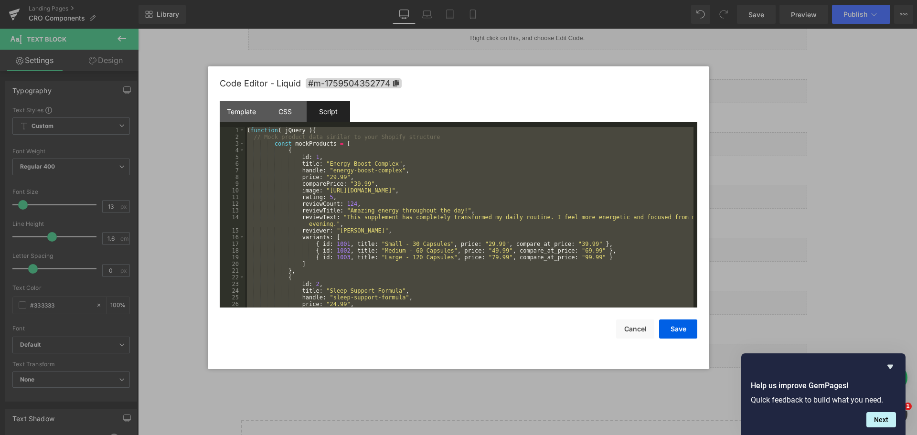
drag, startPoint x: 839, startPoint y: 185, endPoint x: 700, endPoint y: 157, distance: 141.8
click at [839, 185] on div at bounding box center [458, 217] width 917 height 435
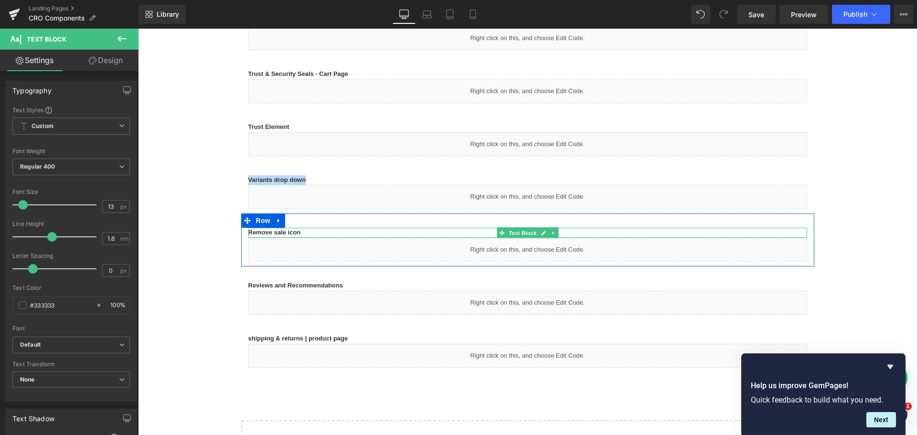
click at [287, 234] on b "Remove sale icon" at bounding box center [274, 232] width 53 height 7
click at [306, 232] on p "Remove sale icon" at bounding box center [527, 233] width 559 height 10
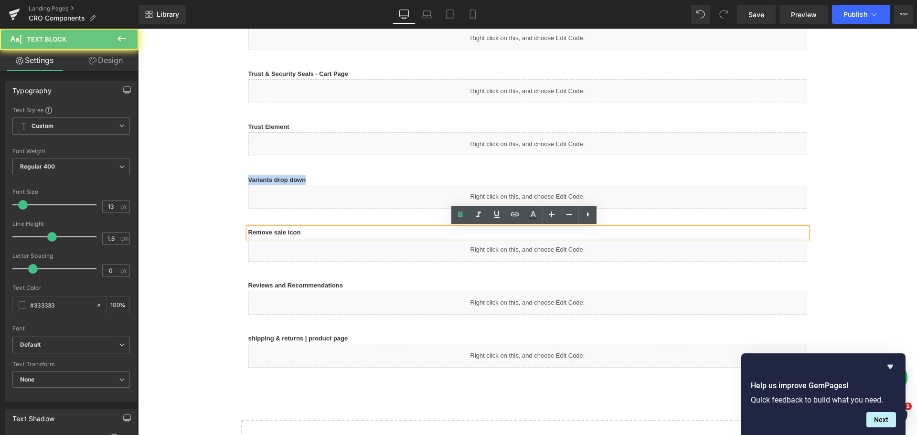
click at [296, 232] on b "Remove sale icon" at bounding box center [274, 232] width 53 height 7
click at [296, 231] on b "Remove sale icon" at bounding box center [274, 232] width 53 height 7
click at [515, 254] on div "Liquid" at bounding box center [527, 250] width 559 height 24
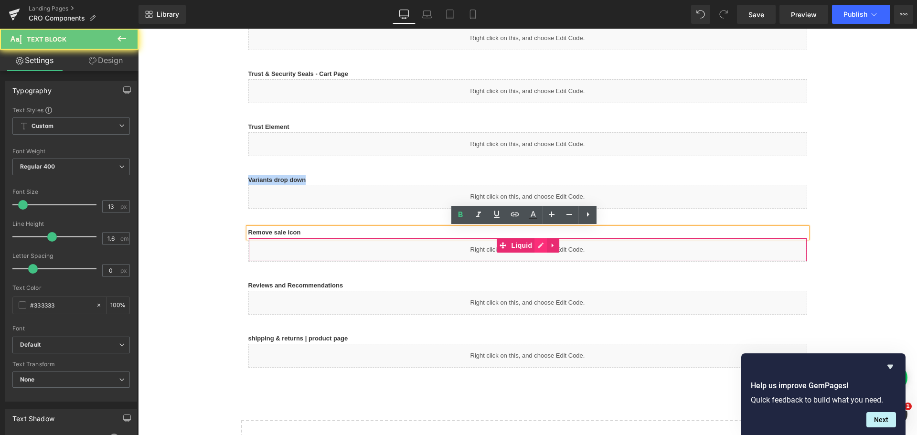
click at [534, 247] on link at bounding box center [540, 245] width 12 height 14
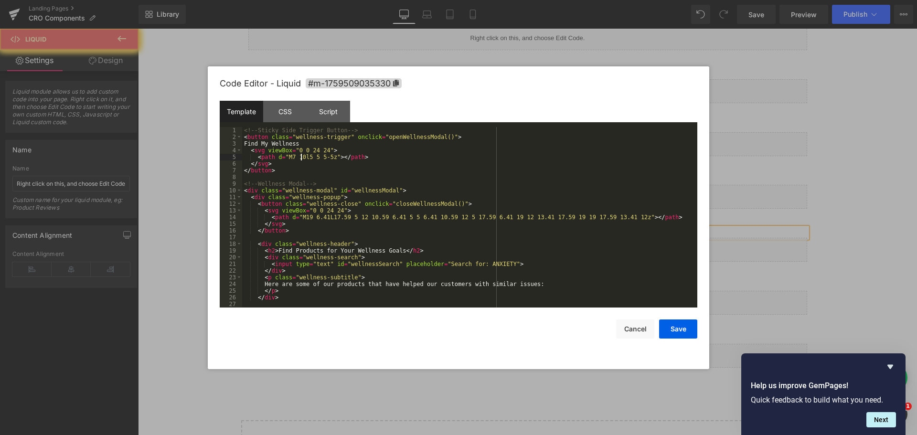
click at [300, 156] on div "<!-- Sticky Side Trigger Button --> < button class = "wellness-trigger" onclick…" at bounding box center [467, 224] width 451 height 194
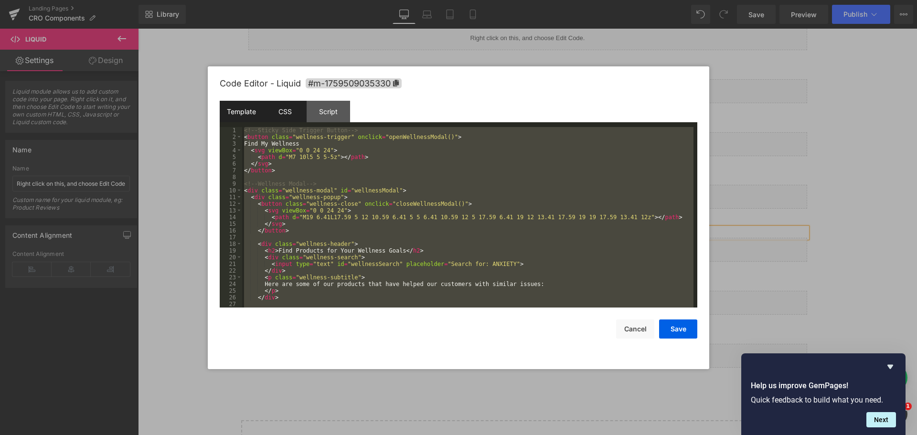
click at [286, 115] on div "CSS" at bounding box center [284, 111] width 43 height 21
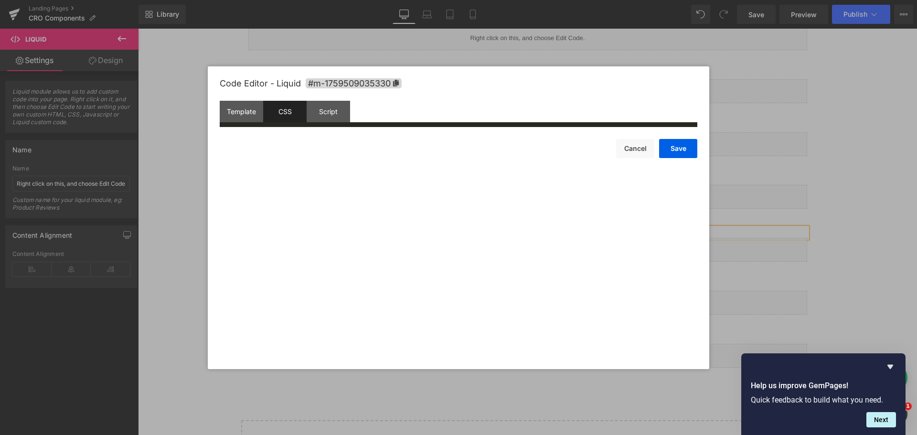
click at [315, 146] on div ".product-labels .lbl.on-sale, .lbl.on-sale, .sale-label, .sale-badge, .product-…" at bounding box center [484, 136] width 478 height 19
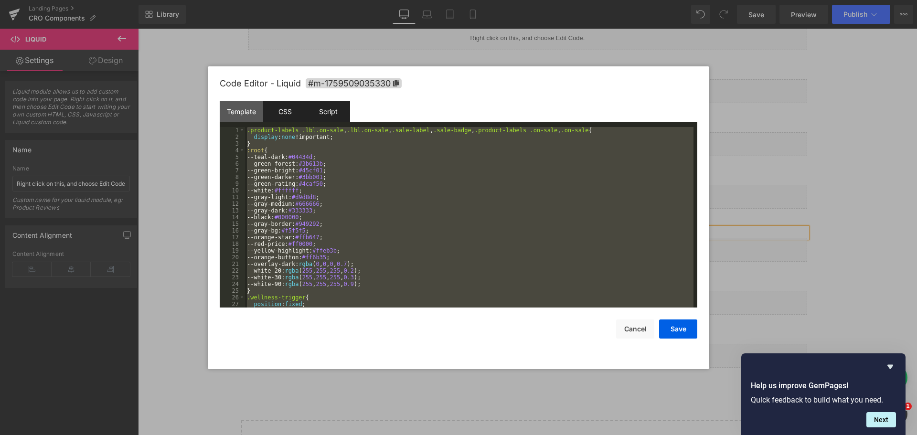
click at [317, 114] on div "Script" at bounding box center [328, 111] width 43 height 21
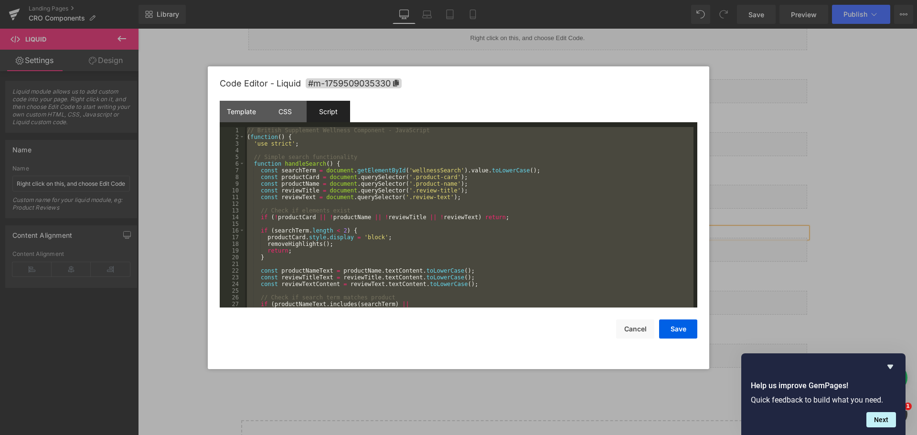
click at [816, 120] on div at bounding box center [458, 217] width 917 height 435
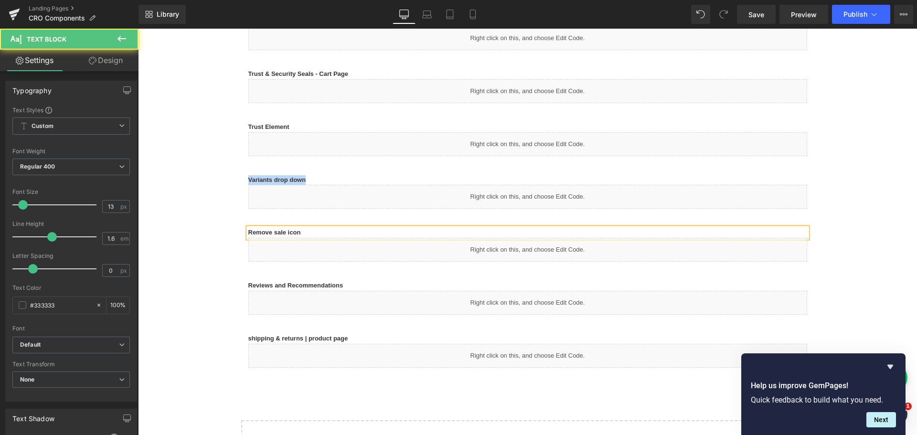
click at [379, 281] on p "Reviews and Recommendations" at bounding box center [527, 286] width 559 height 10
click at [310, 282] on b "Reviews and Recommendations" at bounding box center [295, 285] width 95 height 7
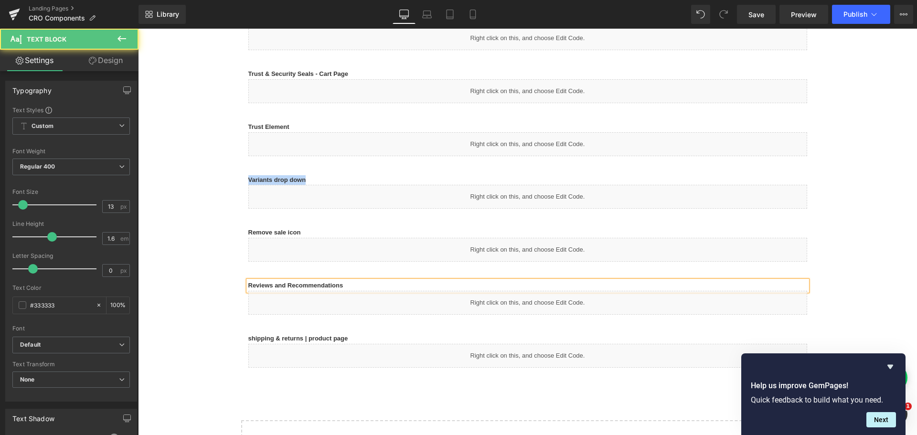
click at [320, 282] on b "Reviews and Recommendations" at bounding box center [295, 285] width 95 height 7
click at [531, 291] on div "Liquid" at bounding box center [527, 303] width 559 height 24
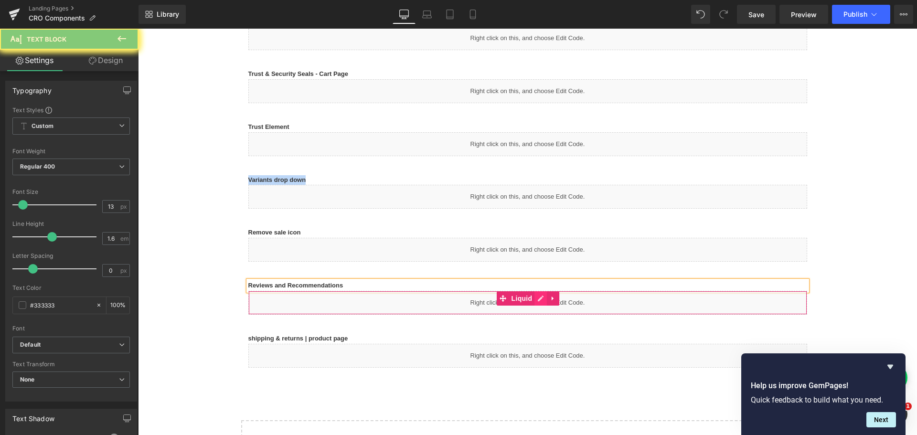
click at [538, 291] on link at bounding box center [540, 298] width 12 height 14
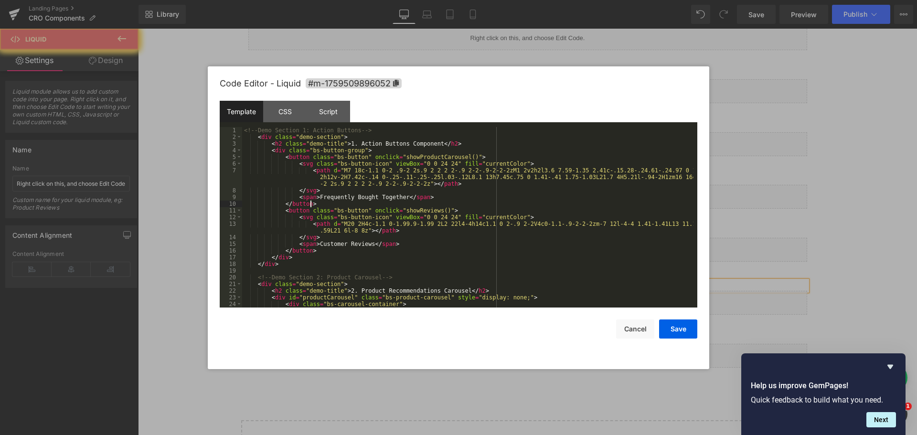
click at [485, 204] on div "<!-- Demo Section 1: Action Buttons --> < div class = "demo-section" > < h2 cla…" at bounding box center [467, 224] width 451 height 194
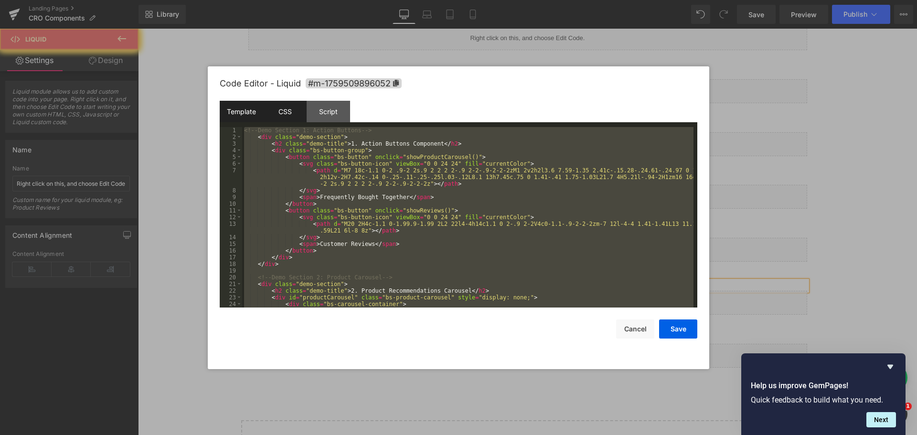
click at [287, 112] on div "CSS" at bounding box center [284, 111] width 43 height 21
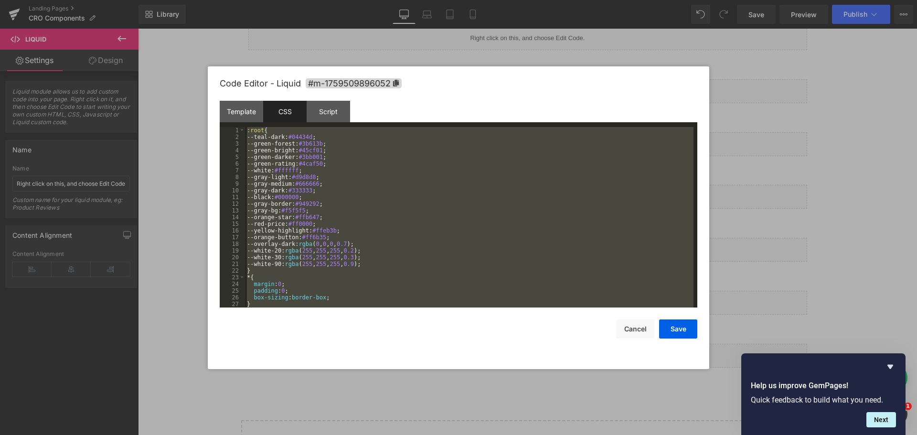
scroll to position [860, 0]
click at [338, 110] on div "Script" at bounding box center [328, 111] width 43 height 21
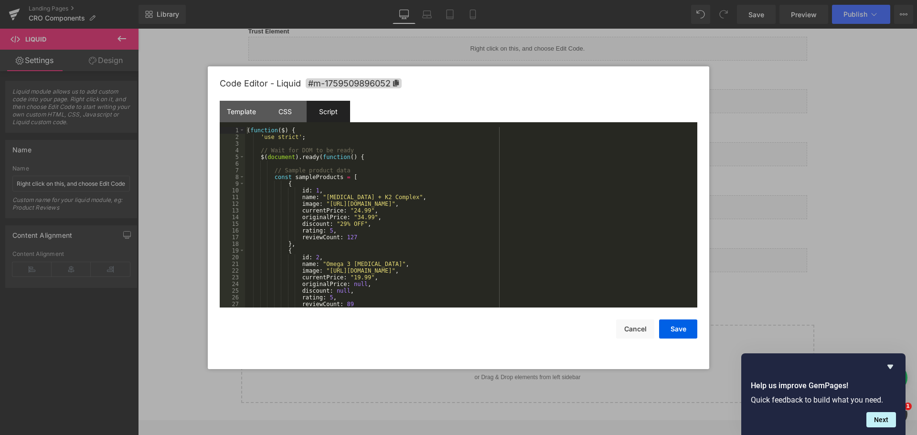
click at [352, 157] on div "( function ( $ ) { 'use strict' ; // Wait for DOM to be ready $ ( document ) . …" at bounding box center [469, 224] width 448 height 194
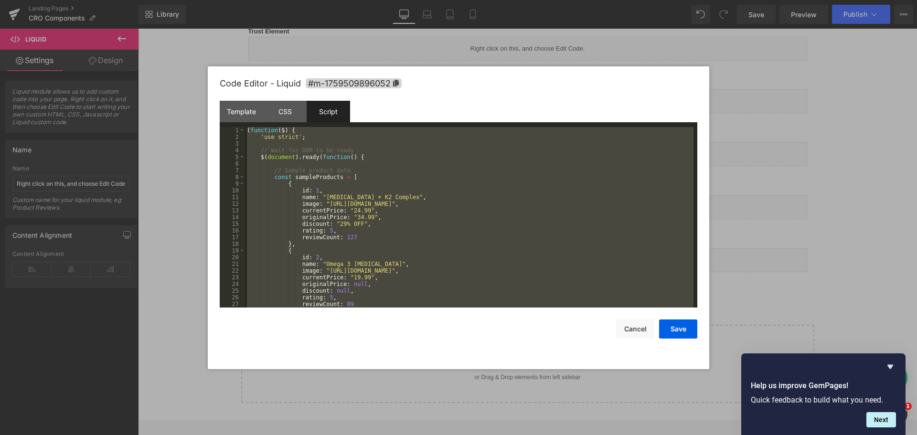
drag, startPoint x: 833, startPoint y: 127, endPoint x: 250, endPoint y: 217, distance: 590.0
click at [833, 127] on div at bounding box center [458, 217] width 917 height 435
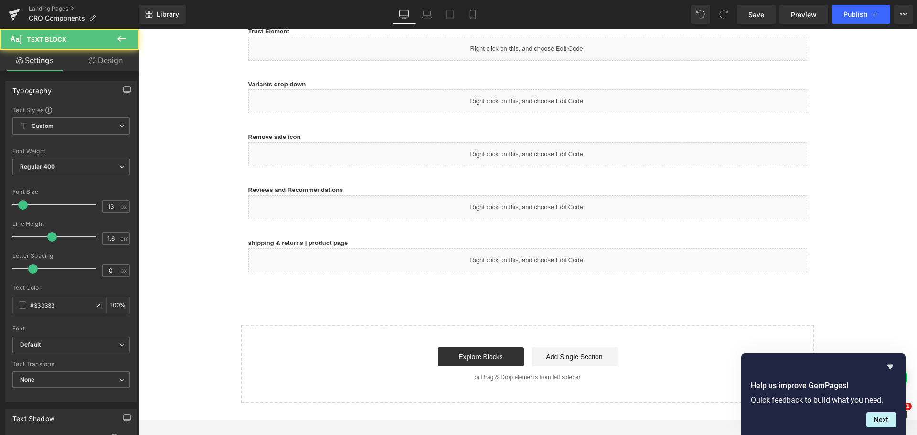
click at [361, 245] on p "shipping & returns | product page" at bounding box center [527, 243] width 559 height 10
click at [331, 244] on b "shipping & returns | product page" at bounding box center [298, 242] width 100 height 7
click at [335, 243] on b "shipping & returns | product page" at bounding box center [298, 242] width 100 height 7
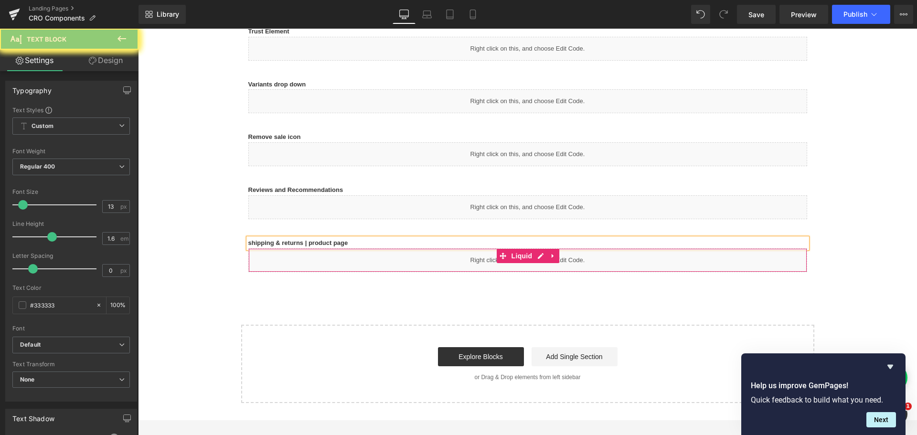
click at [446, 267] on div "Liquid" at bounding box center [527, 260] width 559 height 24
click at [537, 255] on icon at bounding box center [537, 256] width 5 height 6
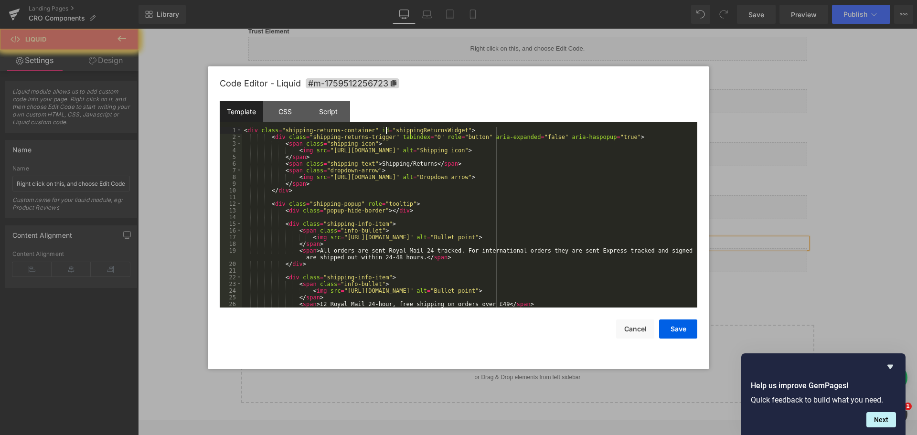
click at [385, 129] on div "< div class = "shipping-returns-container" id = "shippingReturnsWidget" > < div…" at bounding box center [467, 224] width 451 height 194
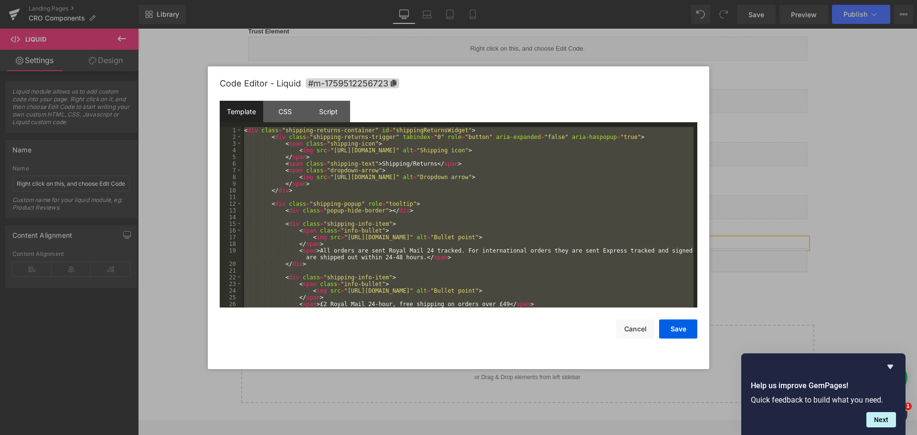
click at [251, 115] on div "Template" at bounding box center [241, 111] width 43 height 21
click at [328, 146] on div "< div class = "shipping-returns-container" id = "shippingReturnsWidget" > < div…" at bounding box center [467, 217] width 451 height 181
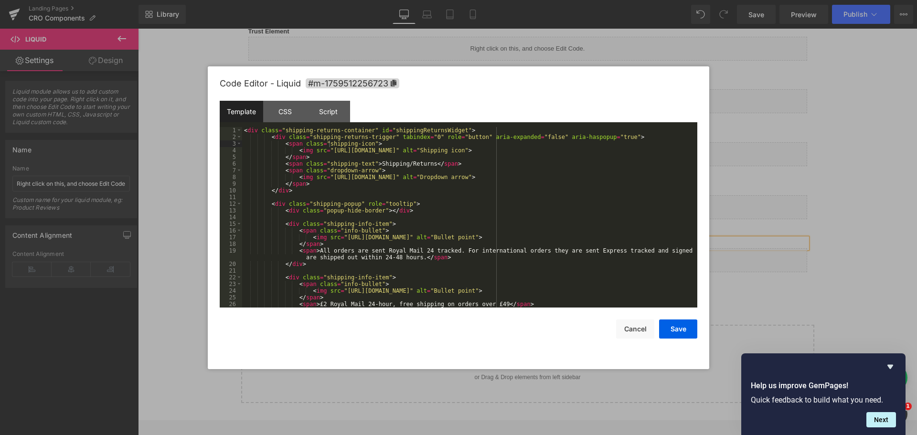
click at [202, 255] on div at bounding box center [458, 217] width 917 height 435
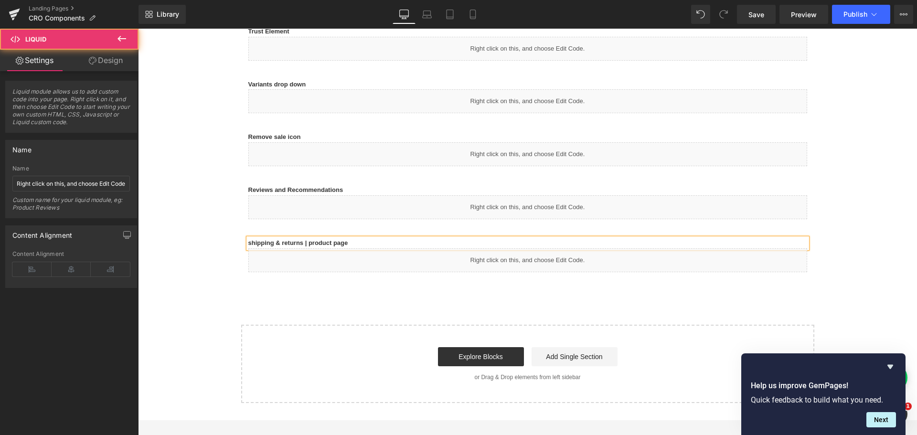
click at [510, 262] on div "Liquid" at bounding box center [527, 260] width 559 height 24
click at [539, 258] on ul "Liquid" at bounding box center [528, 256] width 63 height 14
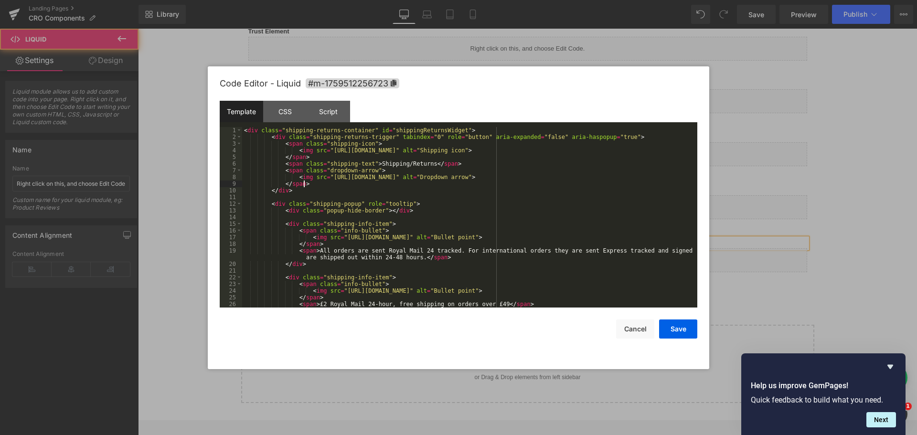
click at [374, 182] on div "< div class = "shipping-returns-container" id = "shippingReturnsWidget" > < div…" at bounding box center [467, 224] width 451 height 194
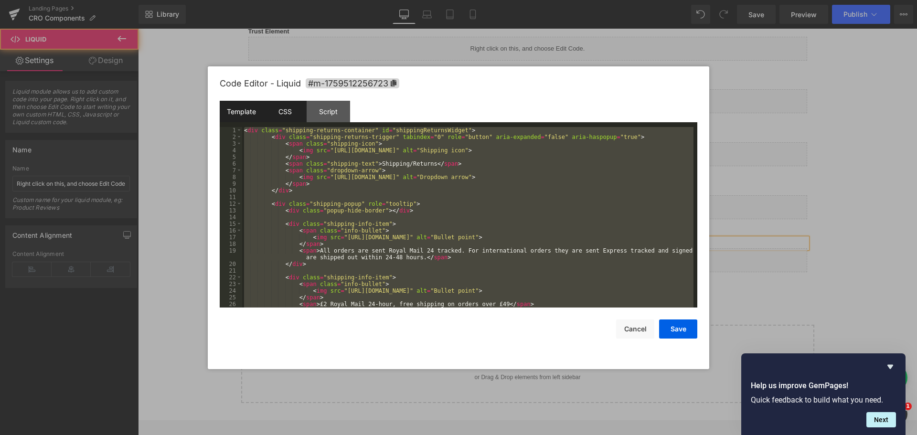
click at [290, 112] on div "CSS" at bounding box center [284, 111] width 43 height 21
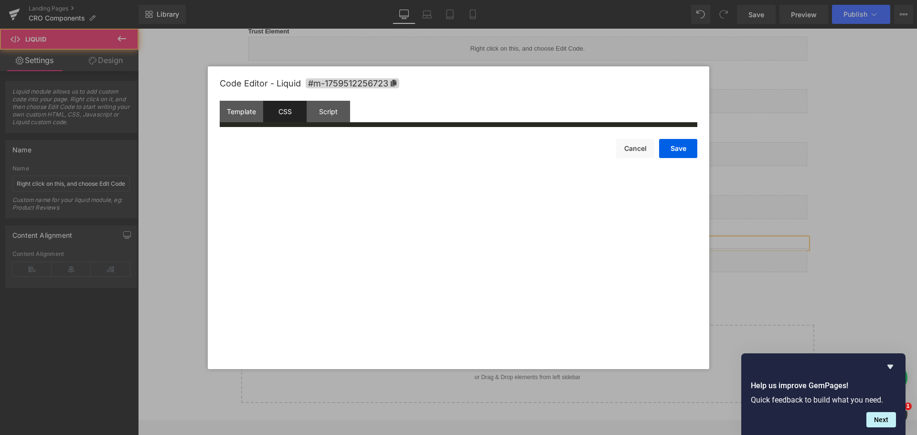
click at [419, 146] on div ":root{ --teal-dark: #04434d;" at bounding box center [484, 136] width 478 height 19
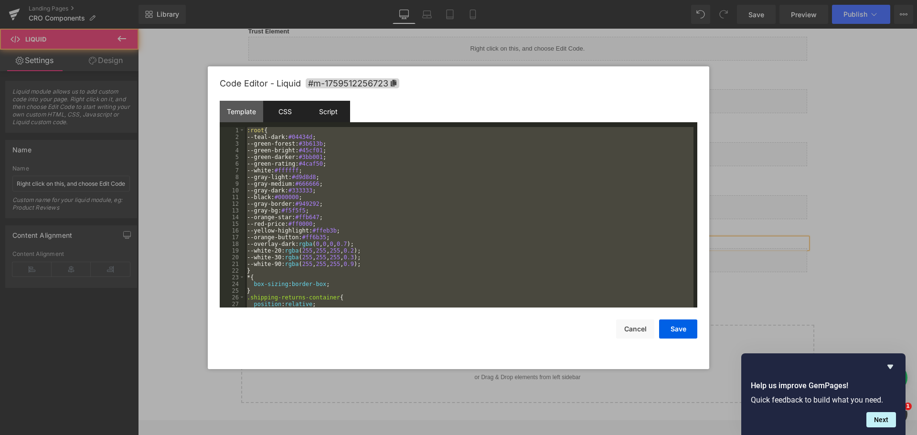
click at [335, 113] on div "Script" at bounding box center [328, 111] width 43 height 21
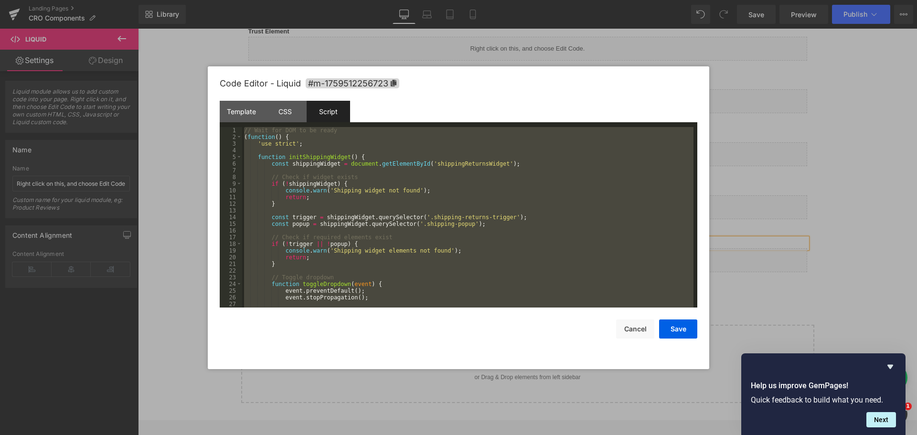
click at [345, 386] on div at bounding box center [458, 217] width 917 height 435
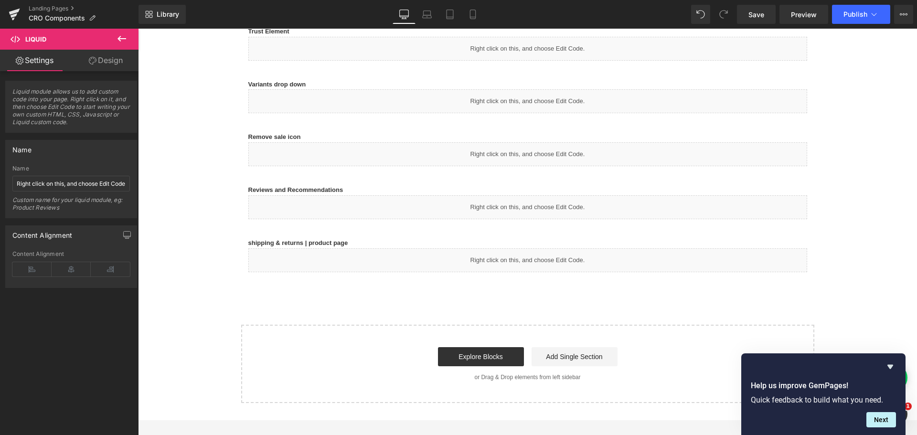
scroll to position [955, 0]
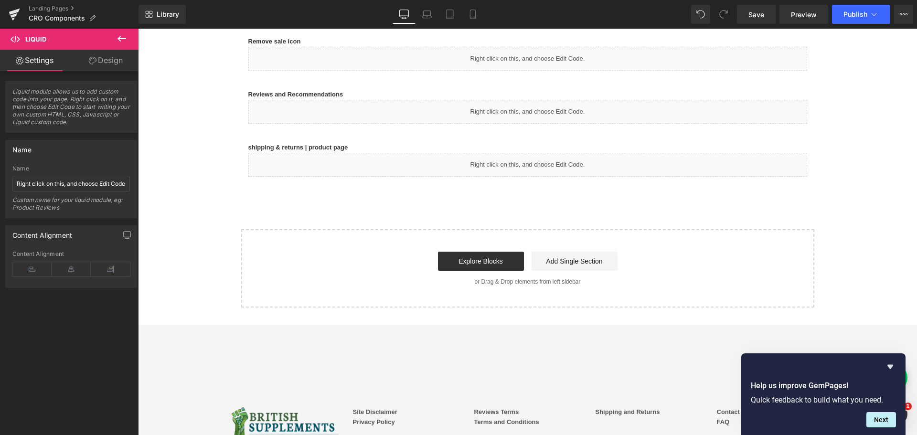
scroll to position [955, 0]
